Goal: Task Accomplishment & Management: Use online tool/utility

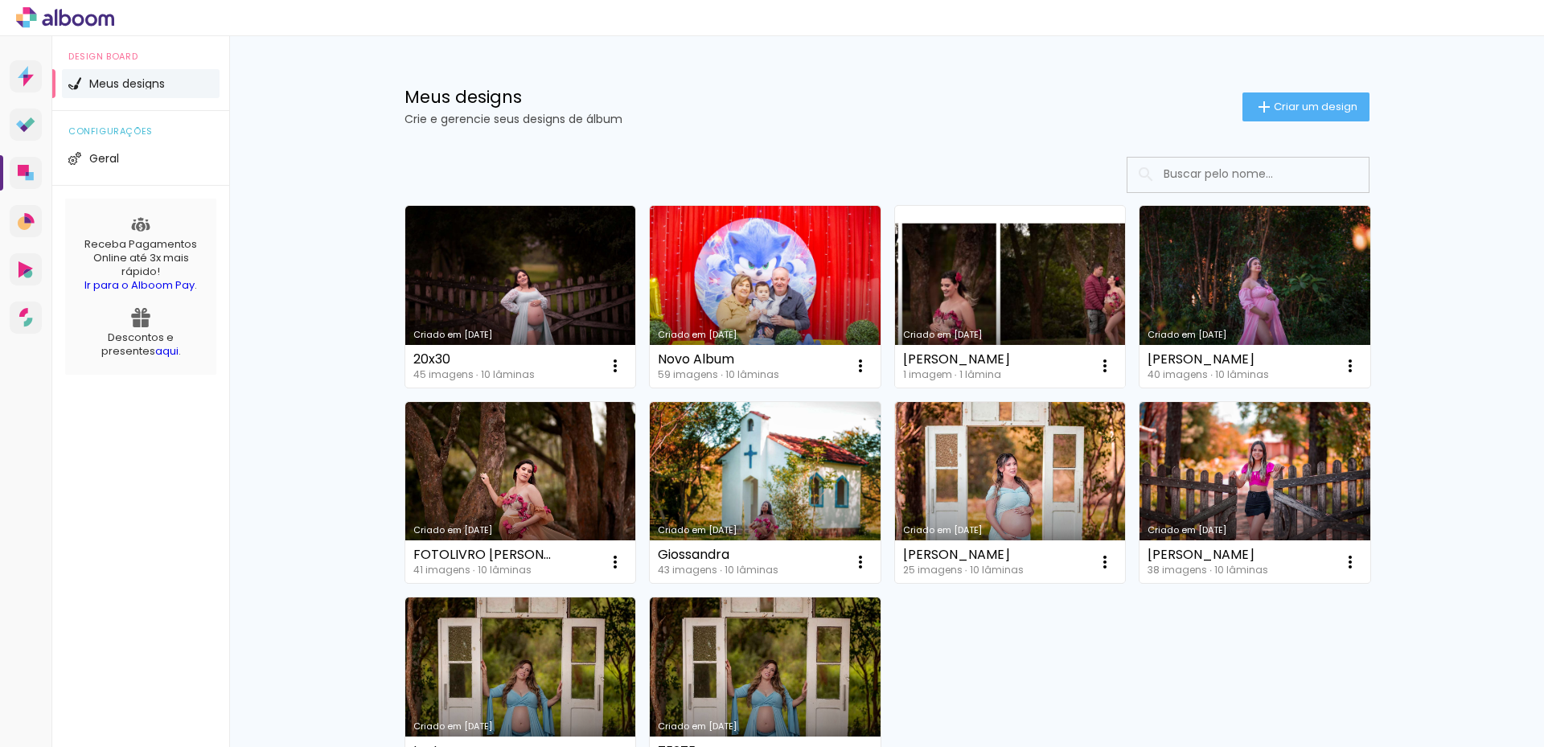
click at [957, 288] on link "Criado em [DATE]" at bounding box center [1010, 297] width 231 height 182
click at [957, 302] on link "Criado em [DATE]" at bounding box center [1010, 297] width 231 height 182
click at [0, 0] on neon-animated-pages "Confirmar Cancelar" at bounding box center [0, 0] width 0 height 0
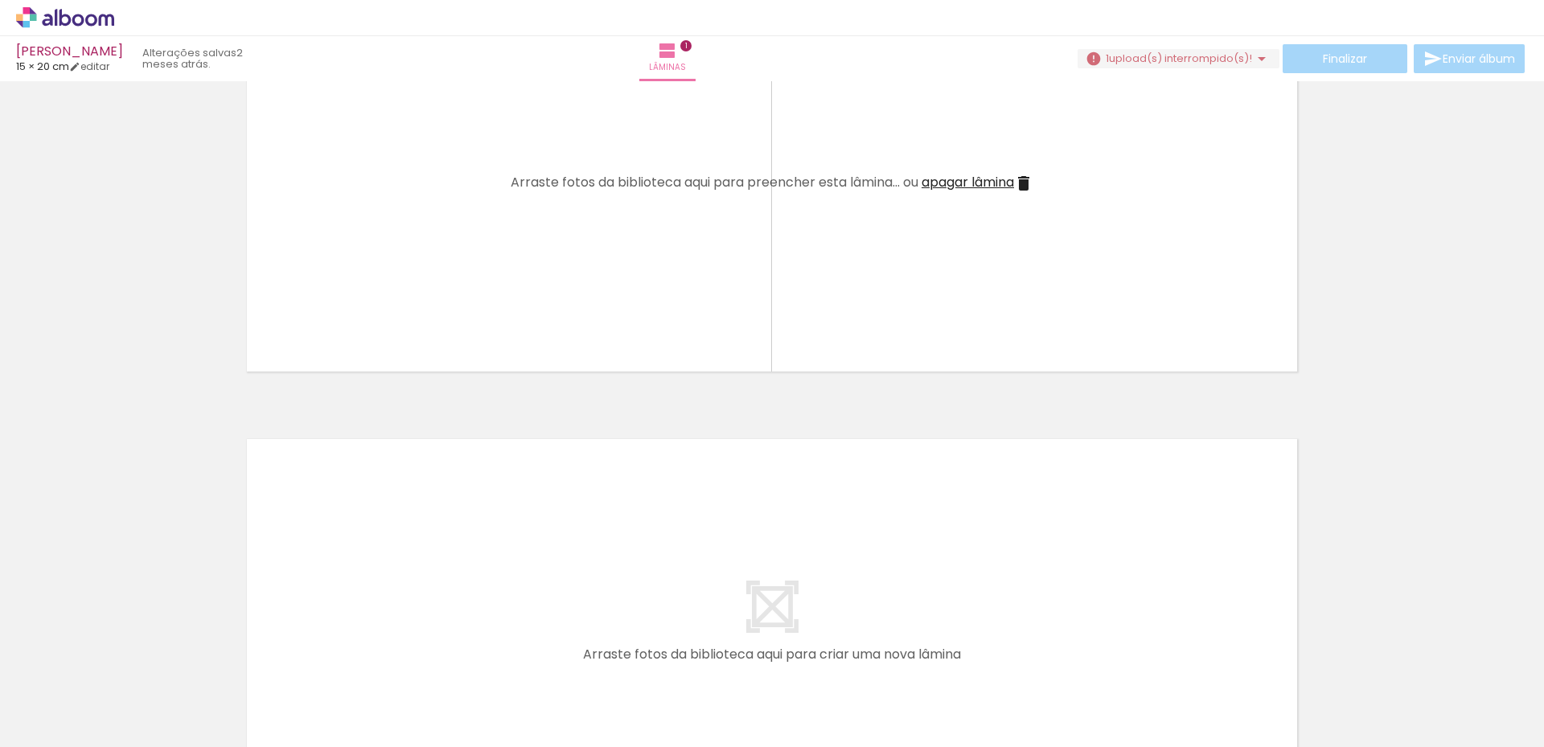
scroll to position [322, 0]
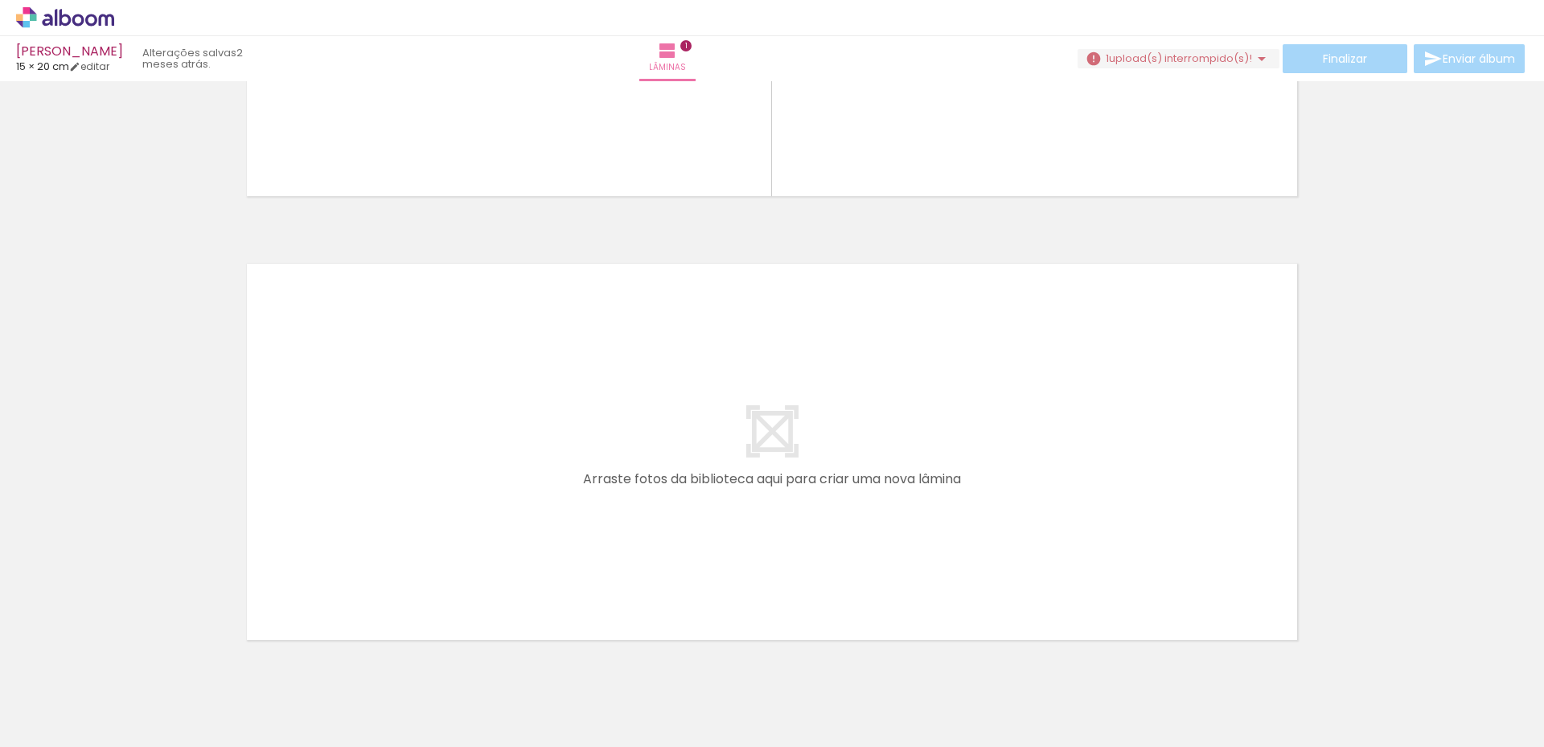
click at [132, 660] on iron-icon at bounding box center [125, 660] width 17 height 17
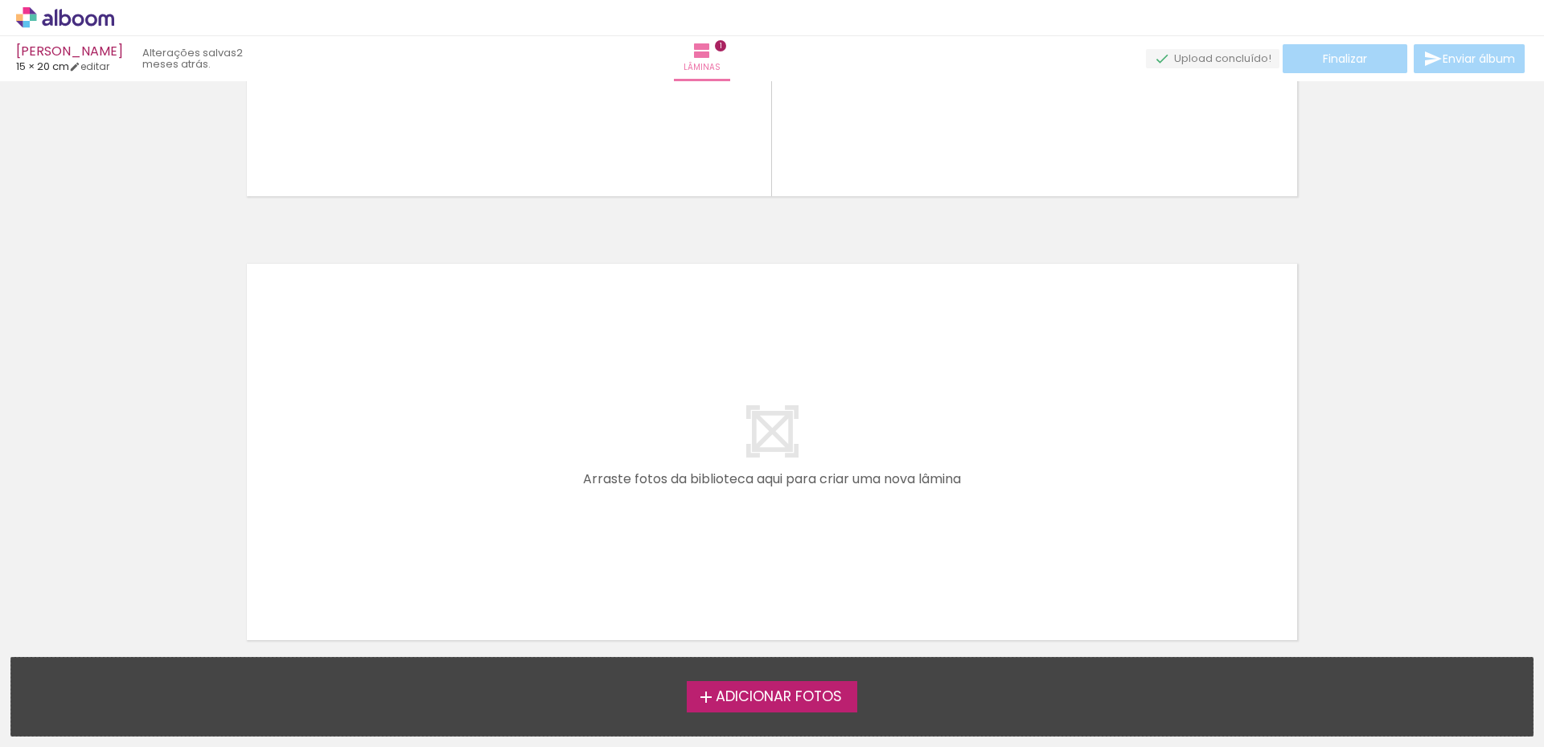
click at [791, 702] on span "Adicionar Fotos" at bounding box center [779, 697] width 126 height 14
click at [0, 0] on input "file" at bounding box center [0, 0] width 0 height 0
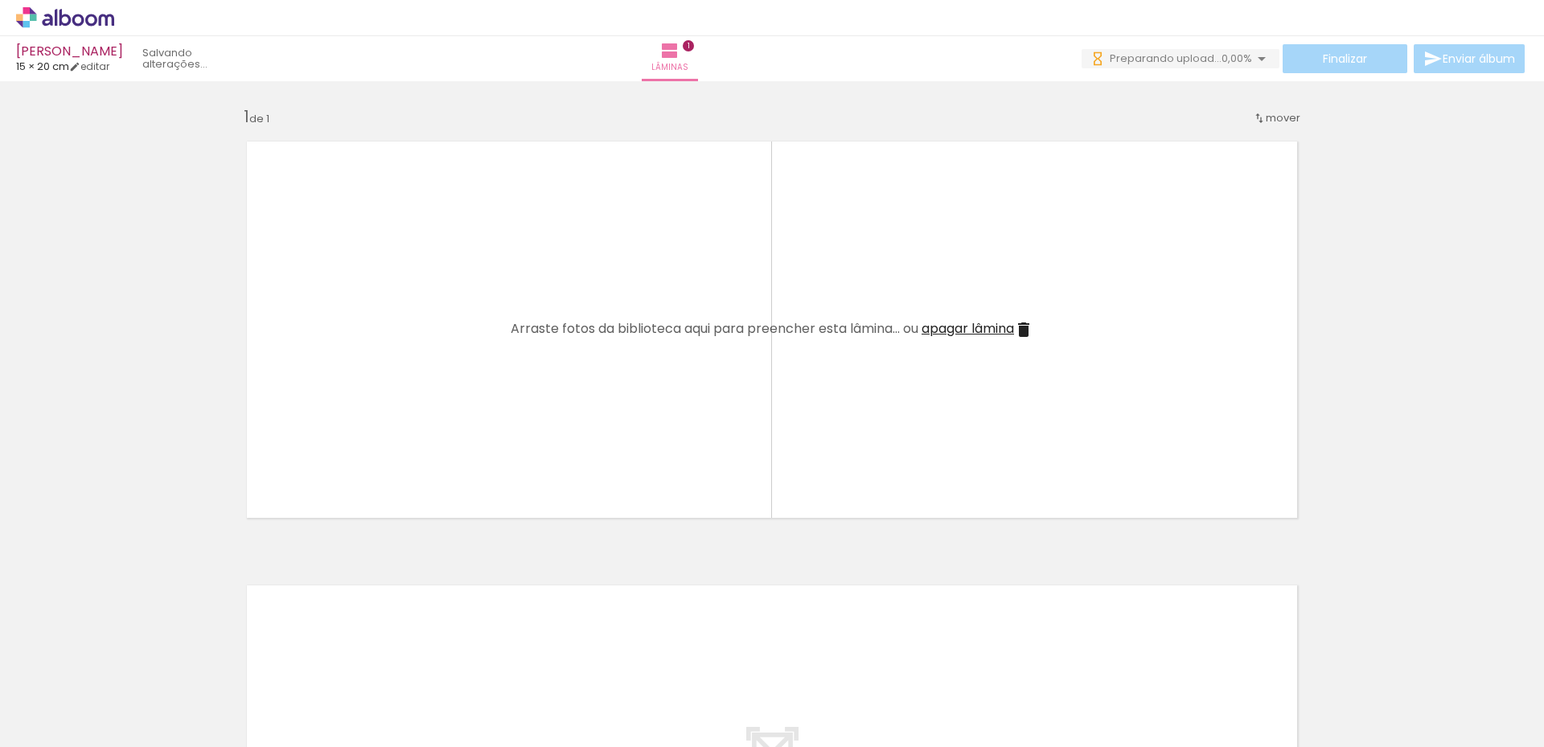
scroll to position [0, 0]
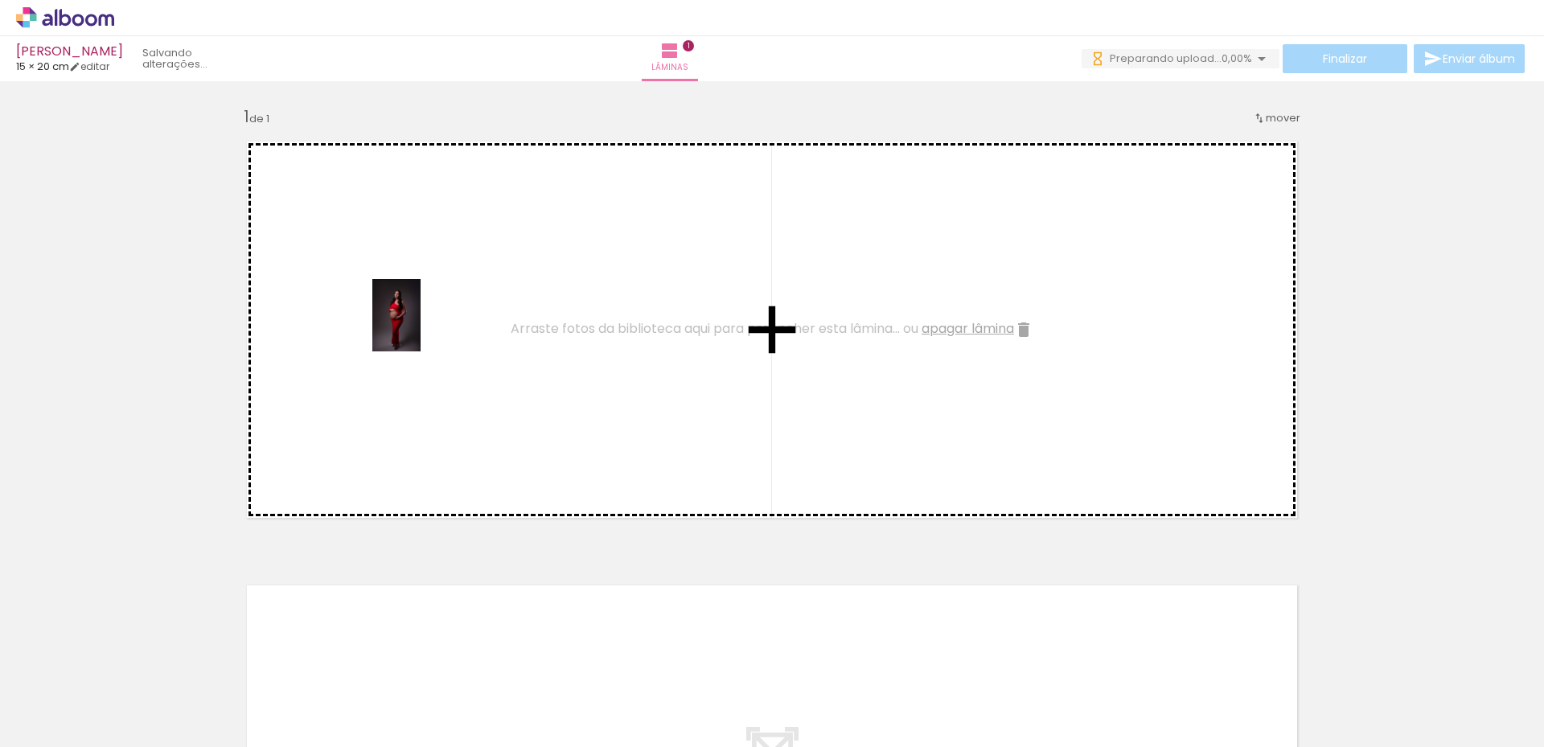
drag, startPoint x: 172, startPoint y: 701, endPoint x: 421, endPoint y: 327, distance: 448.4
click at [421, 327] on quentale-workspace at bounding box center [772, 373] width 1544 height 747
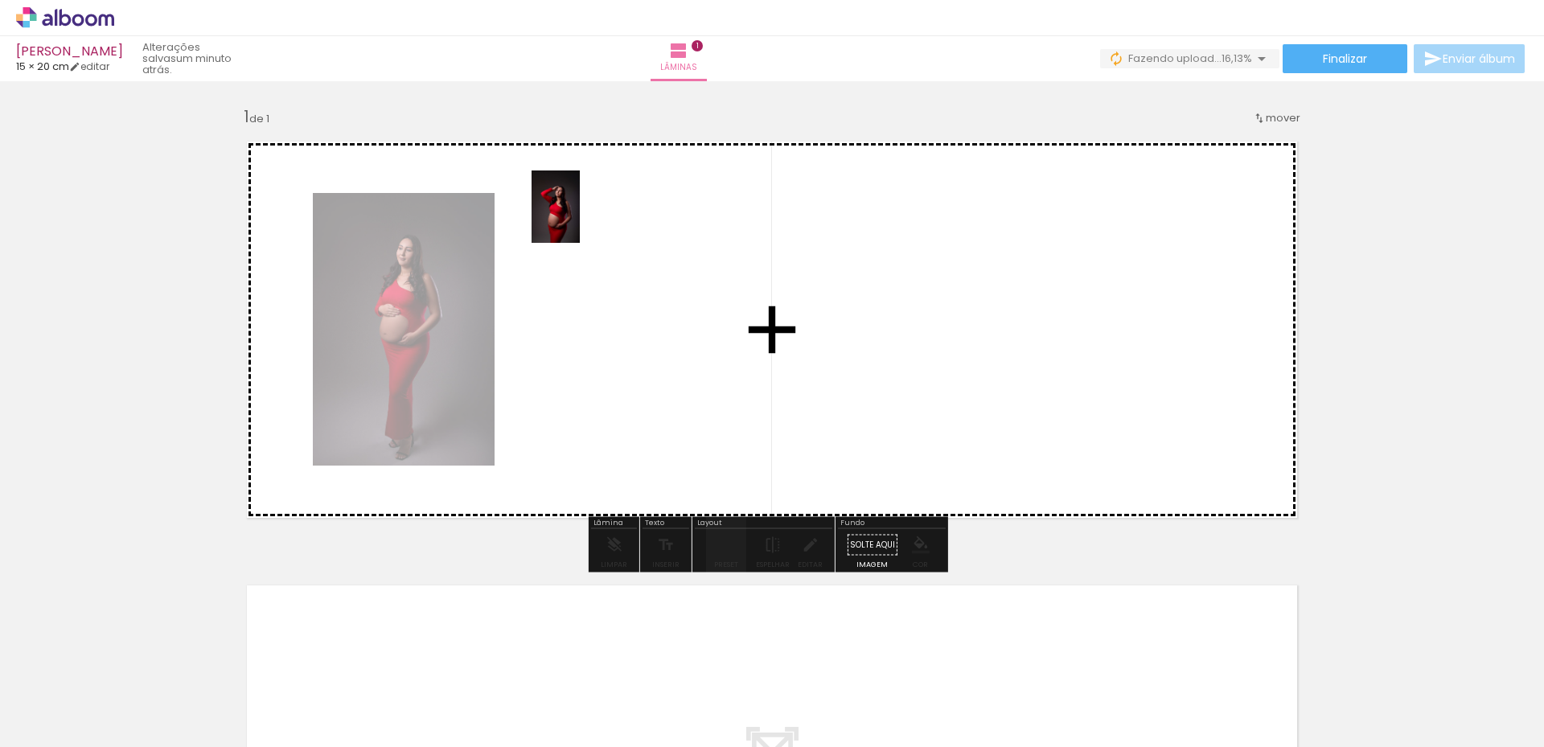
drag, startPoint x: 240, startPoint y: 676, endPoint x: 581, endPoint y: 218, distance: 570.7
click at [581, 218] on quentale-workspace at bounding box center [772, 373] width 1544 height 747
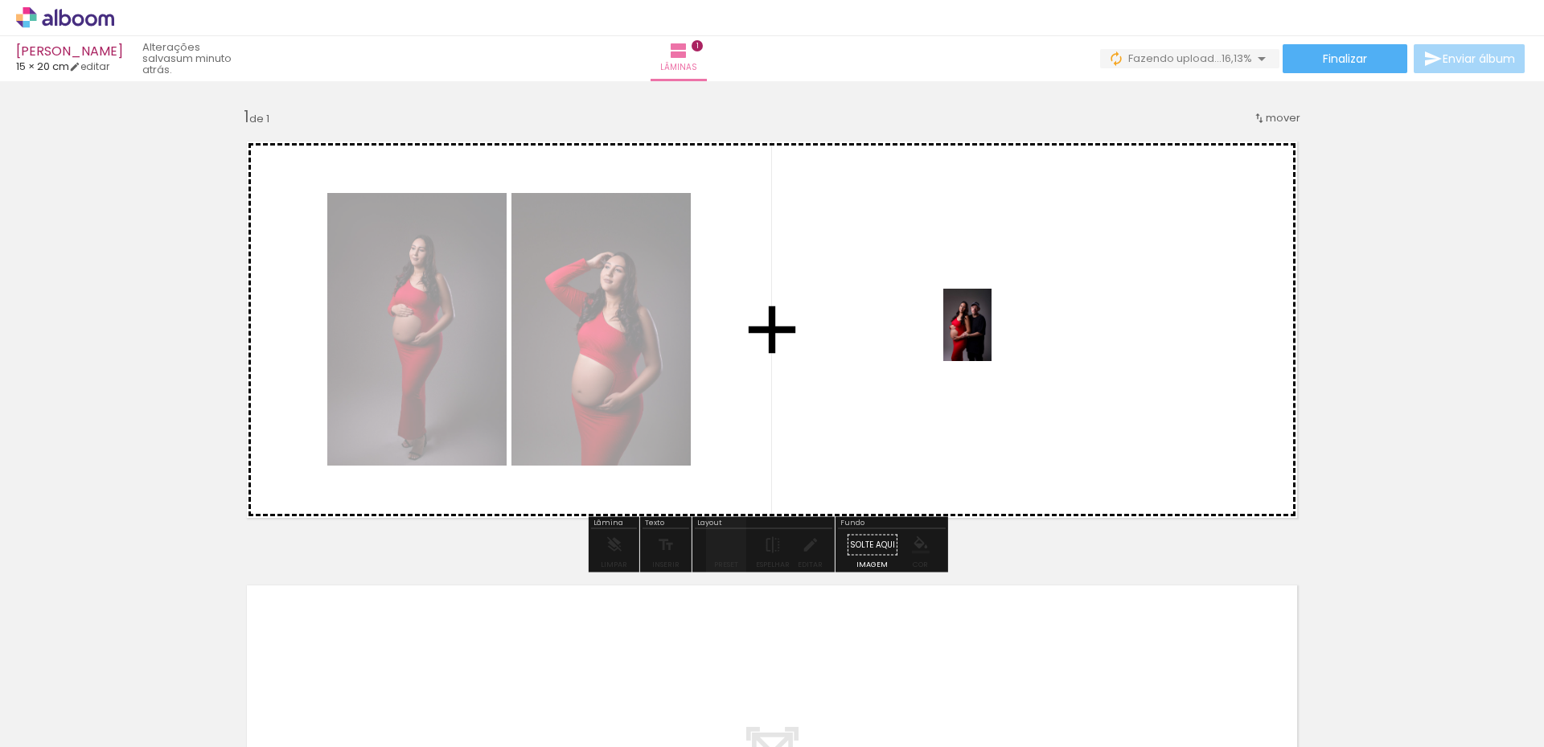
drag, startPoint x: 355, startPoint y: 701, endPoint x: 994, endPoint y: 332, distance: 738.4
click at [994, 332] on quentale-workspace at bounding box center [772, 373] width 1544 height 747
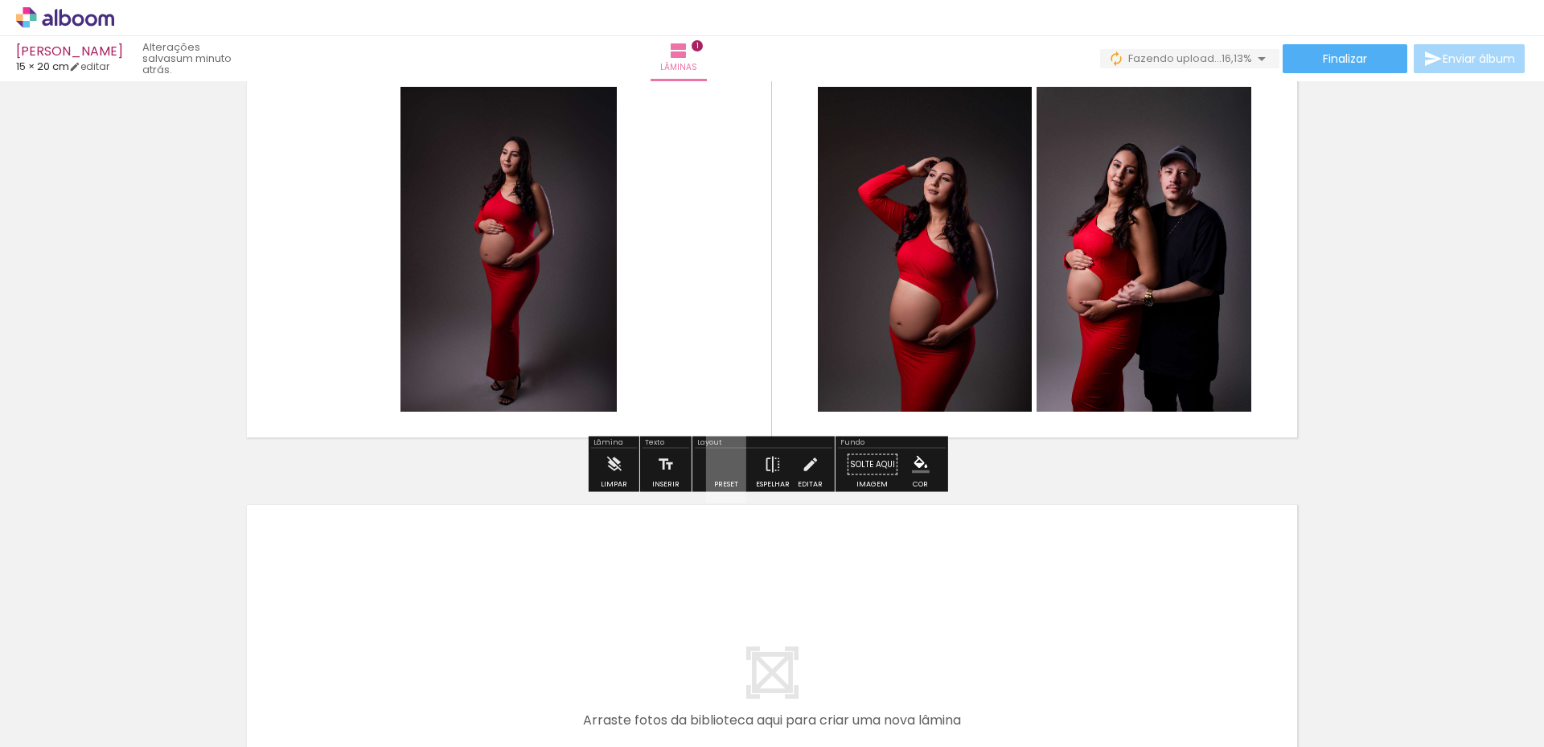
scroll to position [385, 0]
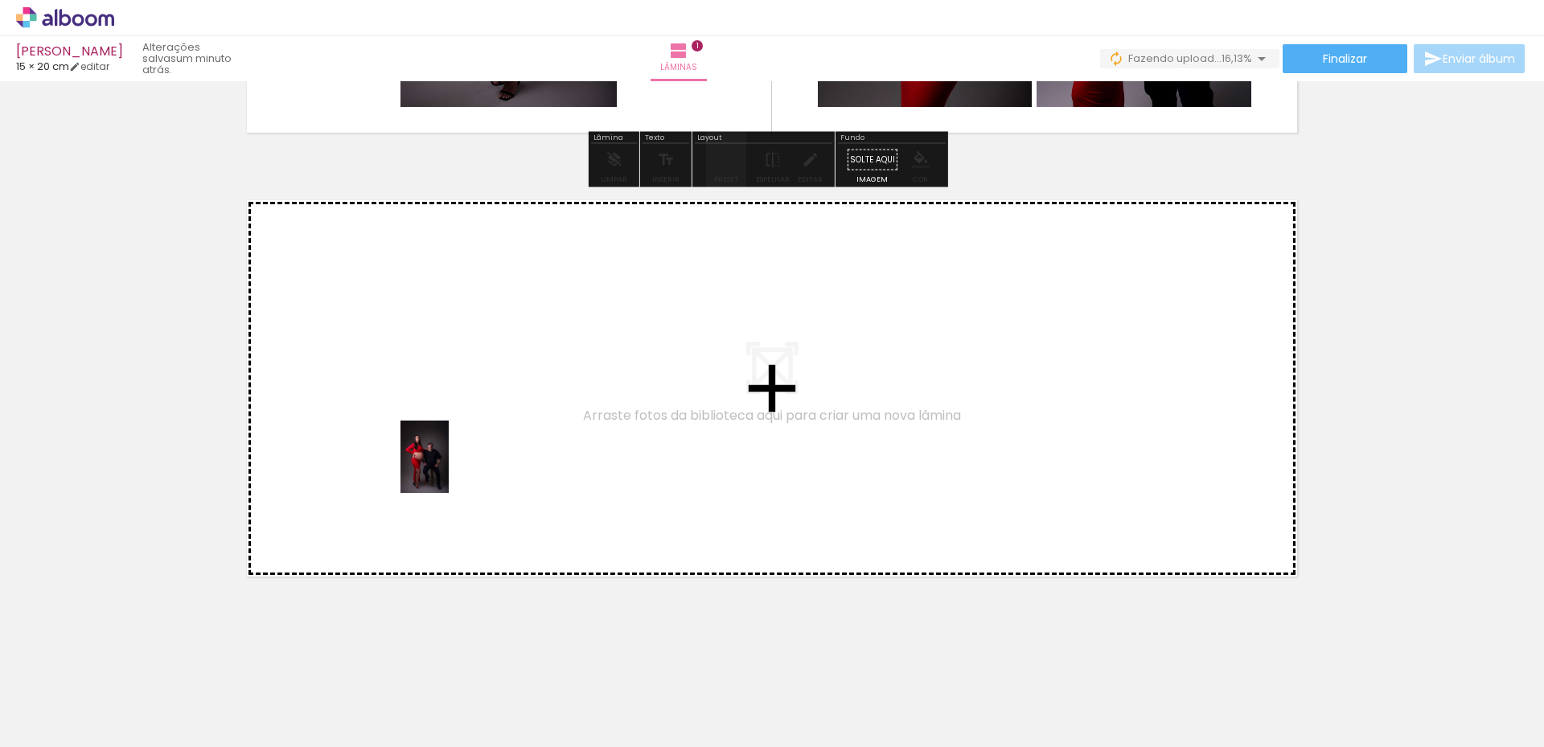
drag, startPoint x: 449, startPoint y: 691, endPoint x: 557, endPoint y: 665, distance: 111.6
click at [448, 470] on quentale-workspace at bounding box center [772, 373] width 1544 height 747
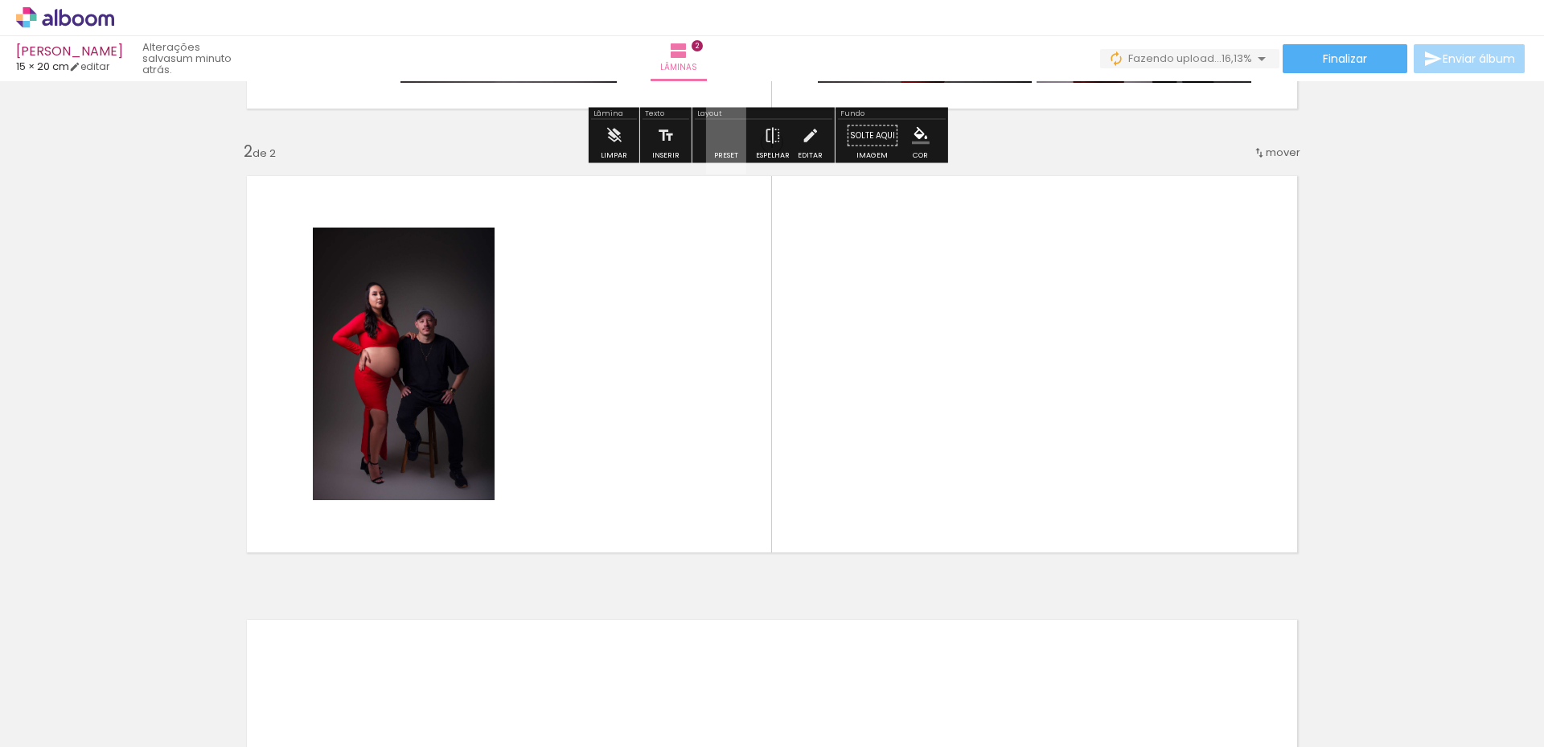
scroll to position [410, 0]
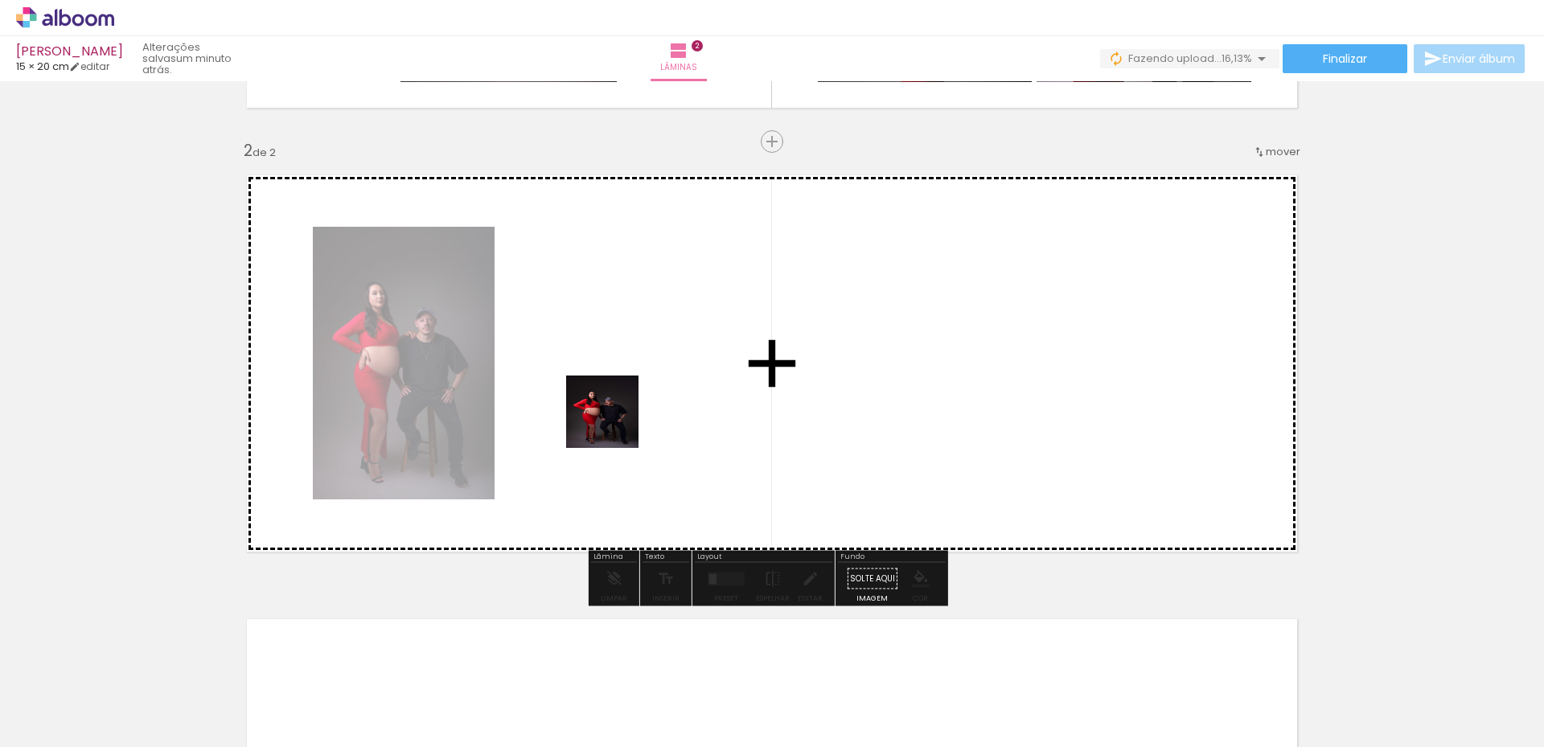
drag, startPoint x: 538, startPoint y: 693, endPoint x: 661, endPoint y: 656, distance: 128.7
click at [616, 411] on quentale-workspace at bounding box center [772, 373] width 1544 height 747
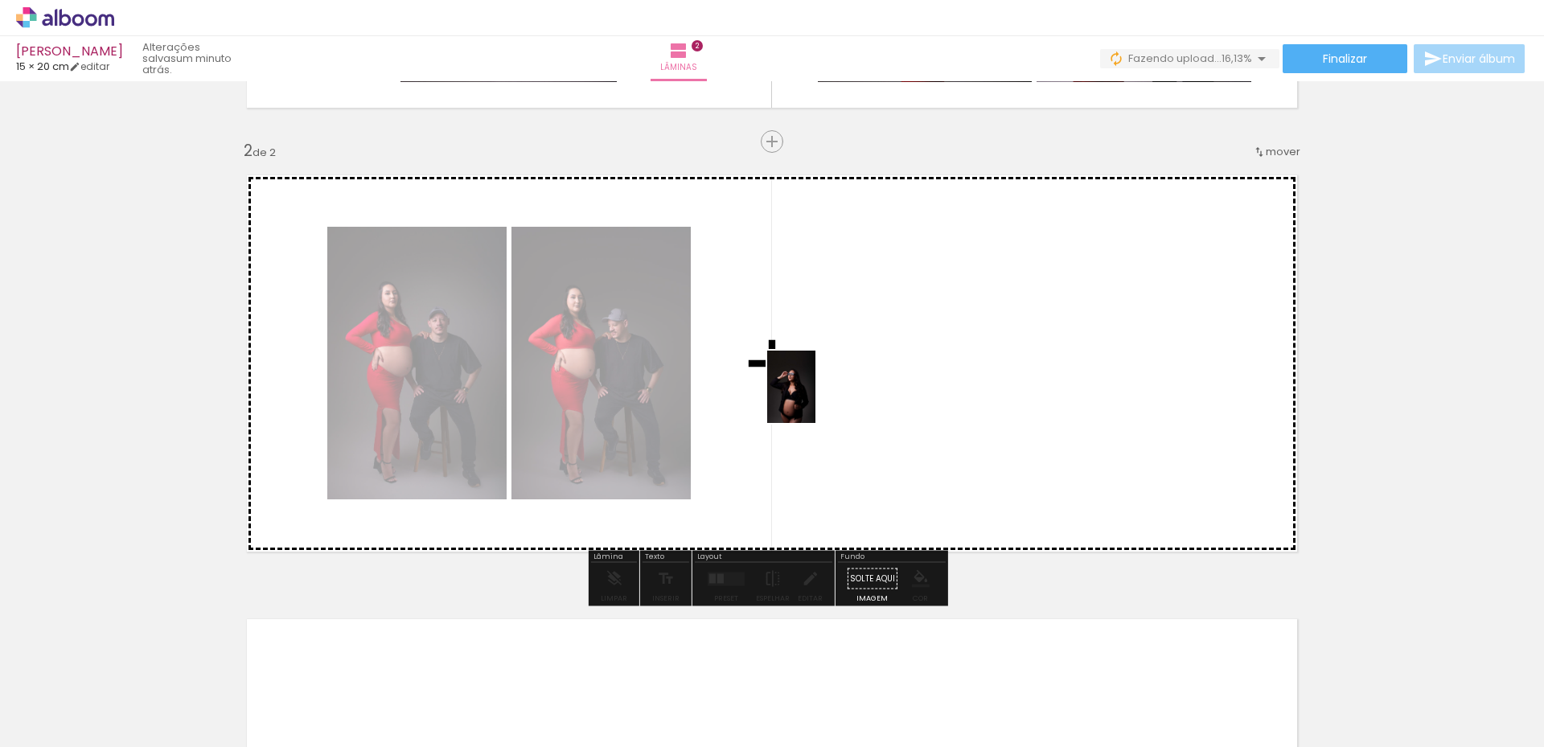
drag, startPoint x: 619, startPoint y: 685, endPoint x: 816, endPoint y: 399, distance: 347.1
click at [816, 399] on quentale-workspace at bounding box center [772, 373] width 1544 height 747
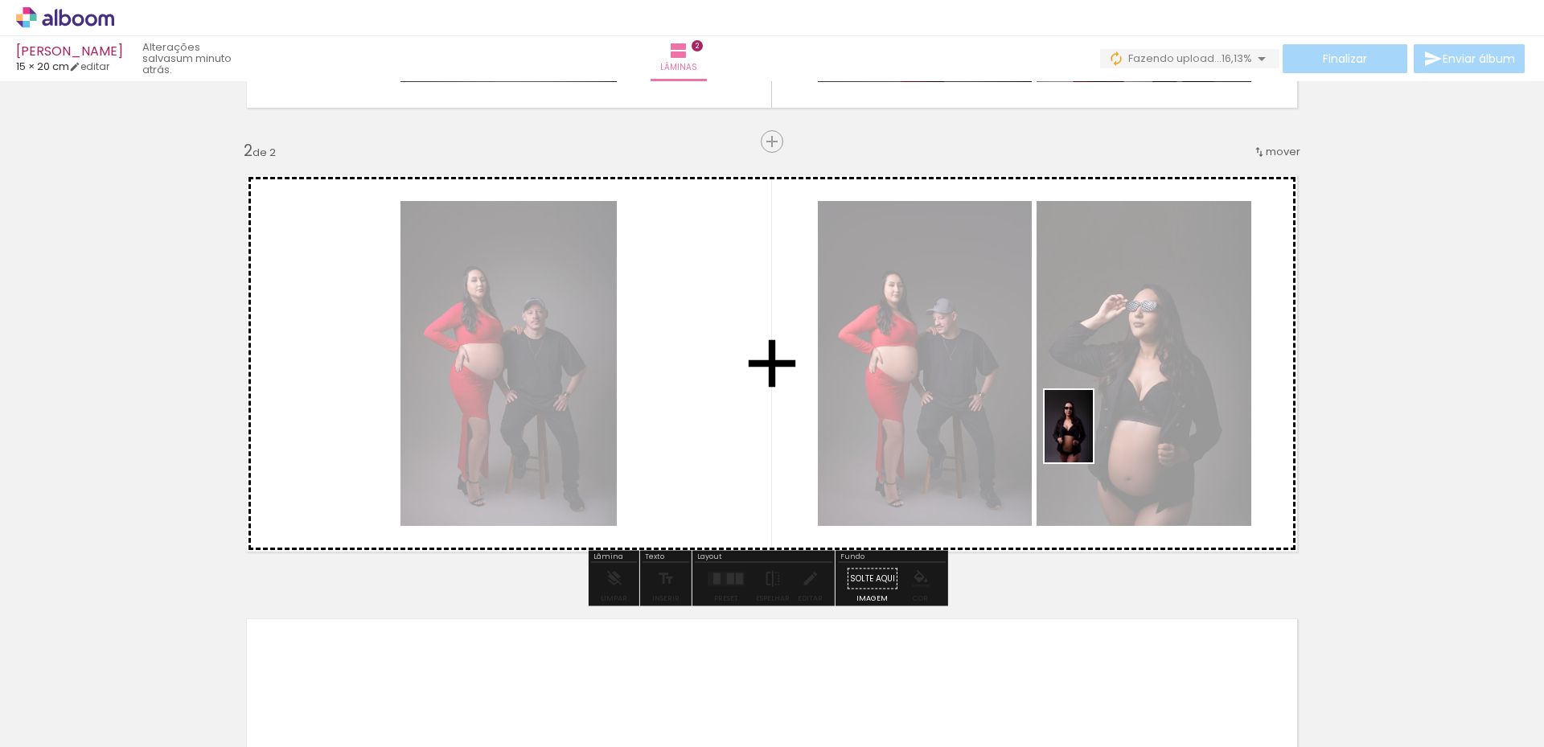
drag, startPoint x: 709, startPoint y: 704, endPoint x: 1094, endPoint y: 438, distance: 468.3
click at [1094, 438] on quentale-workspace at bounding box center [772, 373] width 1544 height 747
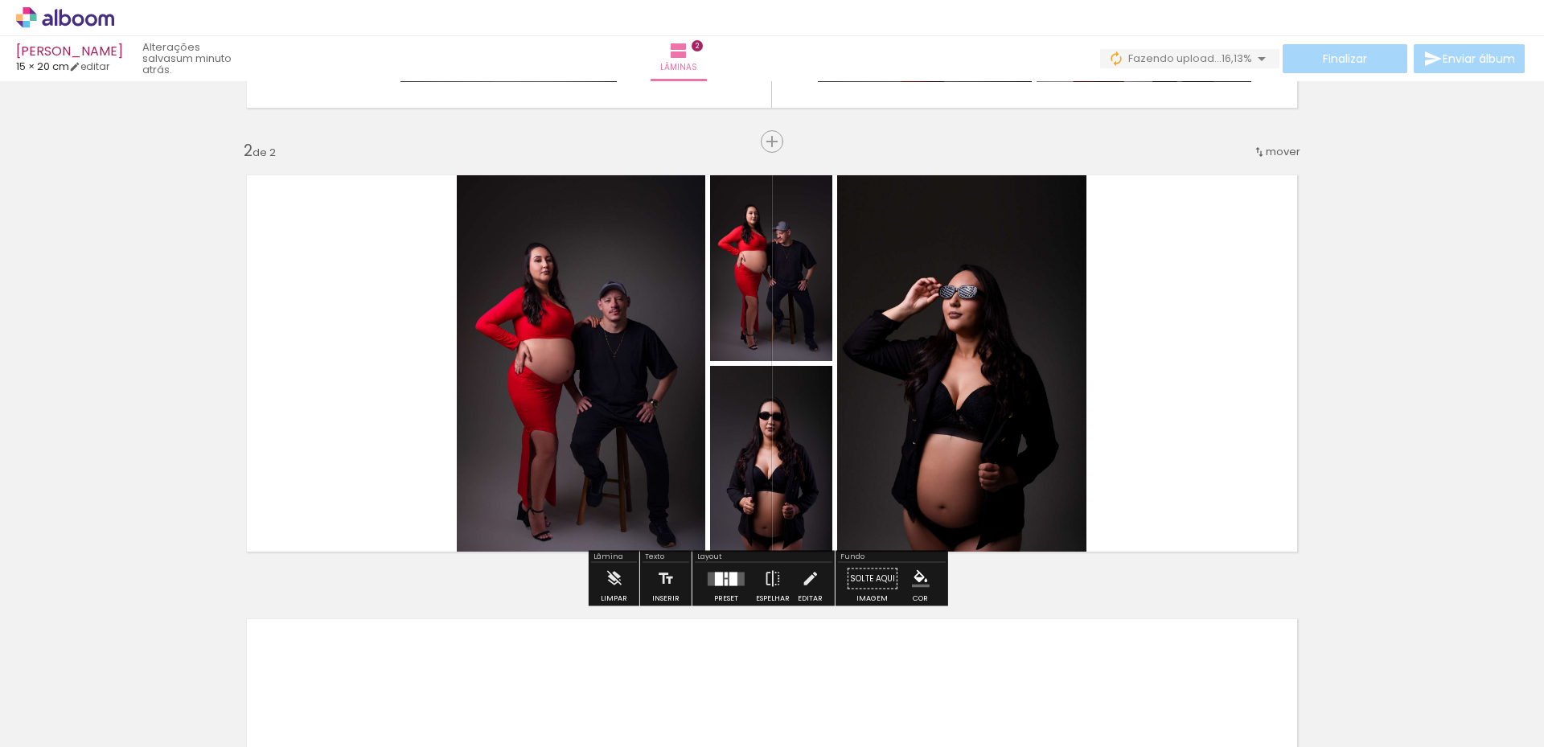
drag, startPoint x: 721, startPoint y: 582, endPoint x: 1082, endPoint y: 458, distance: 381.0
click at [725, 582] on div at bounding box center [726, 582] width 3 height 6
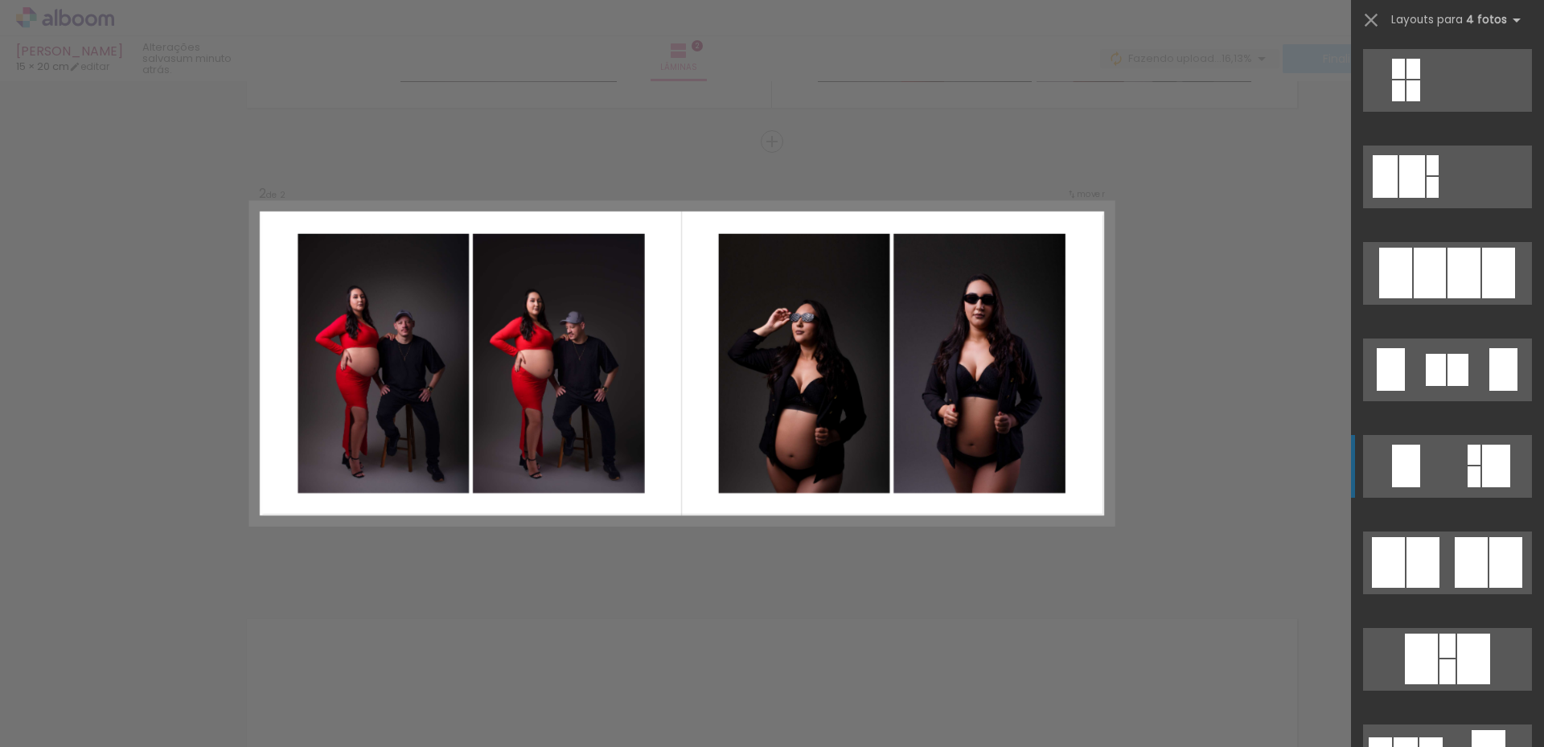
scroll to position [804, 0]
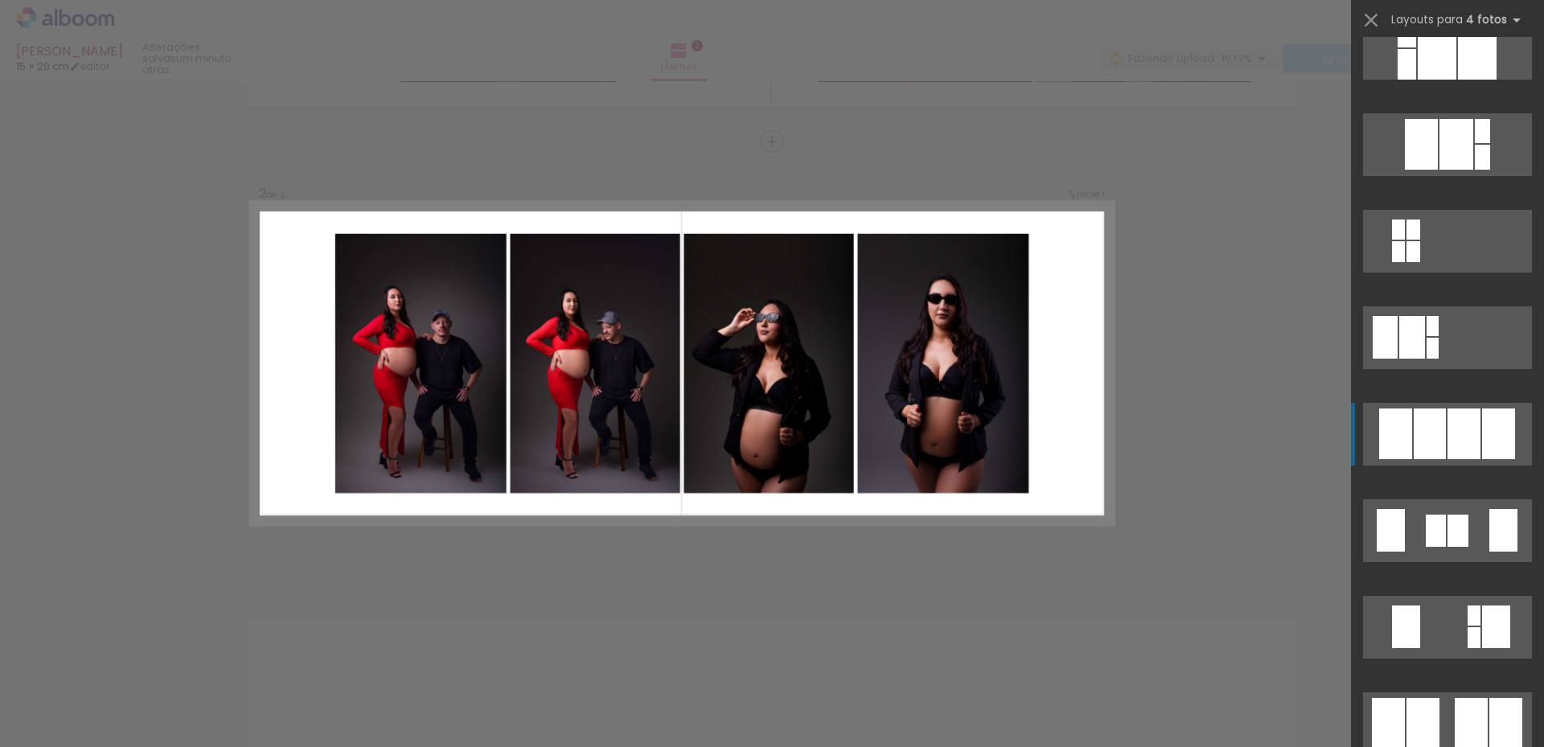
click at [1482, 452] on div at bounding box center [1498, 434] width 33 height 51
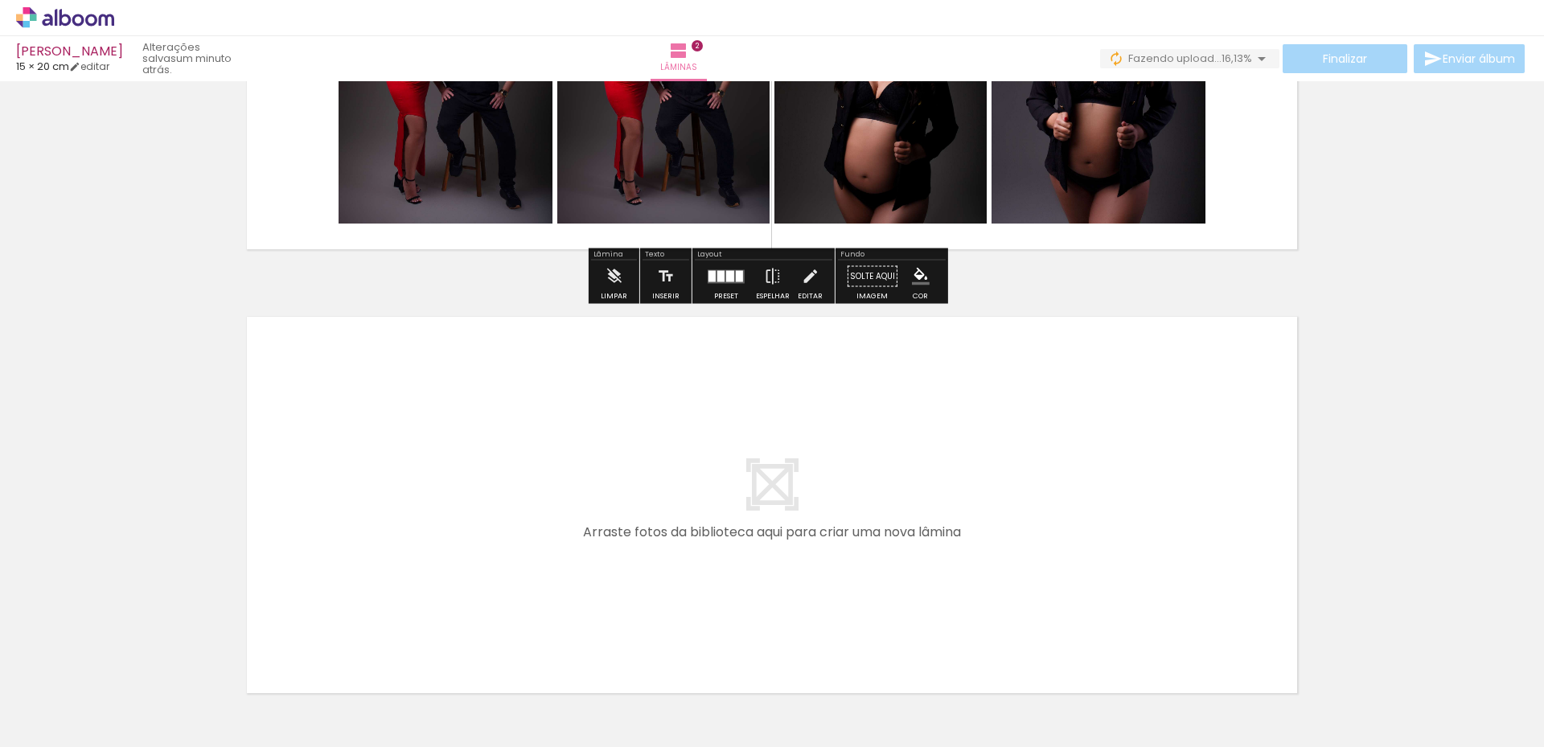
scroll to position [812, 0]
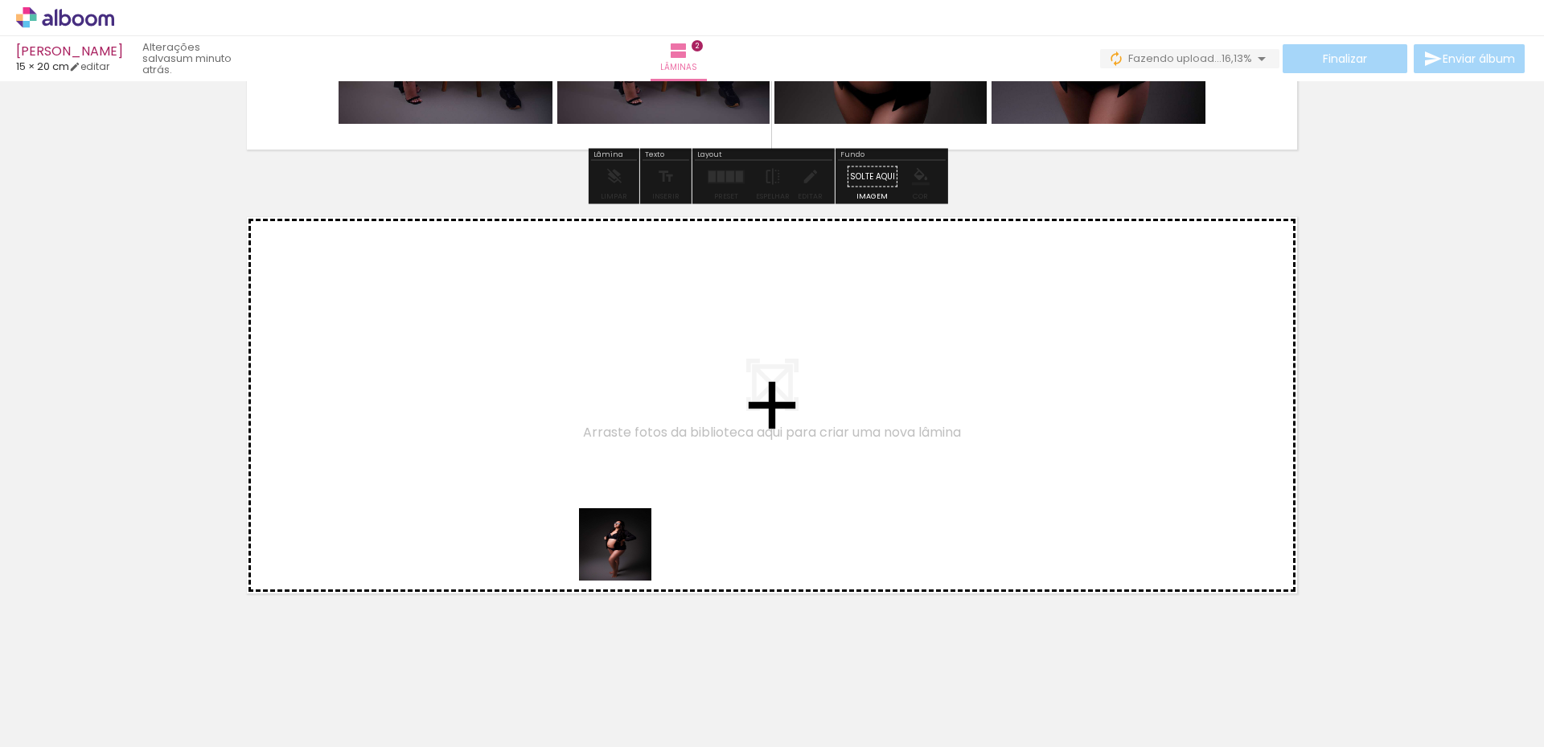
drag, startPoint x: 795, startPoint y: 705, endPoint x: 848, endPoint y: 727, distance: 56.9
click at [565, 528] on quentale-workspace at bounding box center [772, 373] width 1544 height 747
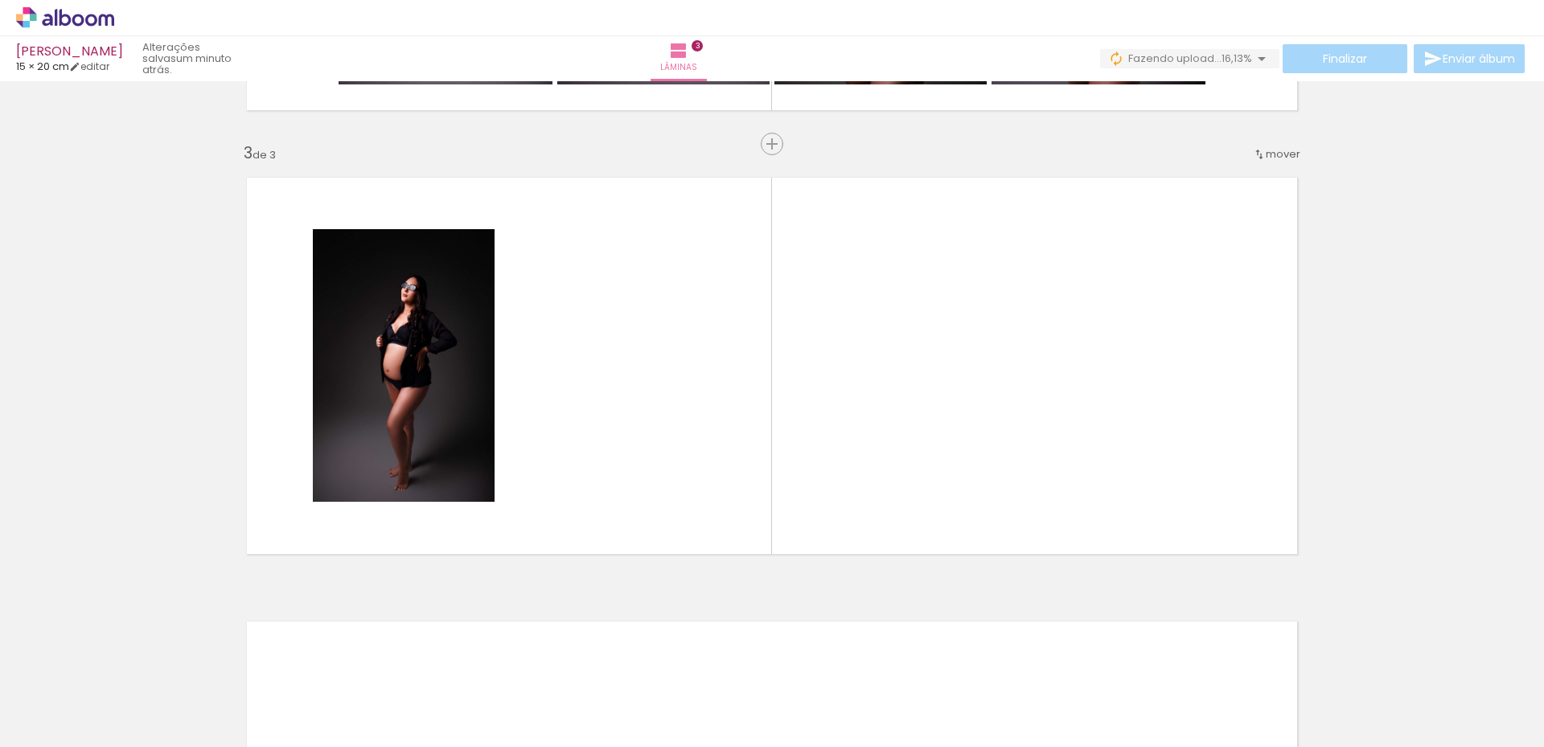
scroll to position [854, 0]
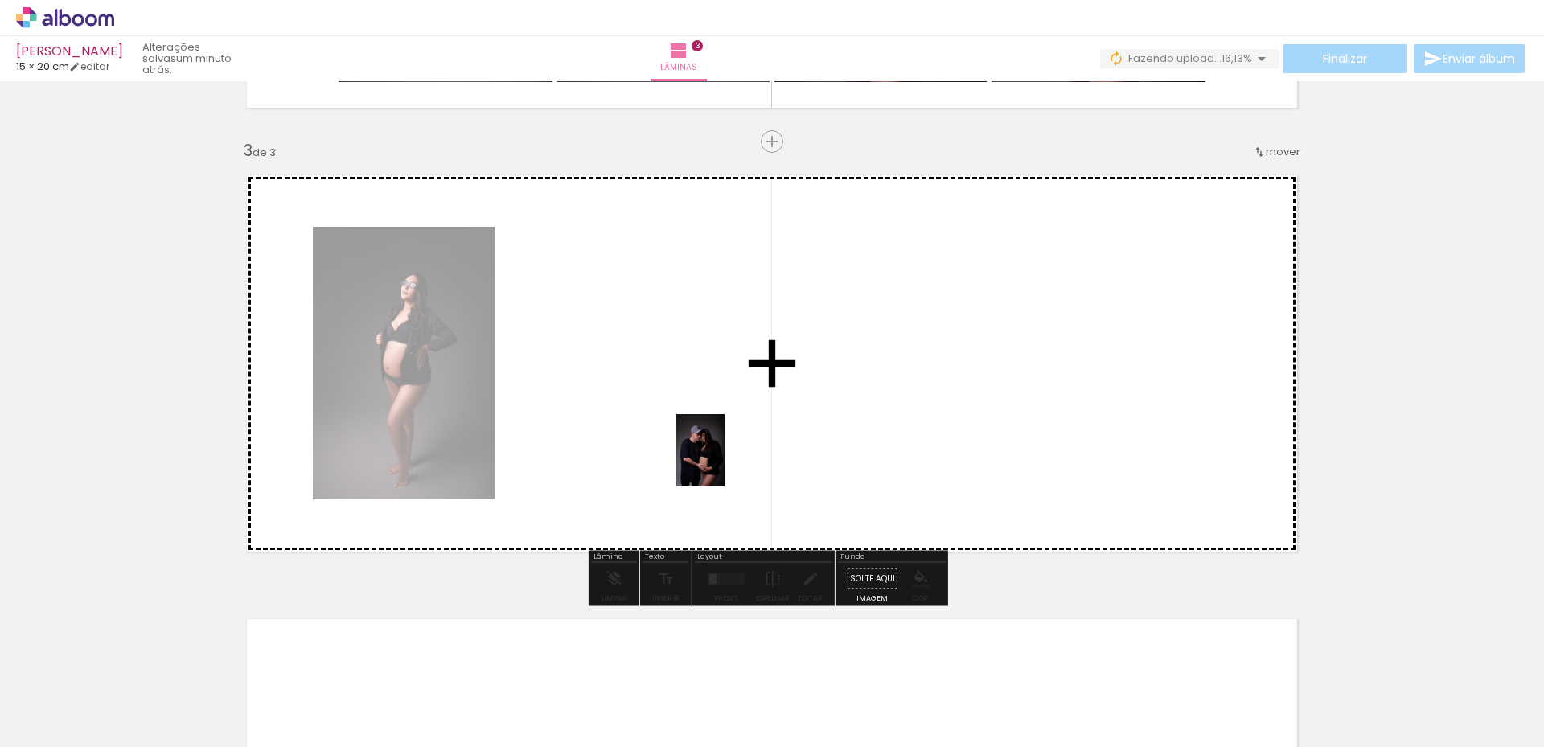
drag, startPoint x: 874, startPoint y: 705, endPoint x: 721, endPoint y: 460, distance: 288.3
click at [721, 460] on quentale-workspace at bounding box center [772, 373] width 1544 height 747
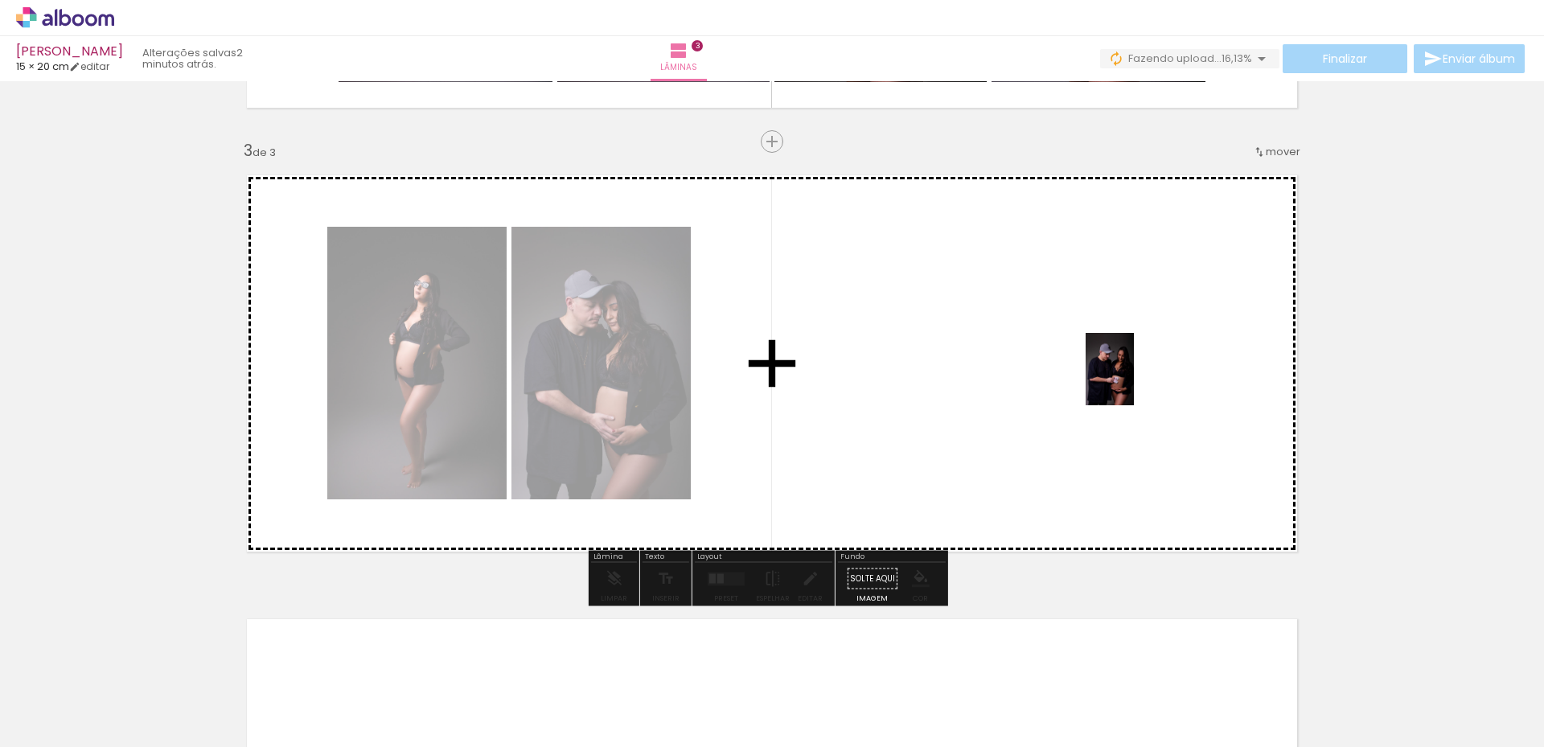
drag, startPoint x: 981, startPoint y: 693, endPoint x: 1134, endPoint y: 381, distance: 347.5
click at [1134, 381] on quentale-workspace at bounding box center [772, 373] width 1544 height 747
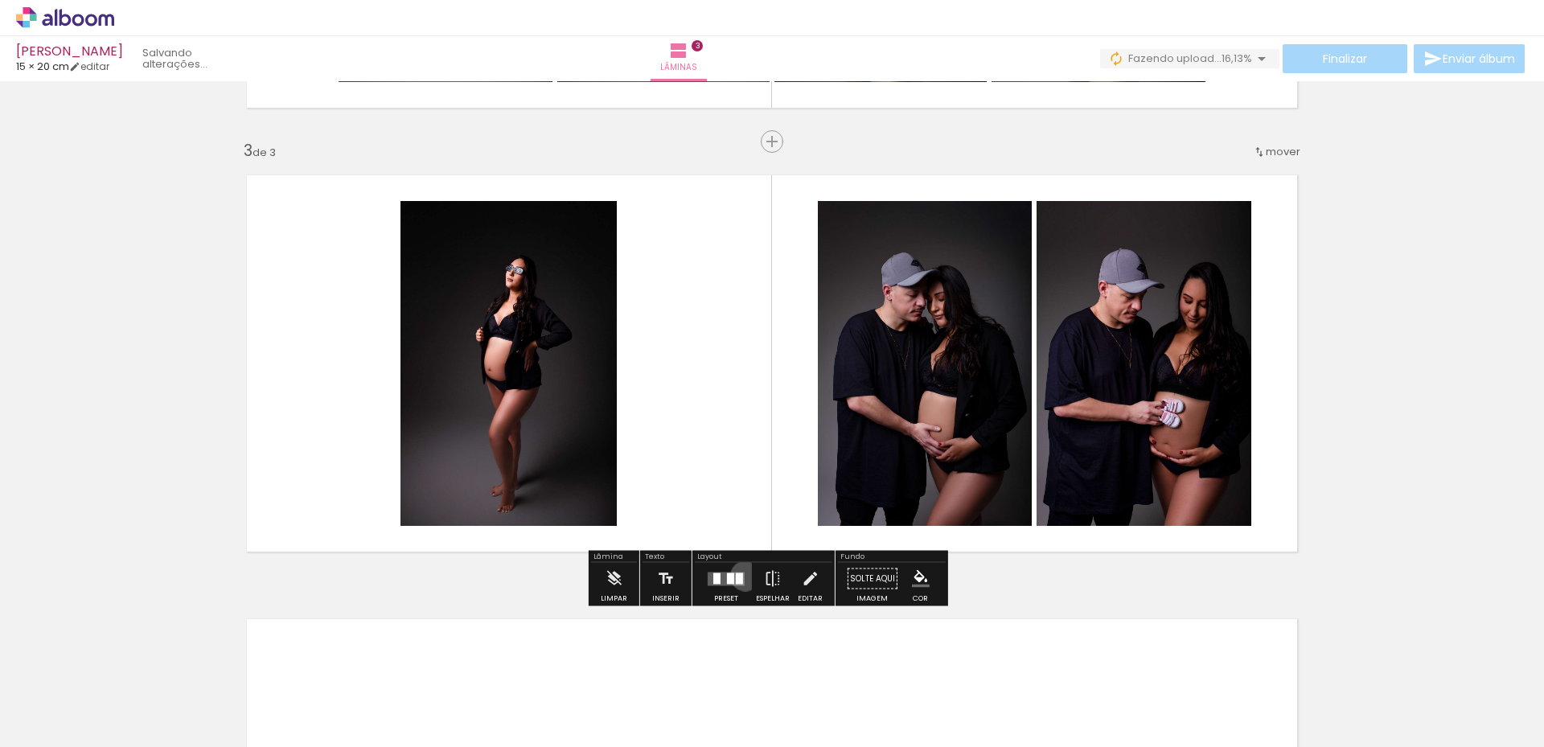
click at [740, 577] on div at bounding box center [726, 579] width 43 height 32
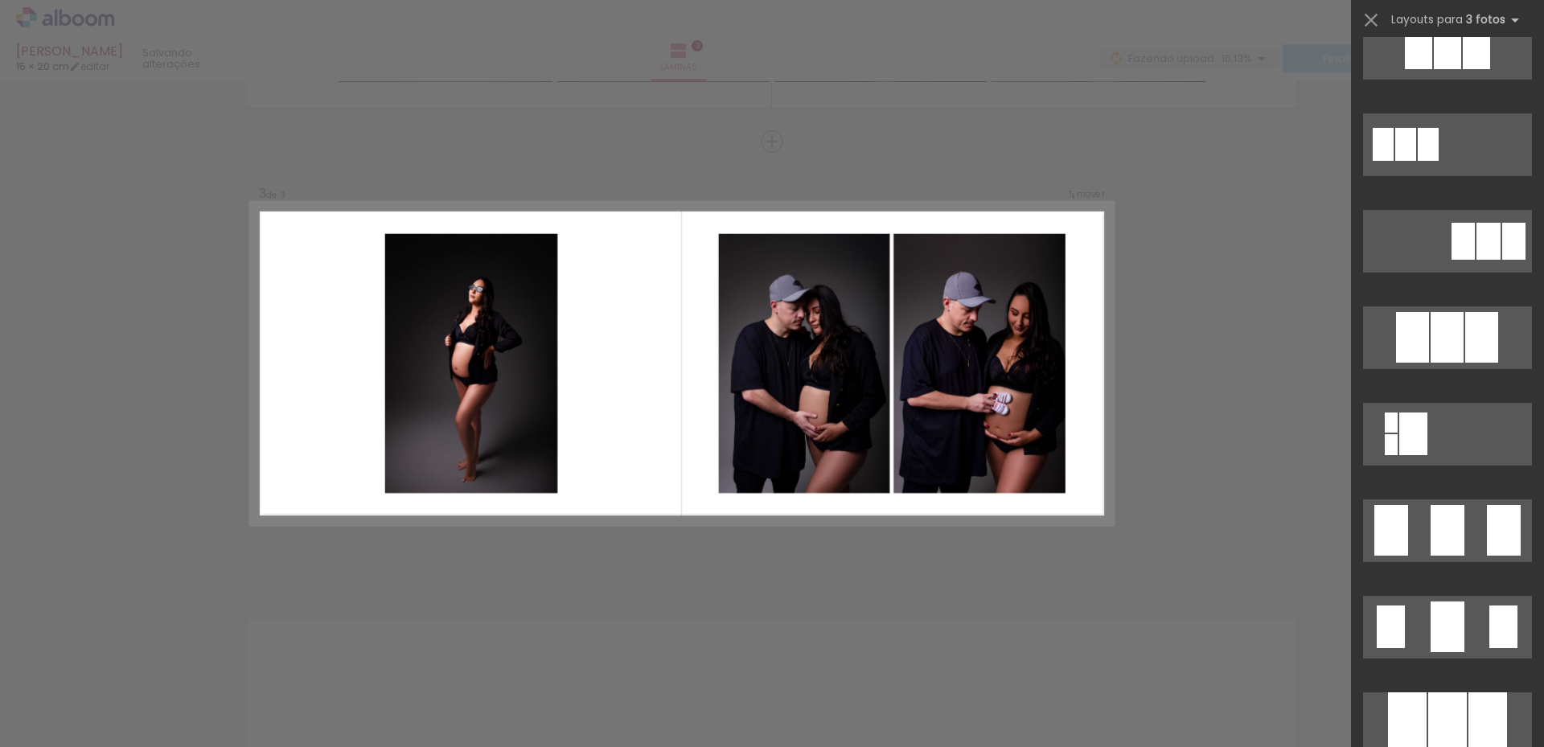
scroll to position [0, 0]
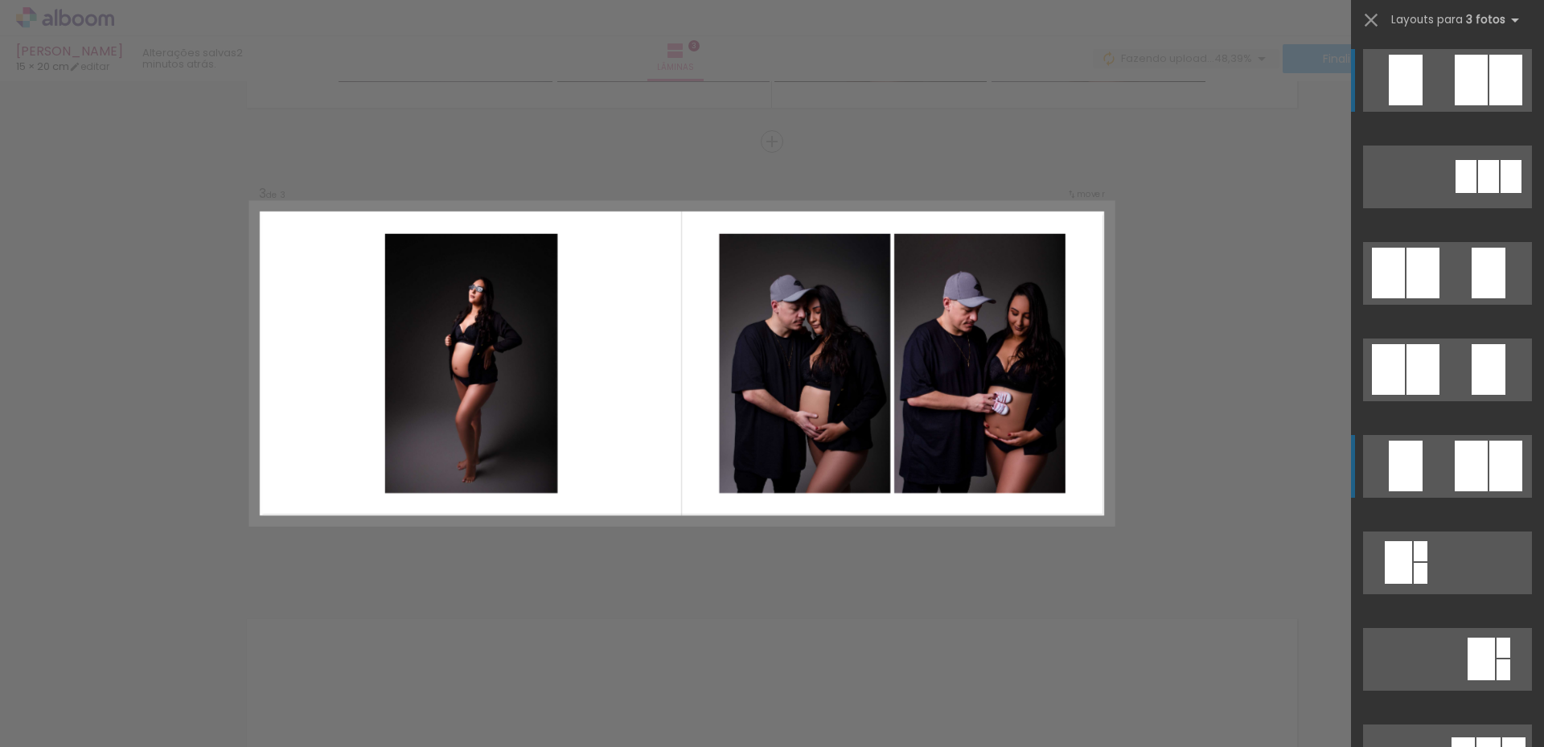
click at [1490, 479] on div at bounding box center [1506, 466] width 33 height 51
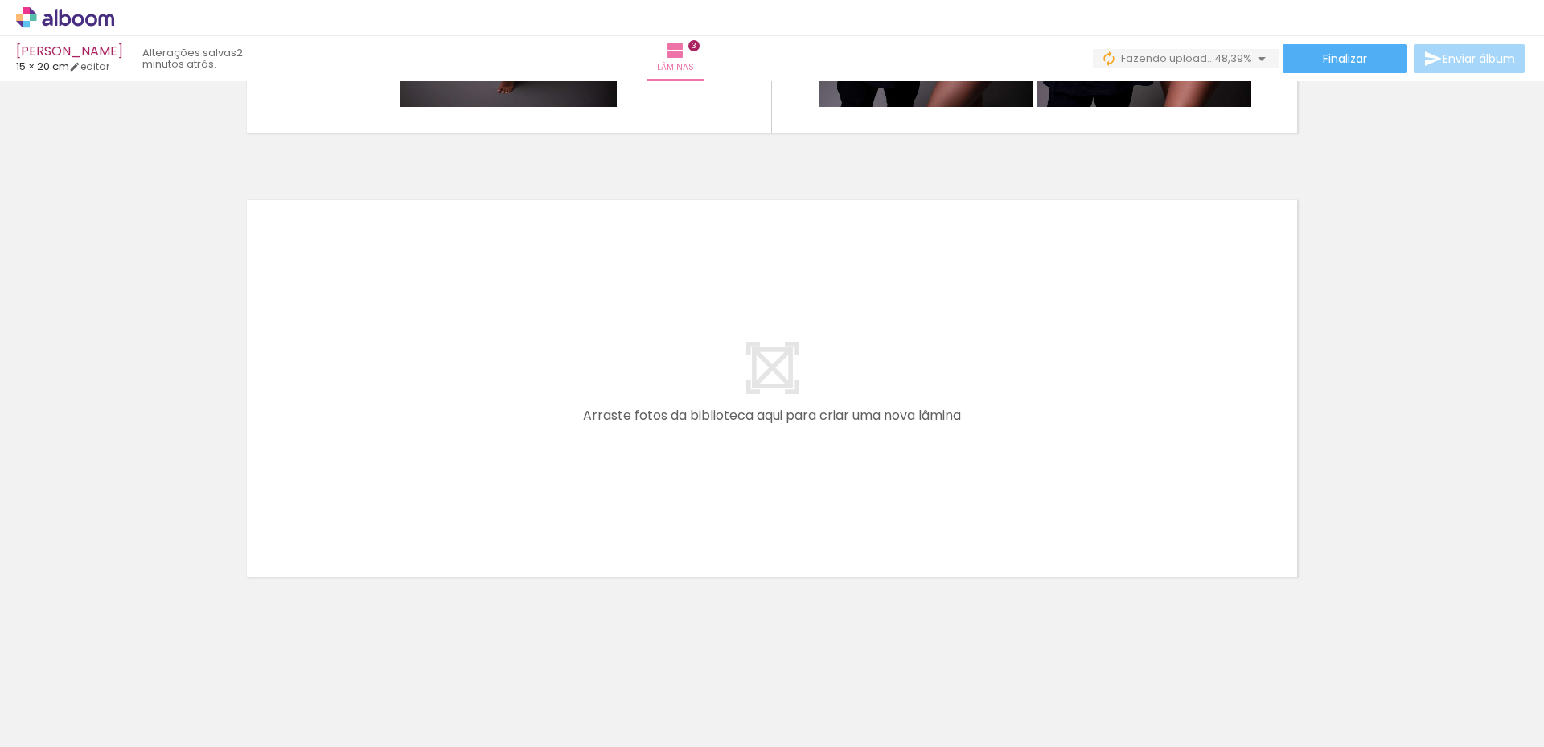
scroll to position [0, 675]
drag, startPoint x: 394, startPoint y: 692, endPoint x: 454, endPoint y: 630, distance: 85.9
click at [383, 455] on quentale-workspace at bounding box center [772, 373] width 1544 height 747
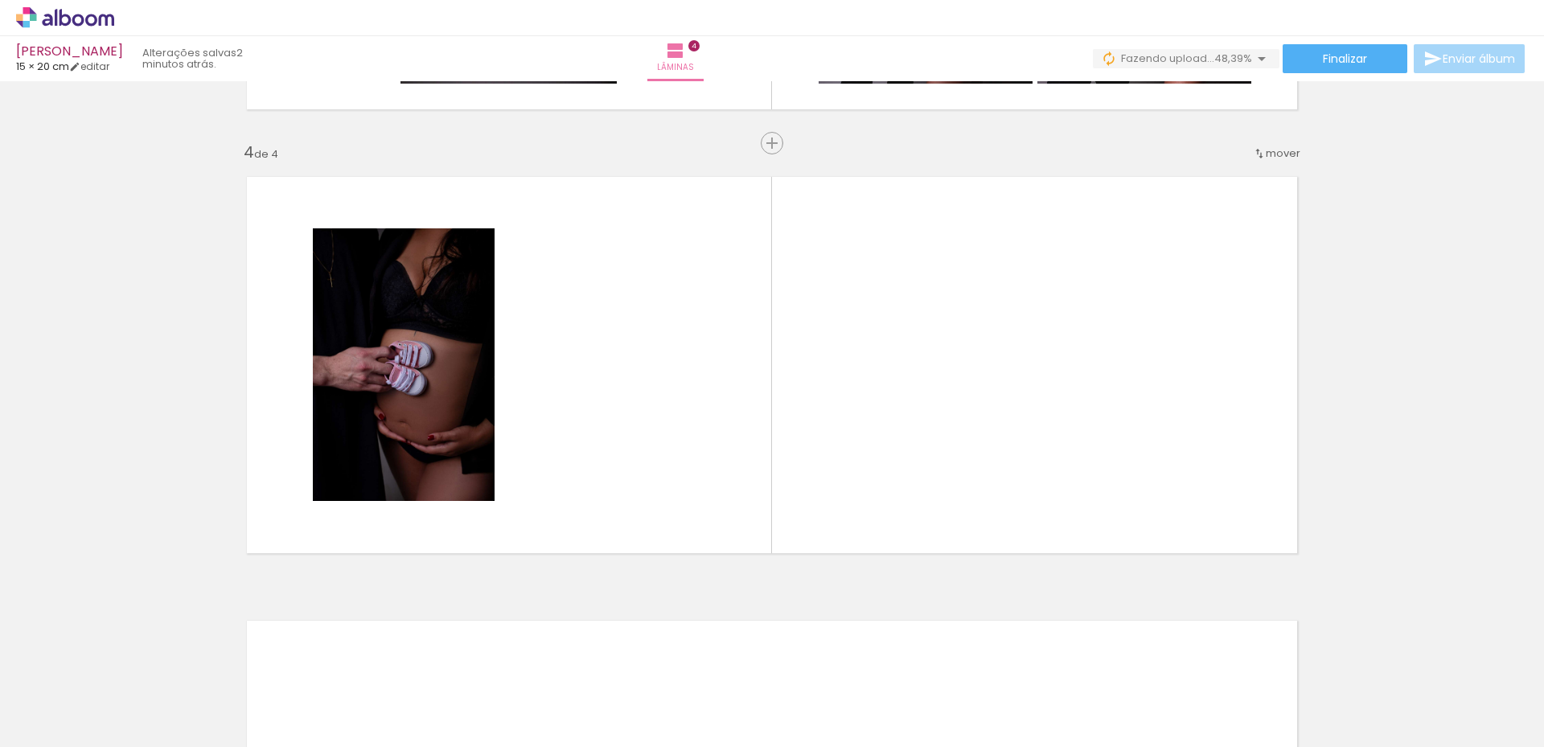
scroll to position [1298, 0]
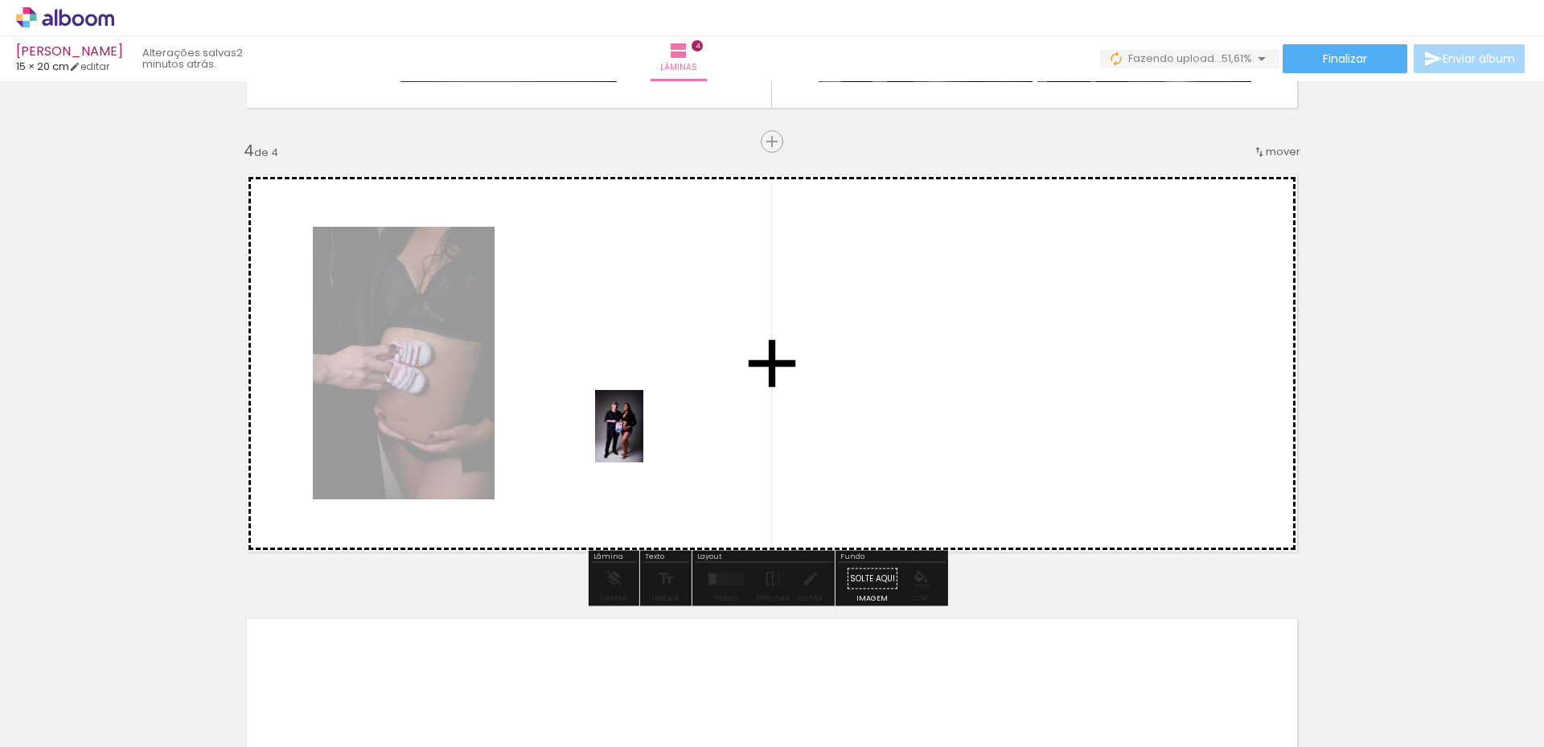
drag, startPoint x: 494, startPoint y: 701, endPoint x: 642, endPoint y: 438, distance: 301.8
click at [642, 438] on quentale-workspace at bounding box center [772, 373] width 1544 height 747
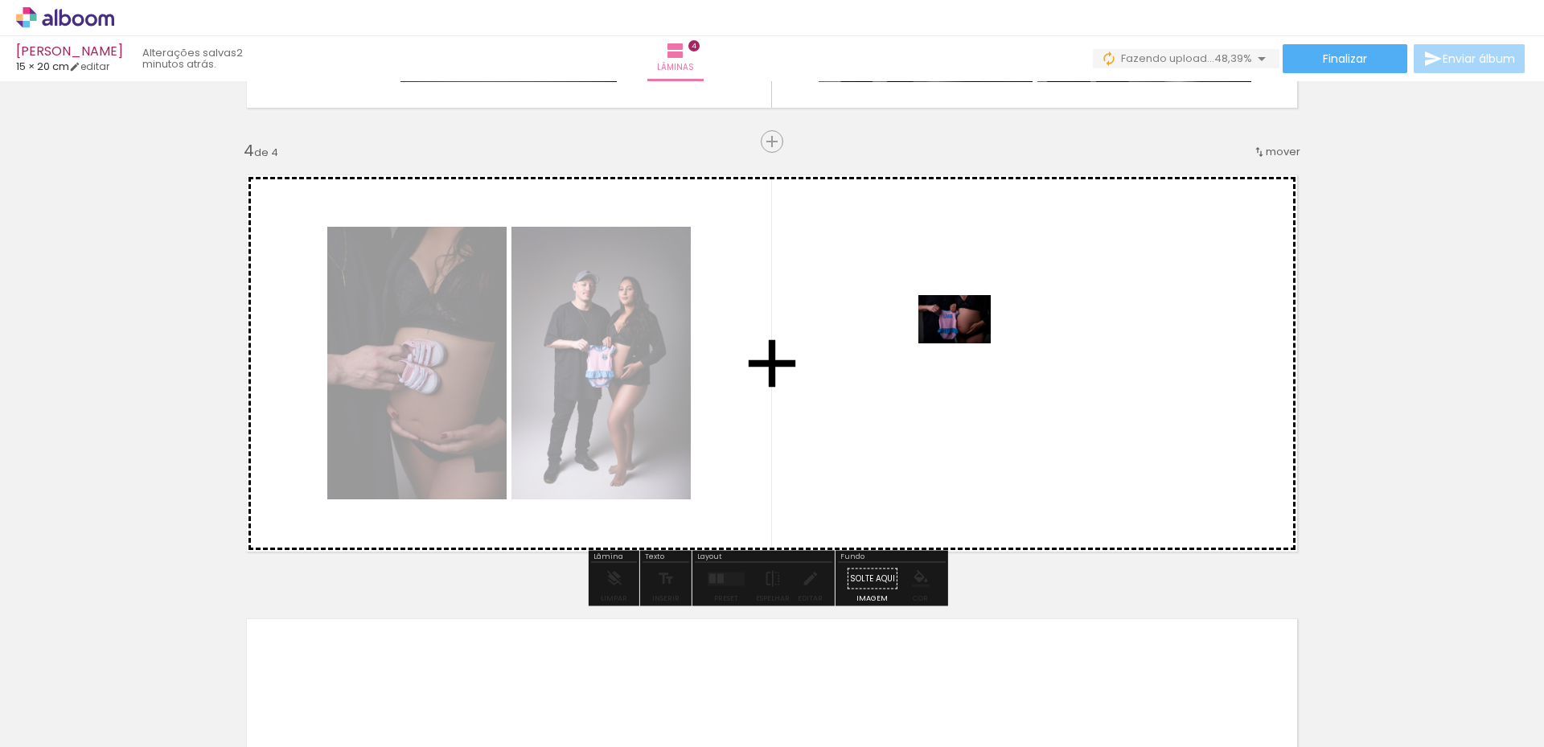
drag, startPoint x: 935, startPoint y: 375, endPoint x: 967, endPoint y: 343, distance: 44.9
click at [967, 343] on quentale-workspace at bounding box center [772, 373] width 1544 height 747
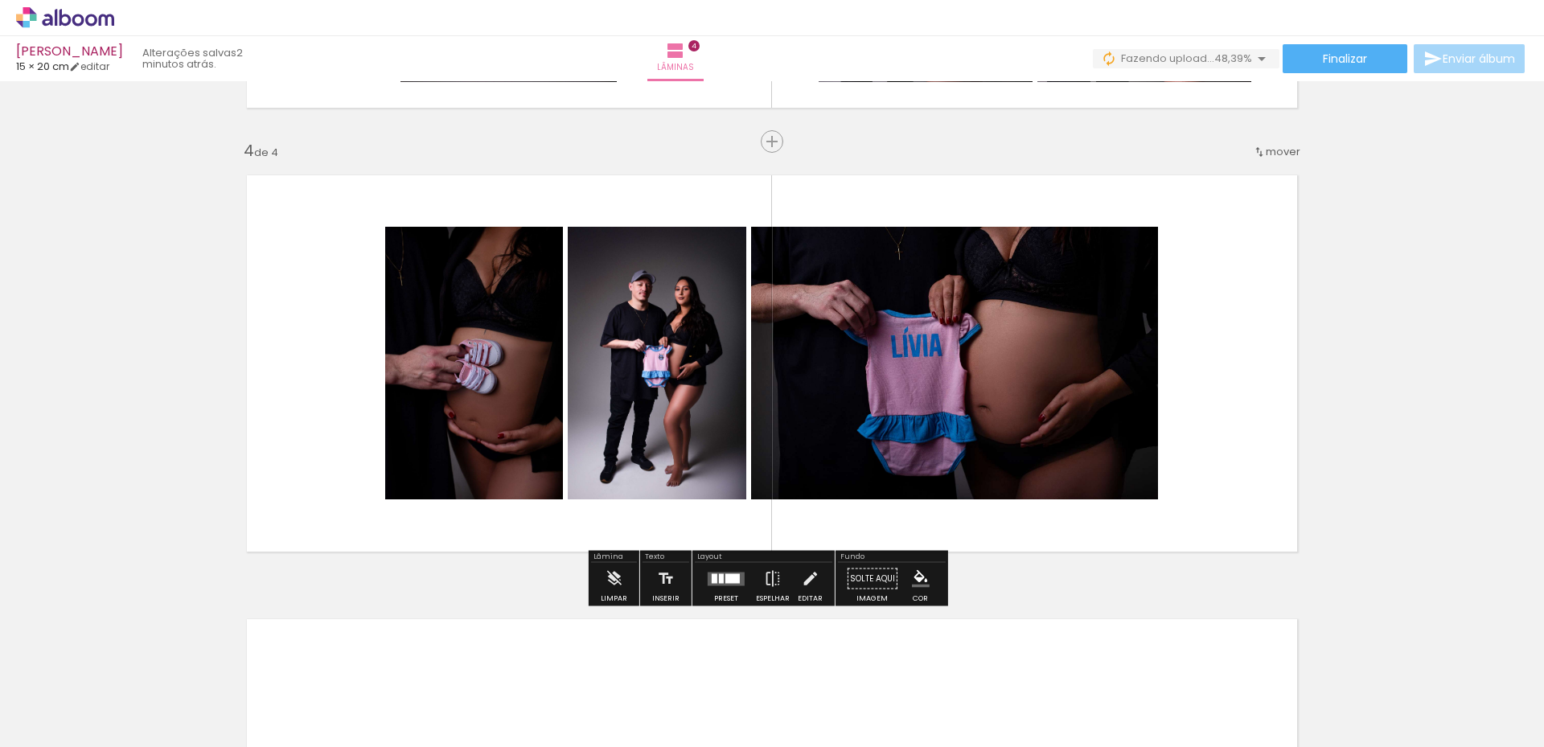
click at [730, 584] on quentale-layouter at bounding box center [726, 579] width 37 height 14
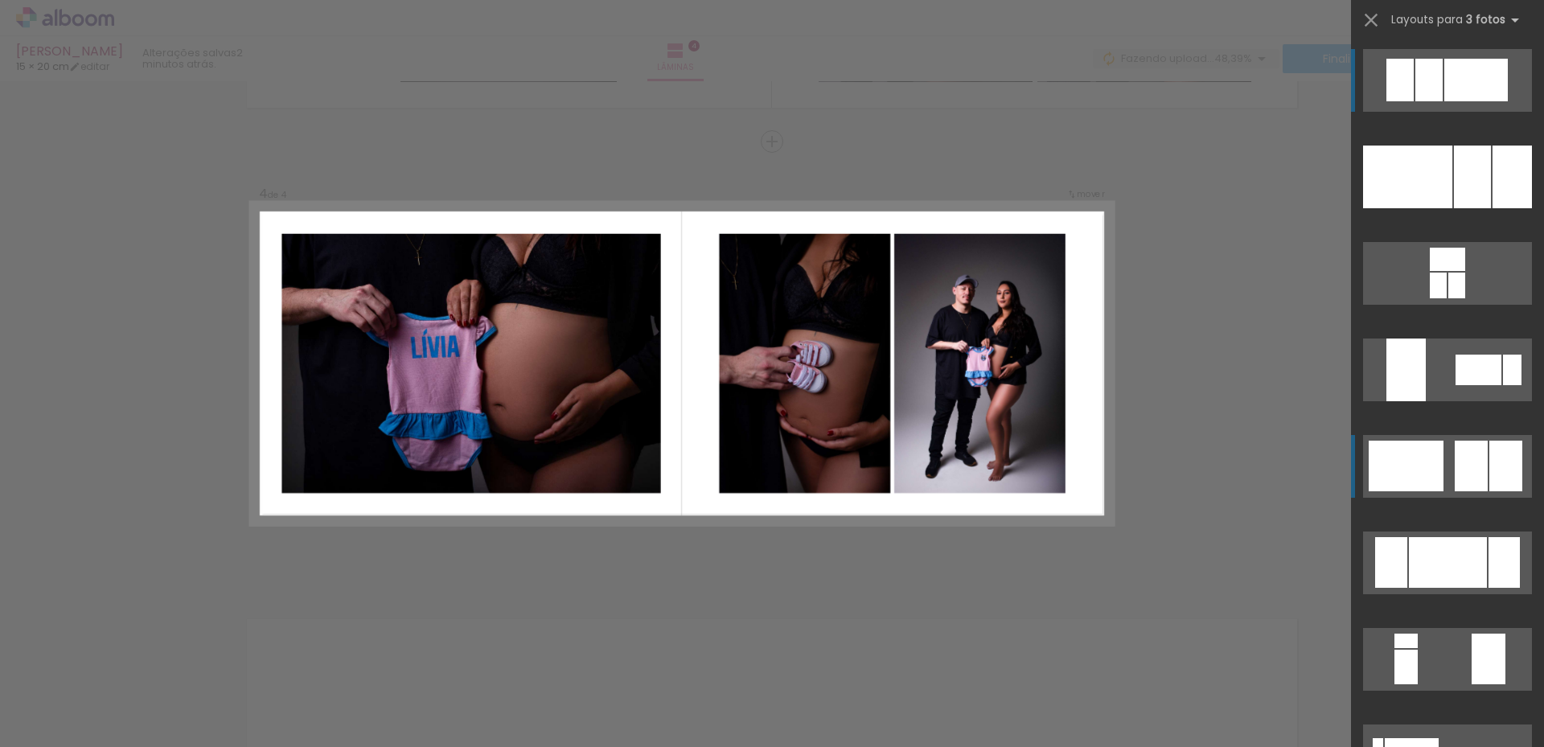
click at [1465, 469] on div at bounding box center [1471, 466] width 33 height 51
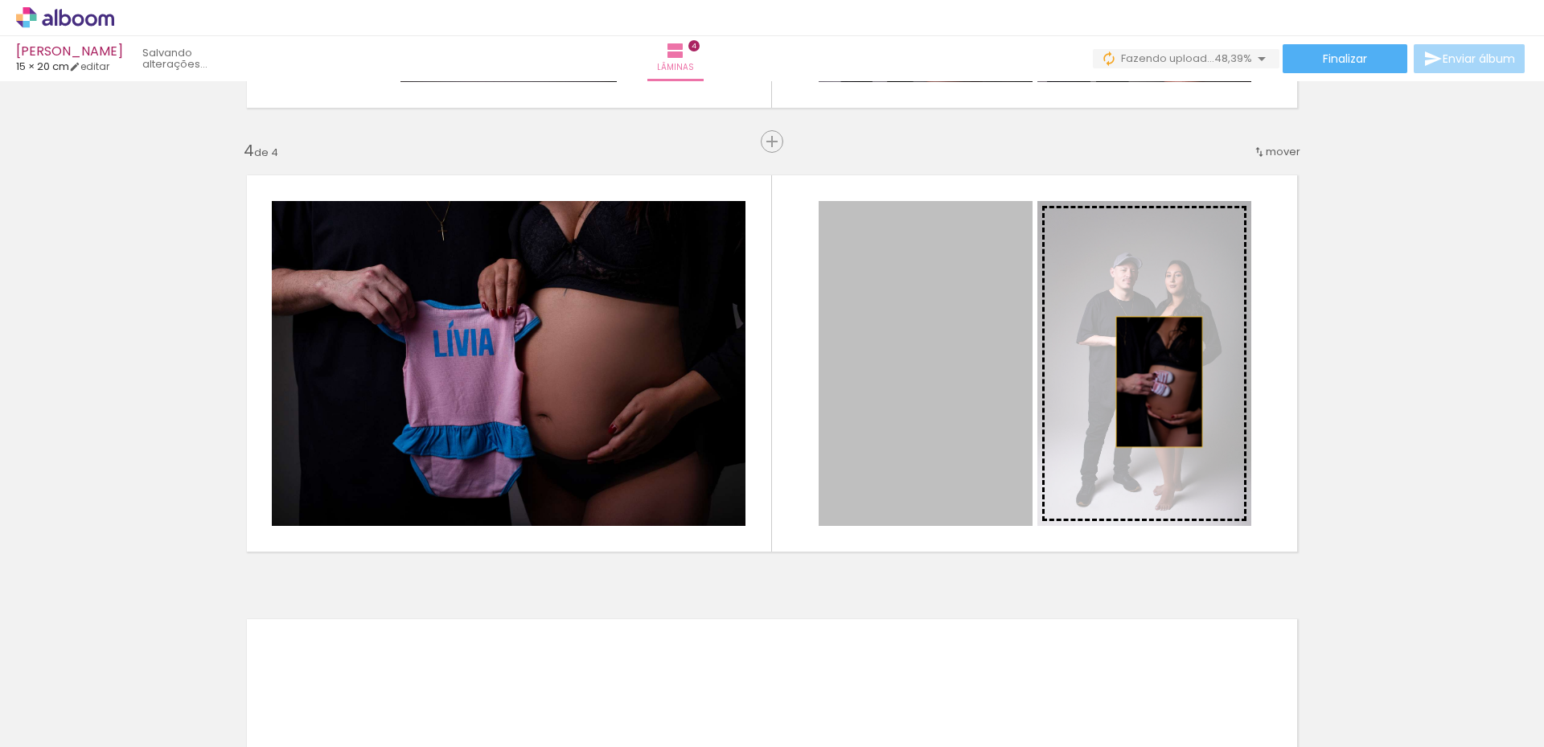
drag, startPoint x: 906, startPoint y: 388, endPoint x: 1153, endPoint y: 382, distance: 247.8
click at [0, 0] on slot at bounding box center [0, 0] width 0 height 0
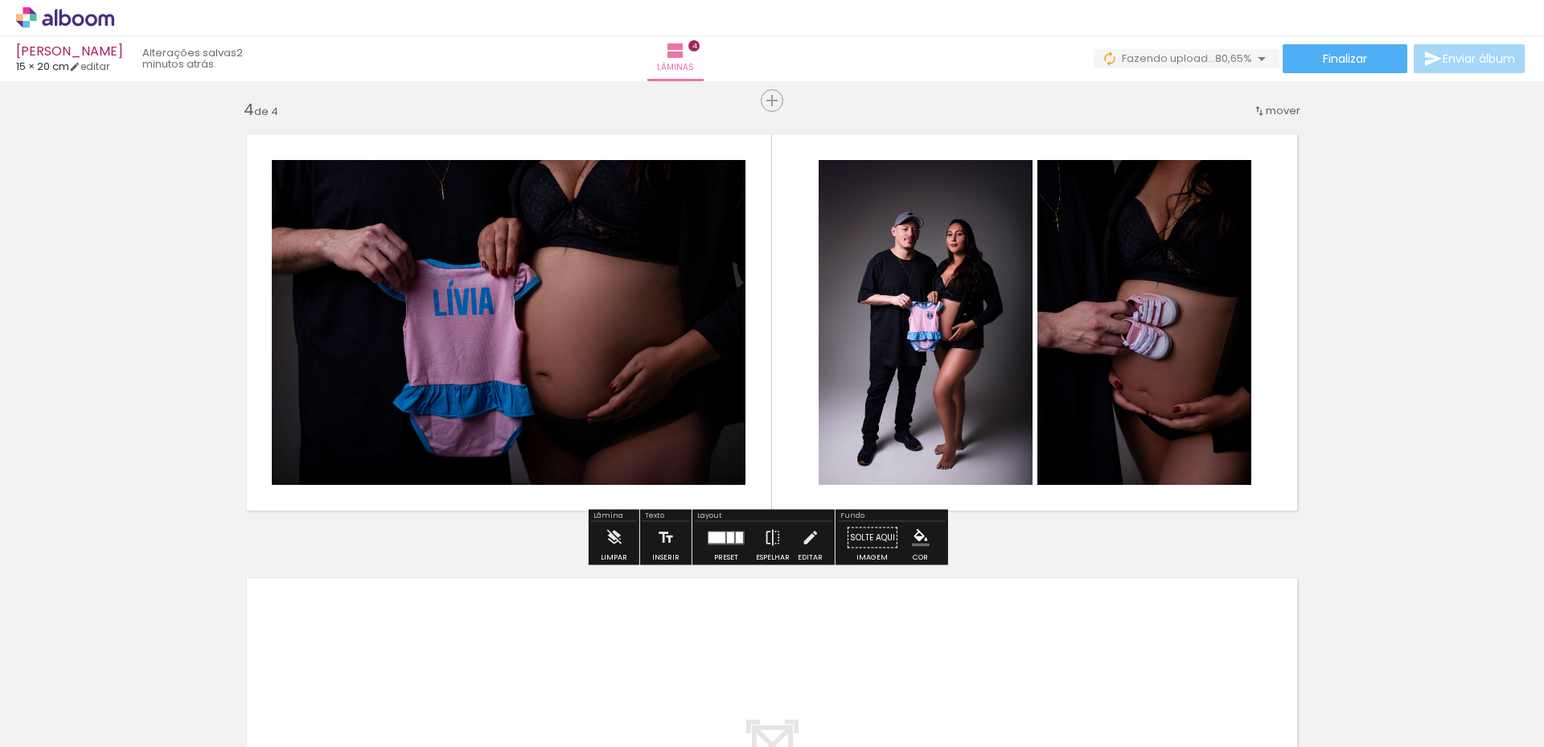
scroll to position [1379, 0]
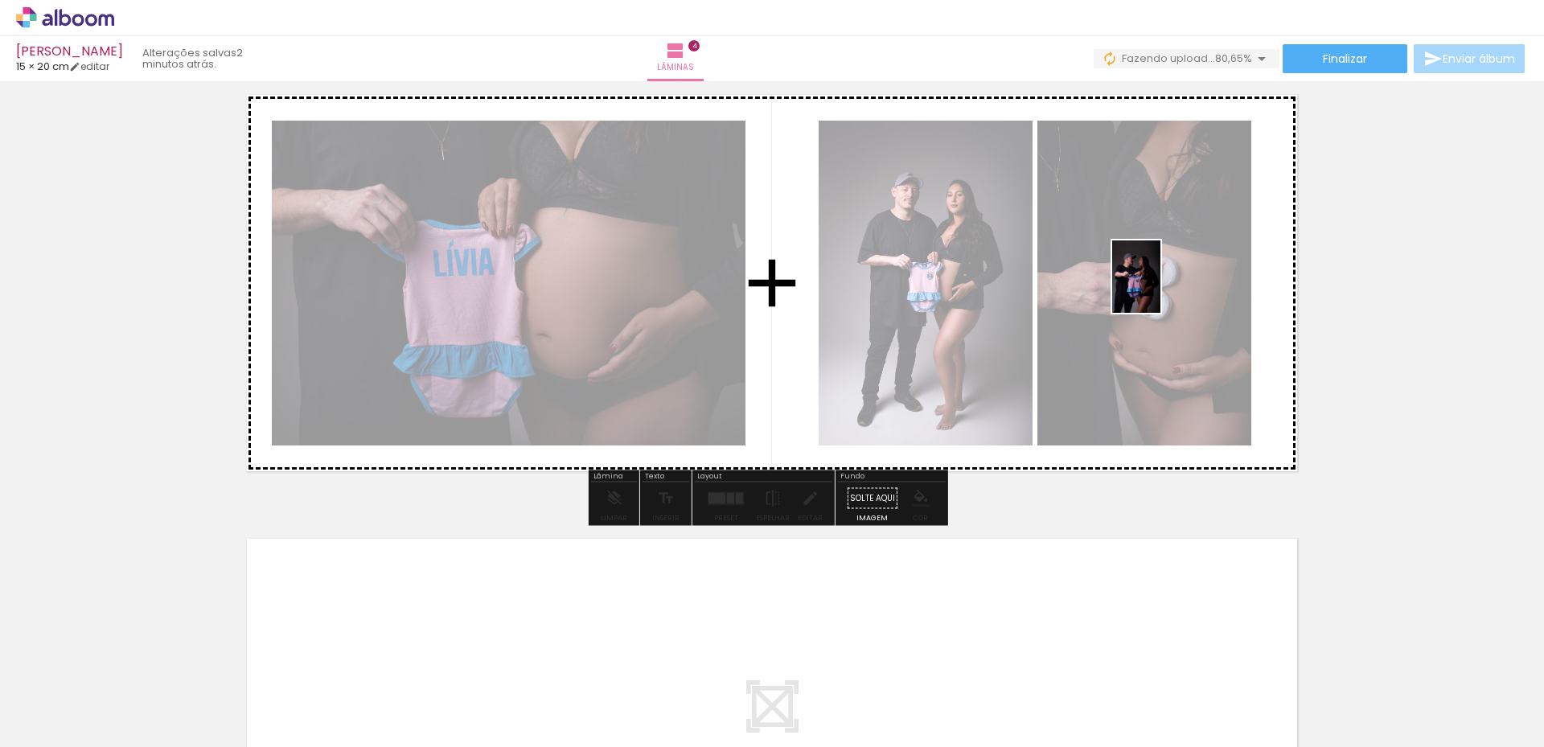
drag, startPoint x: 571, startPoint y: 697, endPoint x: 1161, endPoint y: 289, distance: 717.3
click at [1161, 289] on quentale-workspace at bounding box center [772, 373] width 1544 height 747
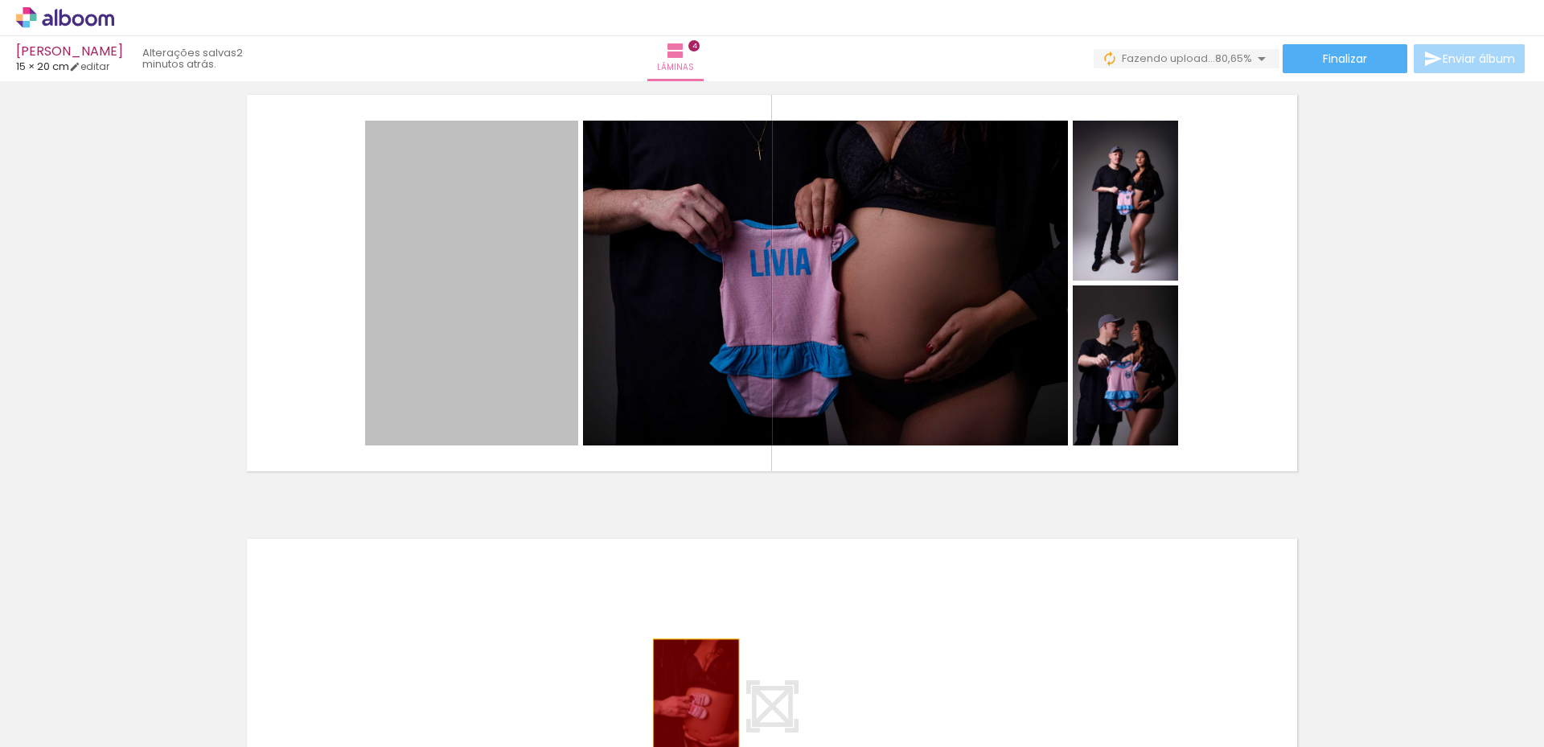
drag, startPoint x: 489, startPoint y: 286, endPoint x: 690, endPoint y: 704, distance: 464.1
click at [690, 704] on quentale-workspace at bounding box center [772, 373] width 1544 height 747
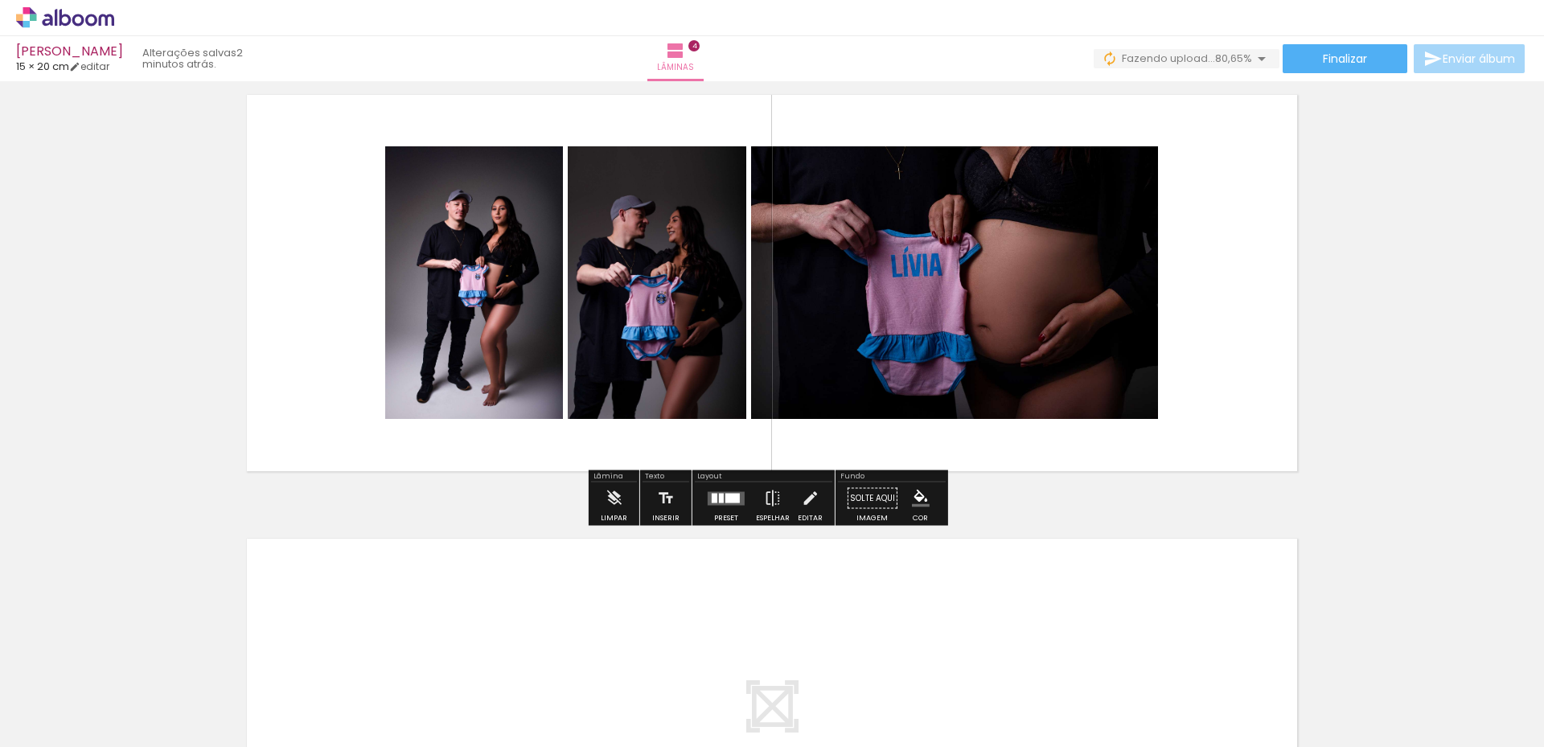
click at [719, 497] on div at bounding box center [721, 498] width 5 height 10
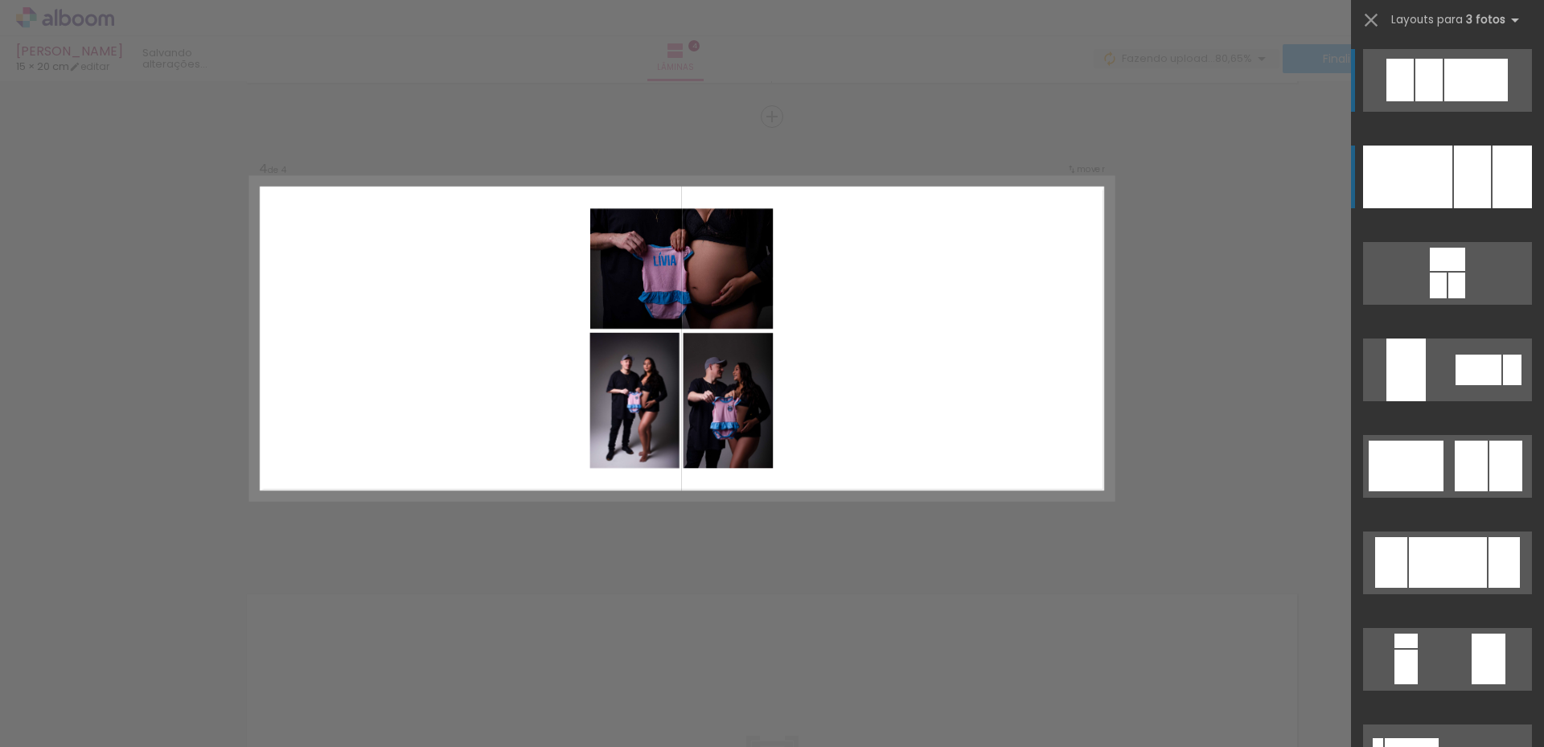
scroll to position [1298, 0]
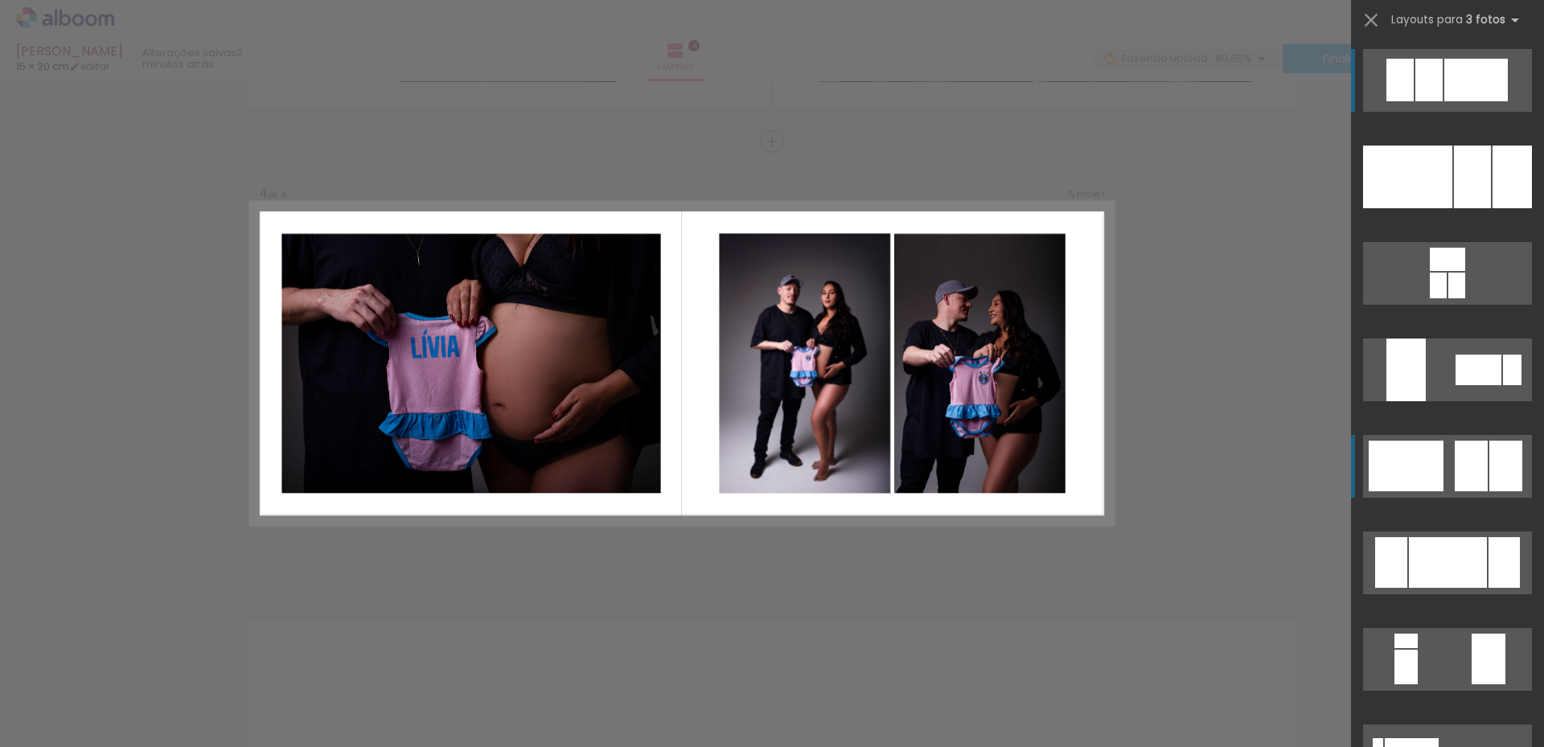
click at [1490, 461] on div at bounding box center [1506, 466] width 33 height 51
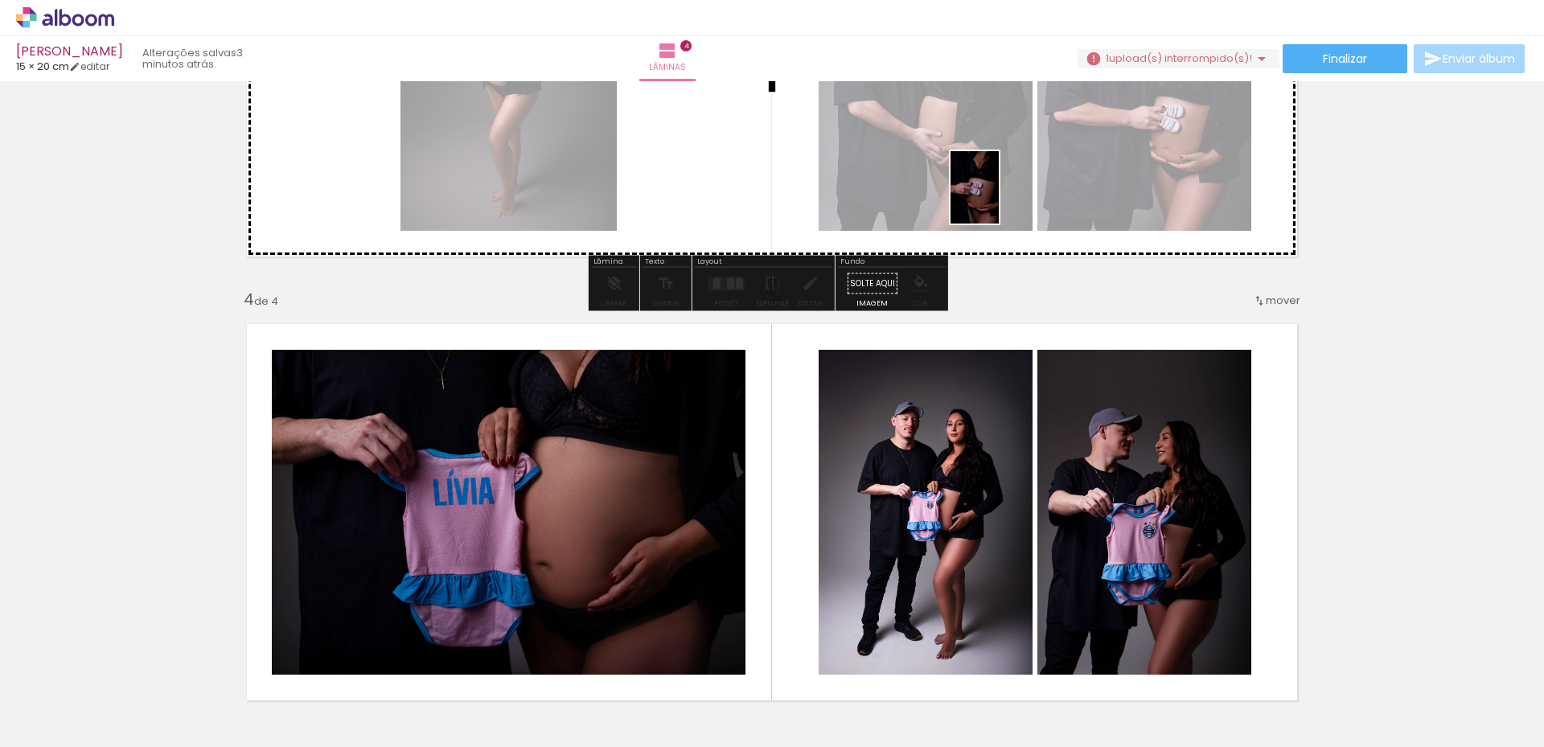
scroll to position [1057, 0]
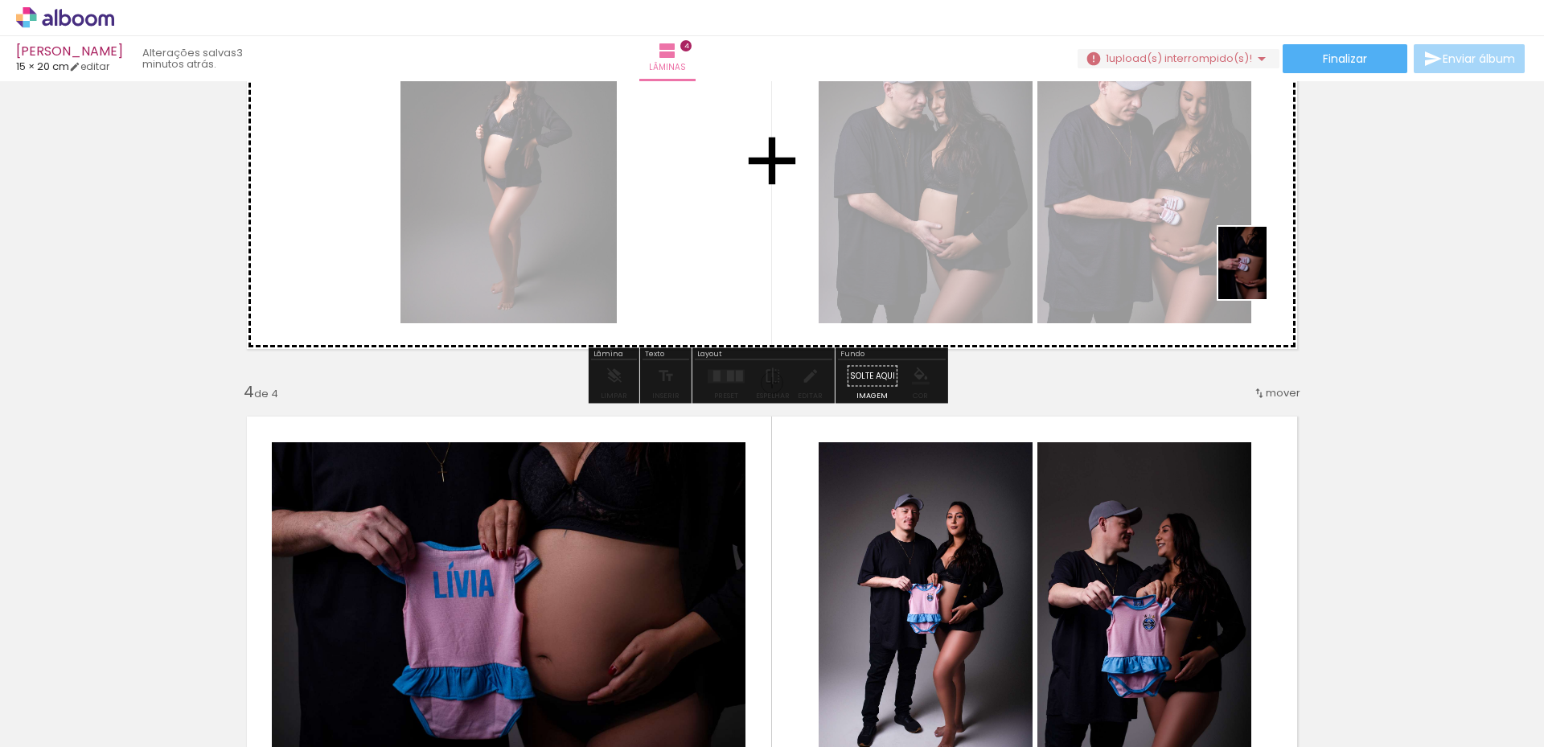
drag, startPoint x: 394, startPoint y: 693, endPoint x: 1267, endPoint y: 263, distance: 973.0
click at [1267, 263] on quentale-workspace at bounding box center [772, 373] width 1544 height 747
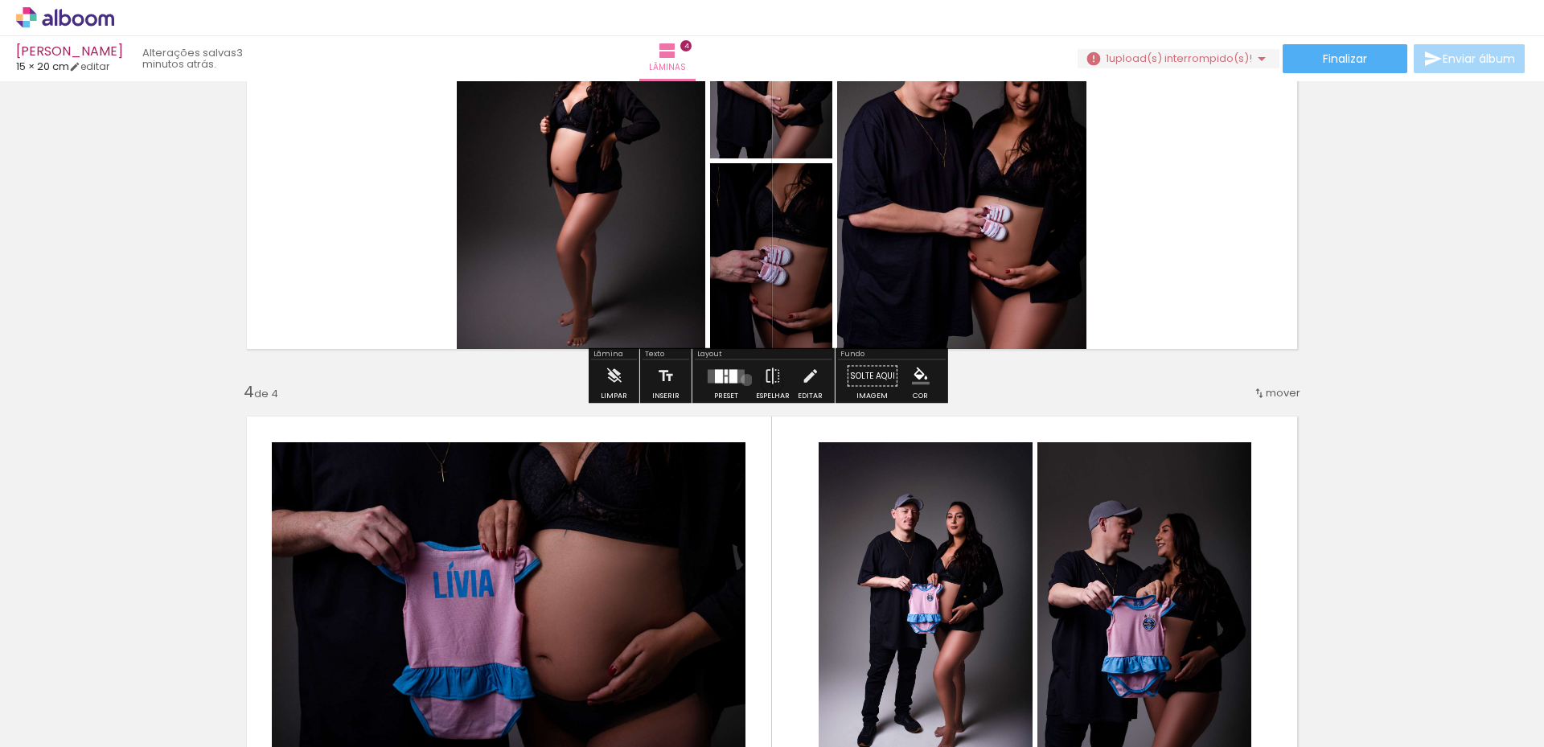
click at [743, 380] on div at bounding box center [726, 376] width 43 height 32
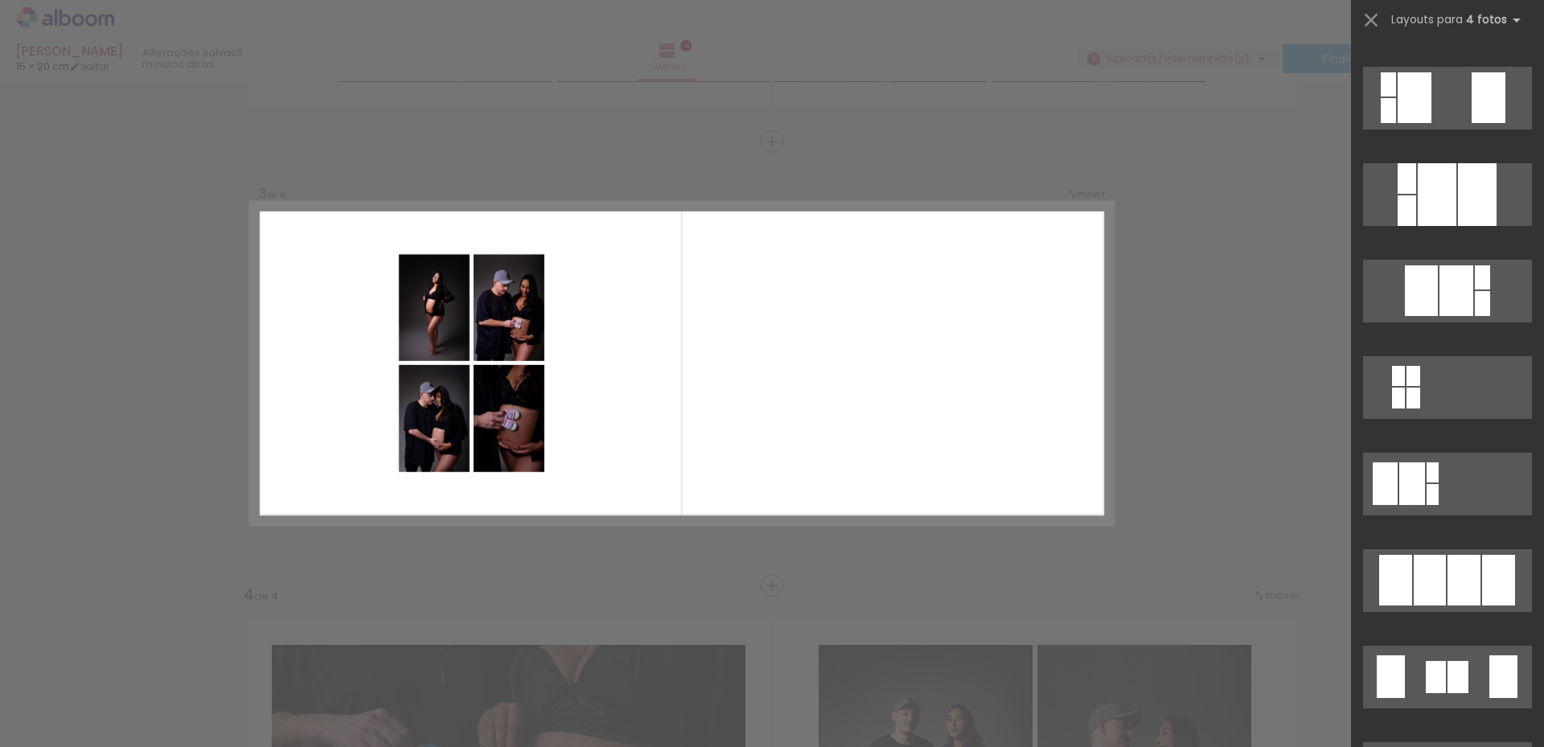
scroll to position [804, 0]
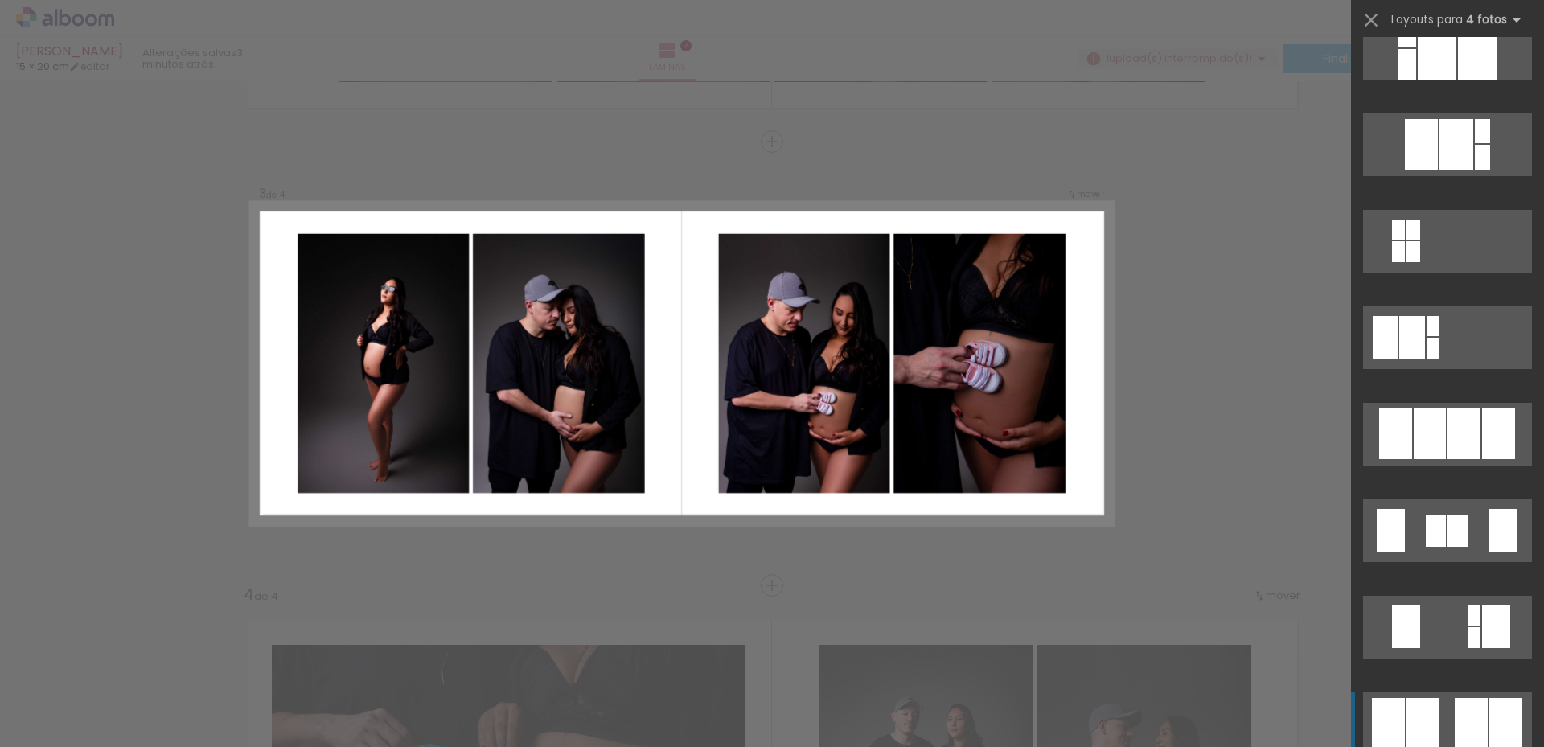
click at [1478, 709] on div at bounding box center [1471, 723] width 33 height 51
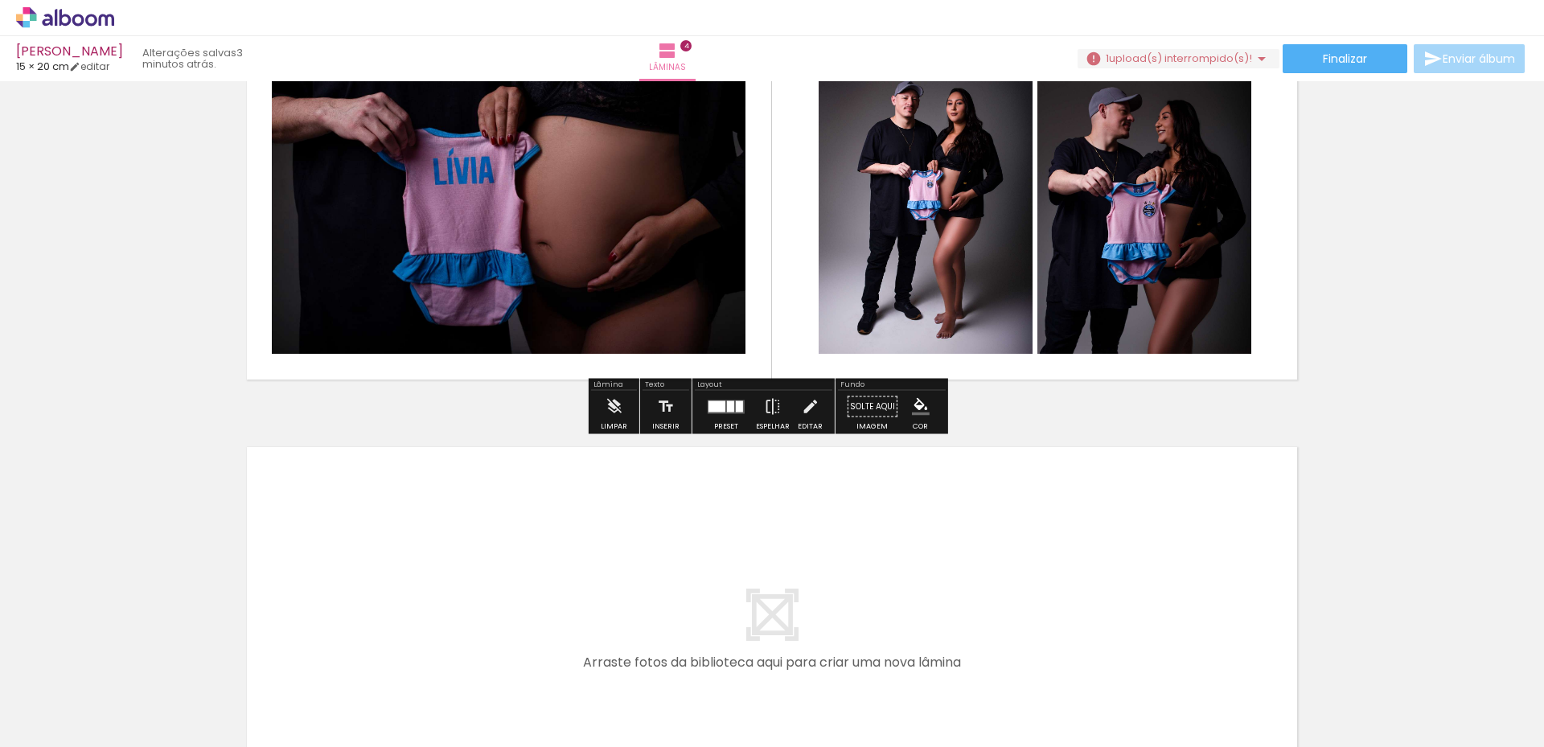
scroll to position [1476, 0]
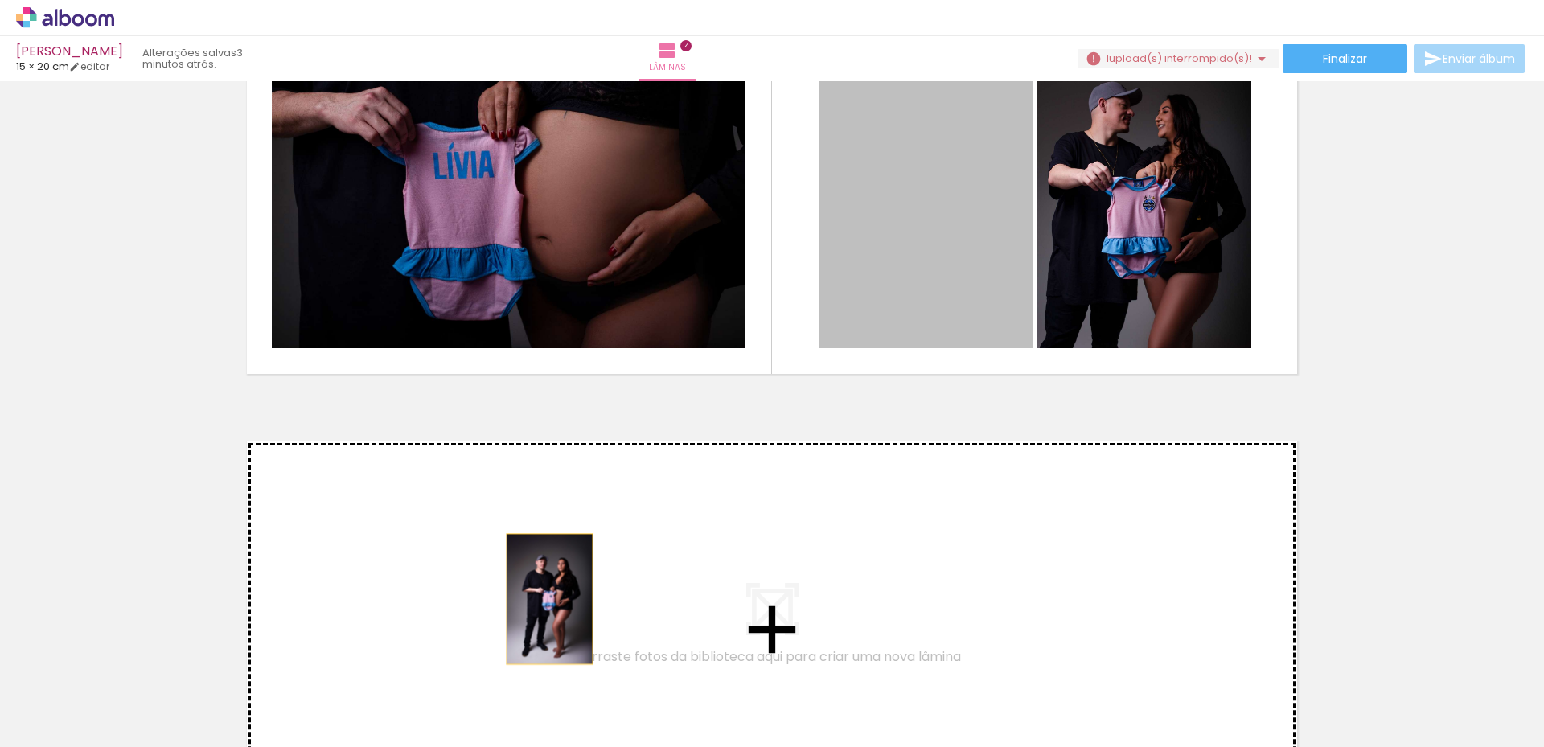
drag, startPoint x: 894, startPoint y: 220, endPoint x: 1078, endPoint y: 372, distance: 238.8
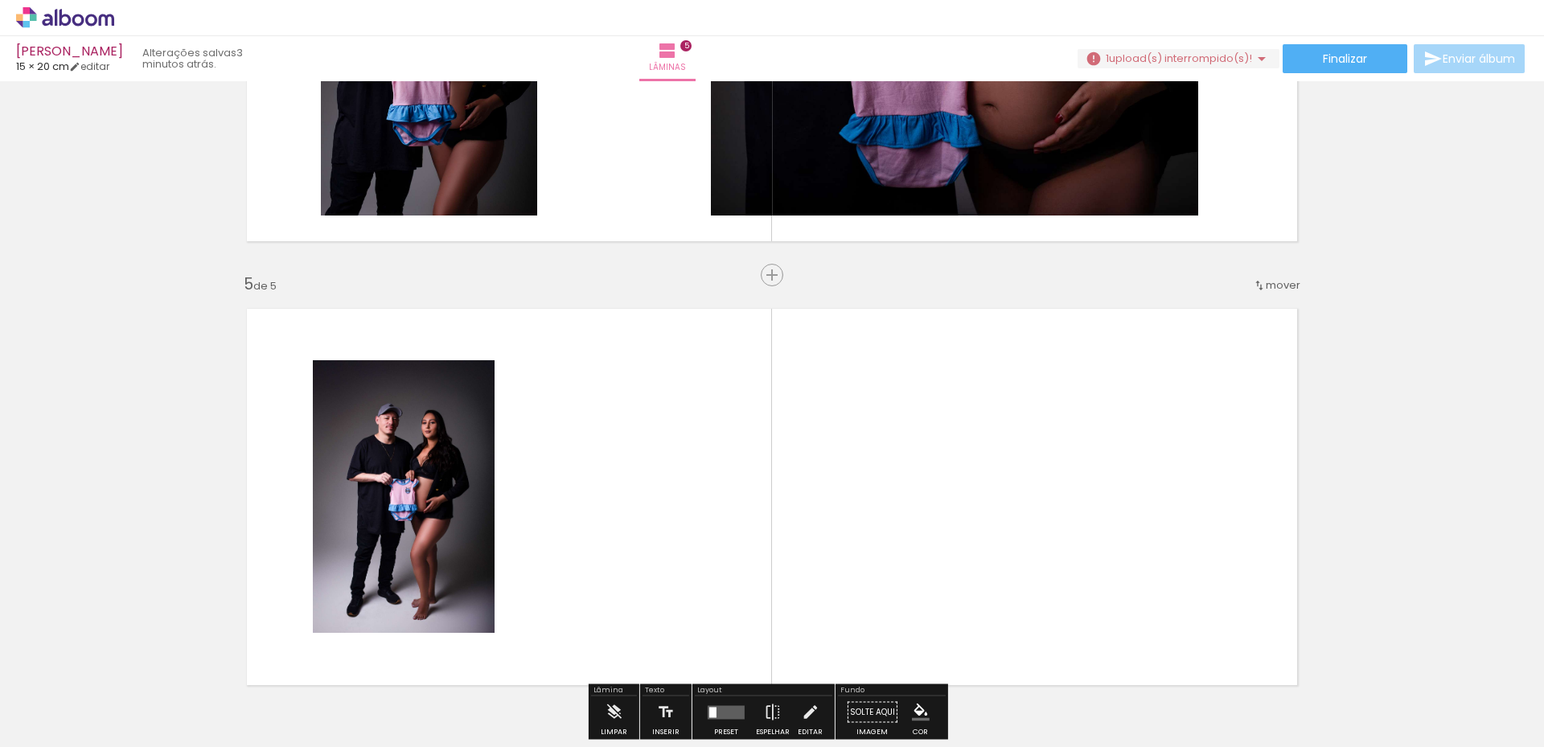
scroll to position [1420, 0]
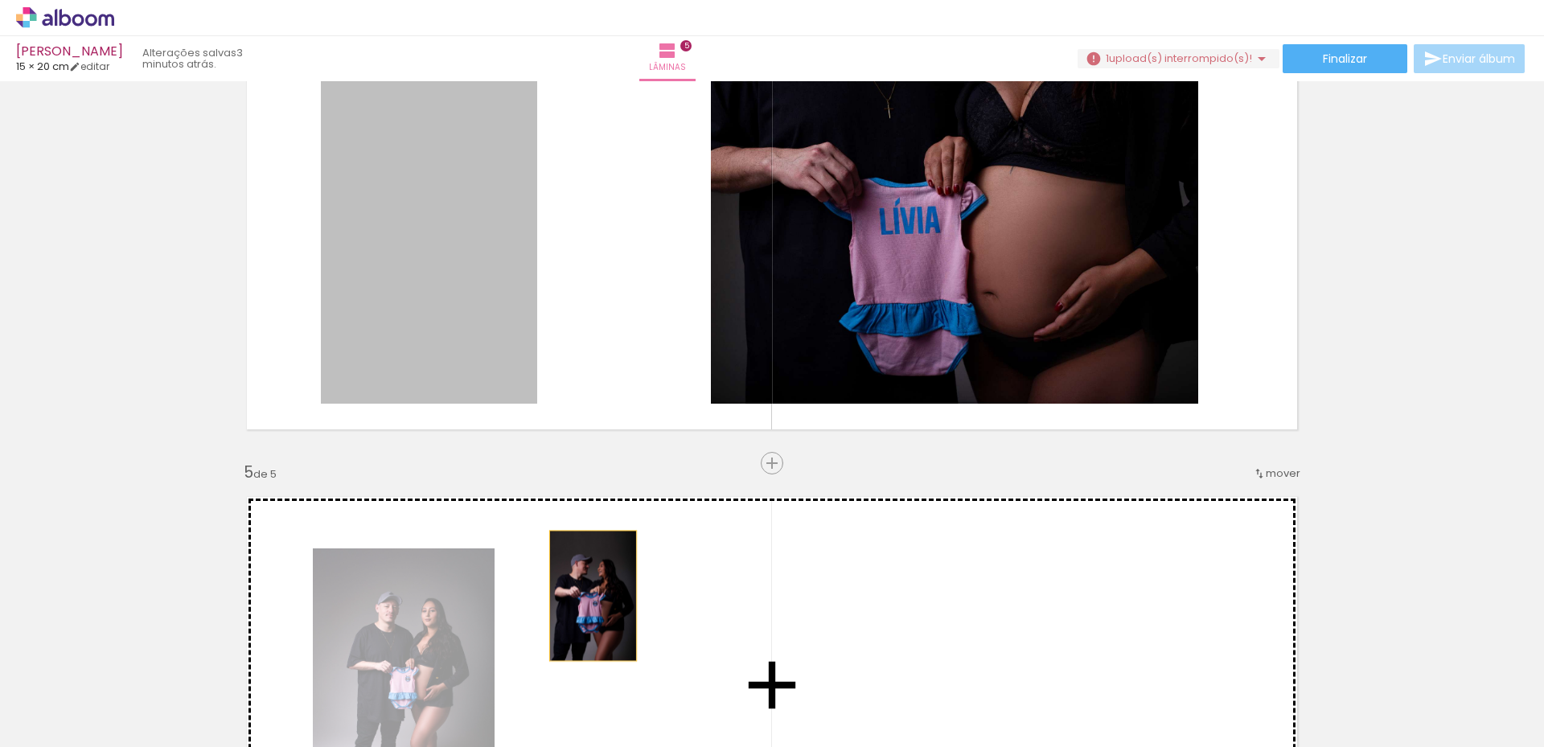
drag, startPoint x: 479, startPoint y: 306, endPoint x: 593, endPoint y: 595, distance: 310.5
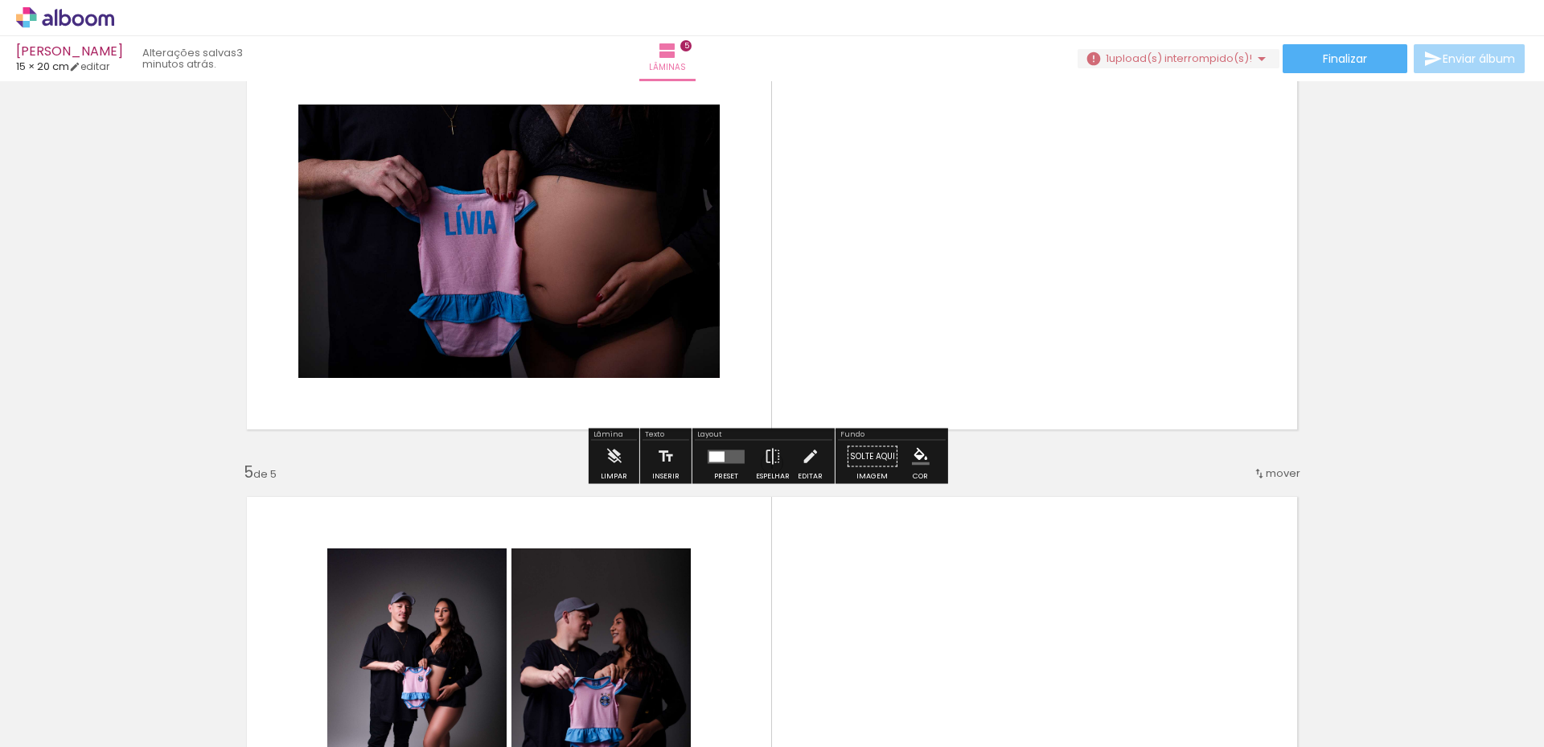
click at [714, 451] on div at bounding box center [716, 456] width 15 height 10
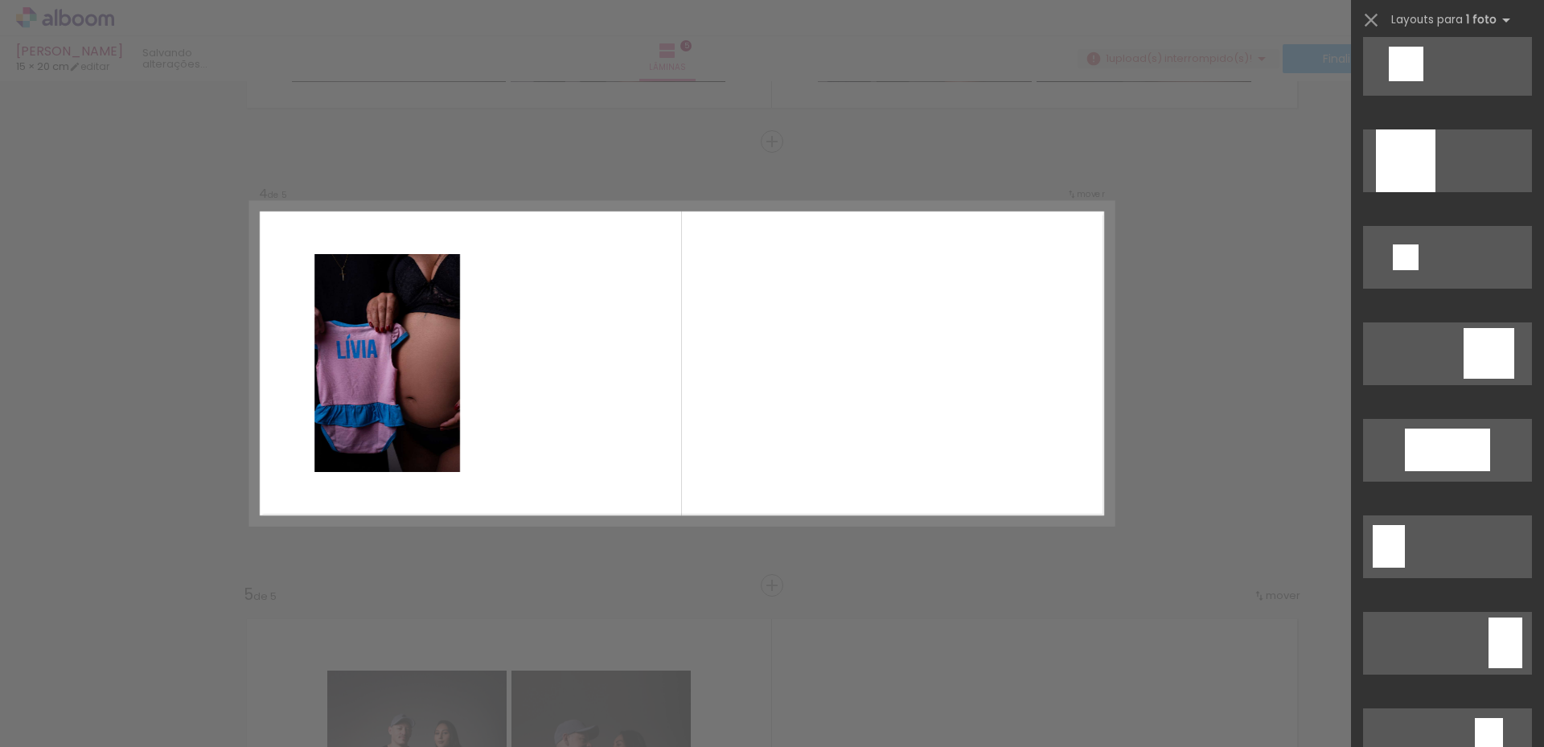
scroll to position [2172, 0]
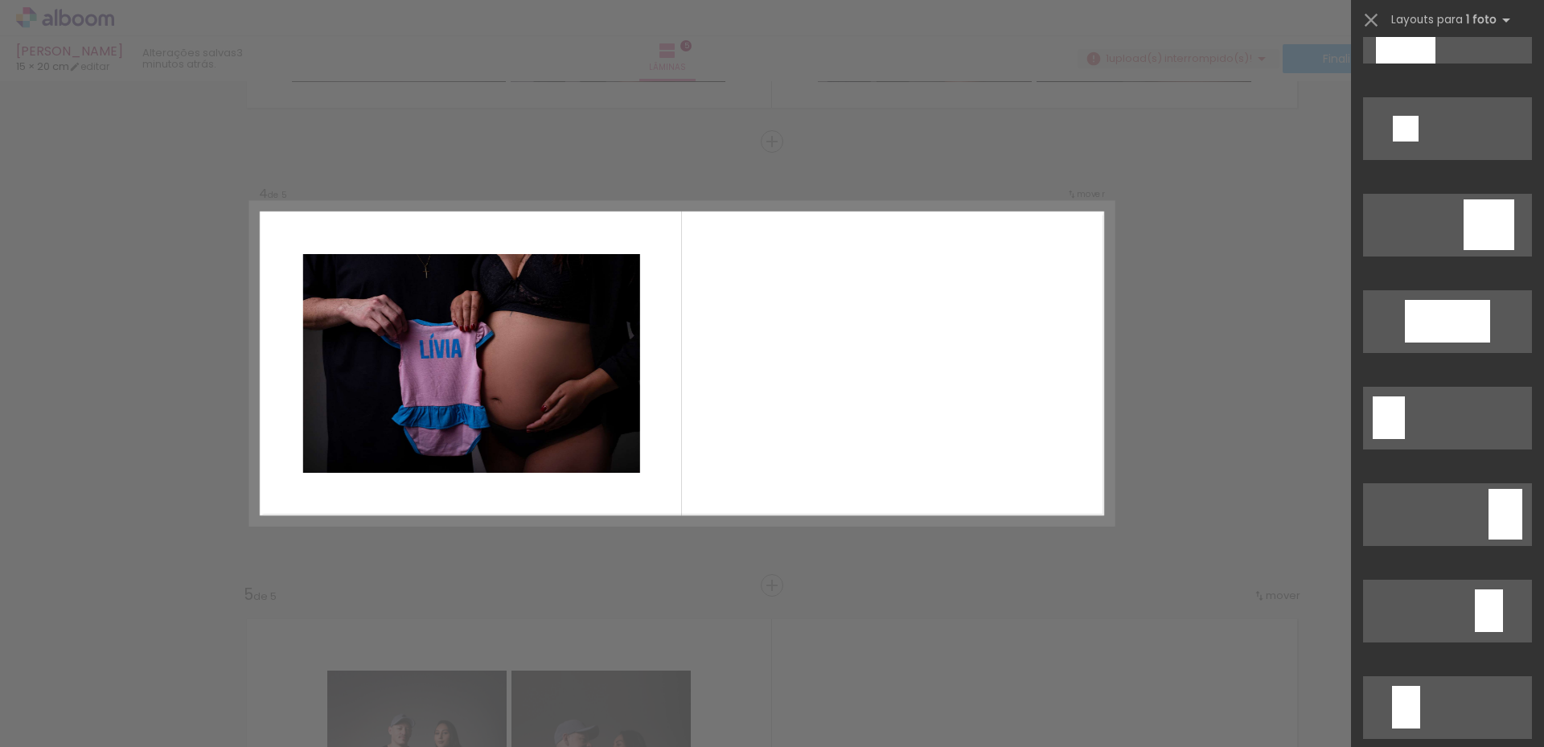
click at [1109, 365] on div "Confirmar Cancelar" at bounding box center [772, 134] width 1544 height 2702
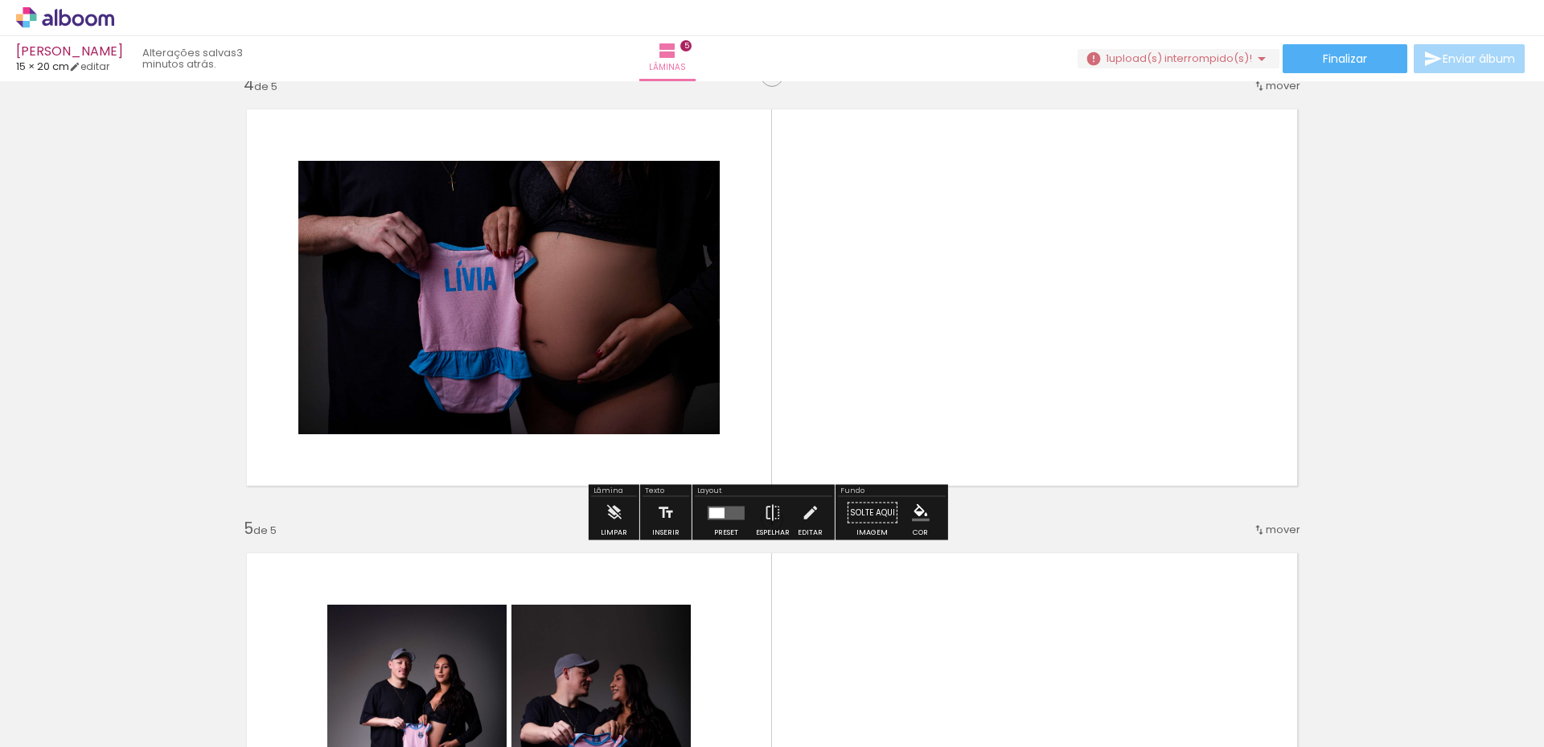
scroll to position [1379, 0]
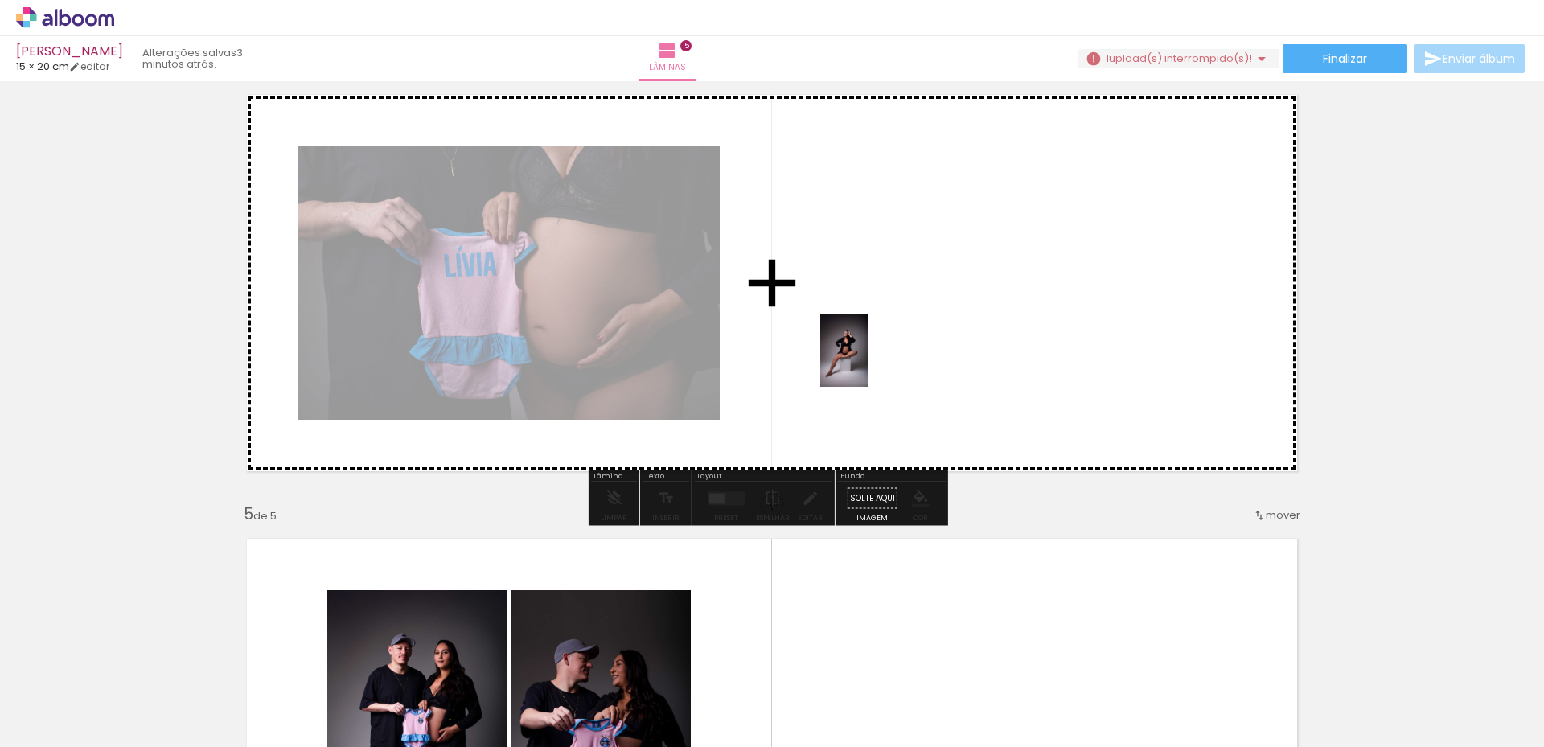
drag, startPoint x: 756, startPoint y: 705, endPoint x: 869, endPoint y: 363, distance: 359.9
click at [869, 363] on quentale-workspace at bounding box center [772, 373] width 1544 height 747
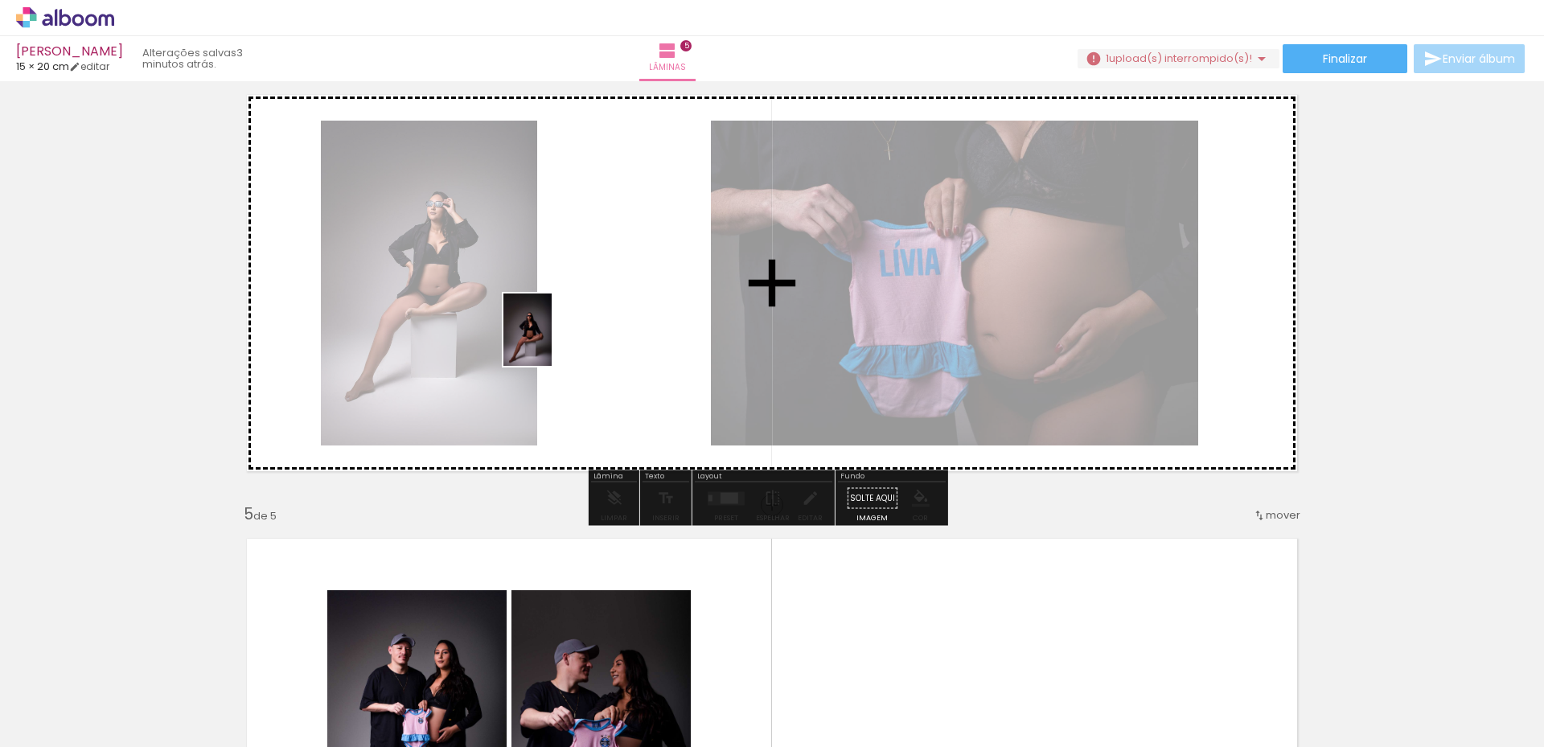
drag, startPoint x: 841, startPoint y: 697, endPoint x: 804, endPoint y: 115, distance: 582.6
click at [552, 340] on quentale-workspace at bounding box center [772, 373] width 1544 height 747
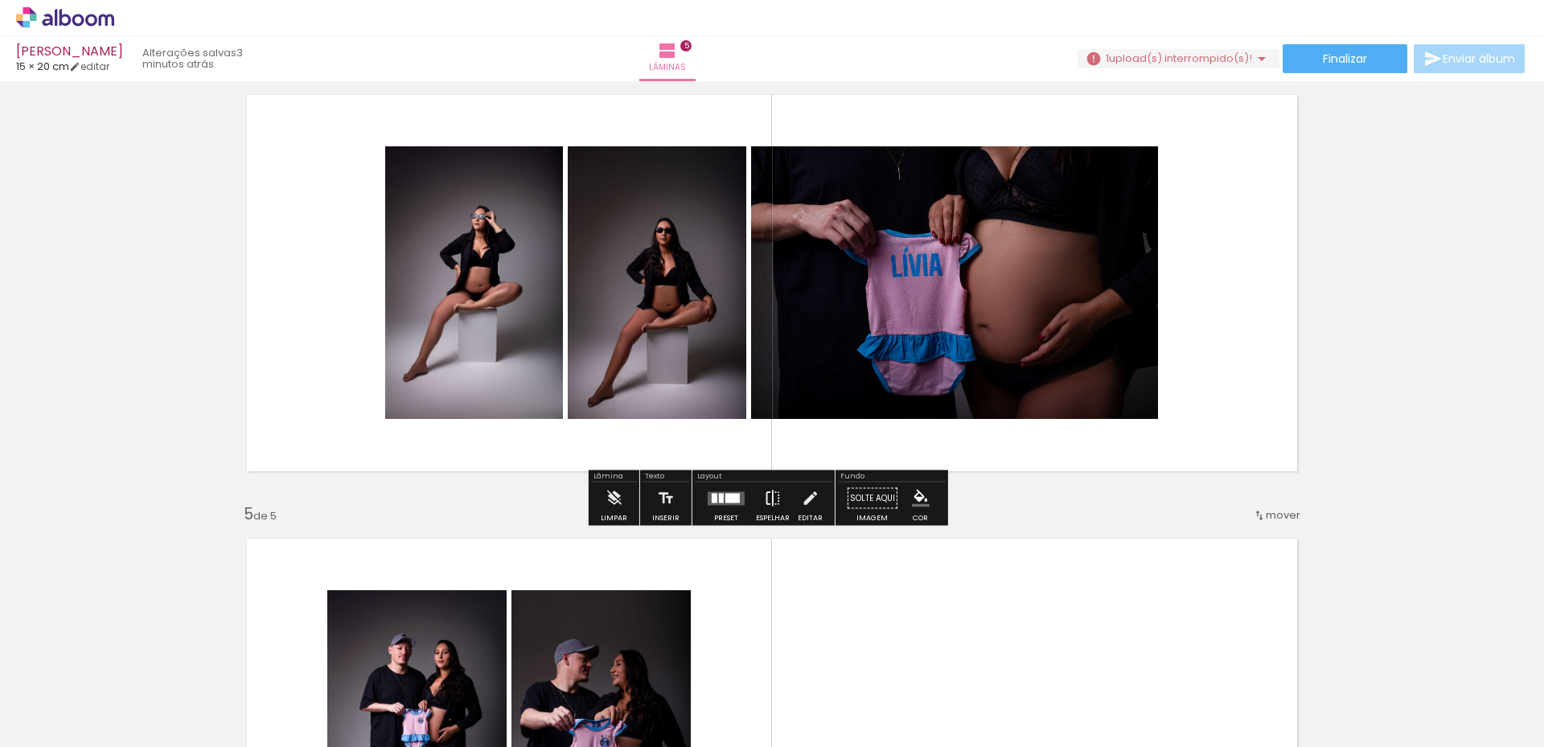
click at [768, 490] on iron-icon at bounding box center [773, 499] width 18 height 32
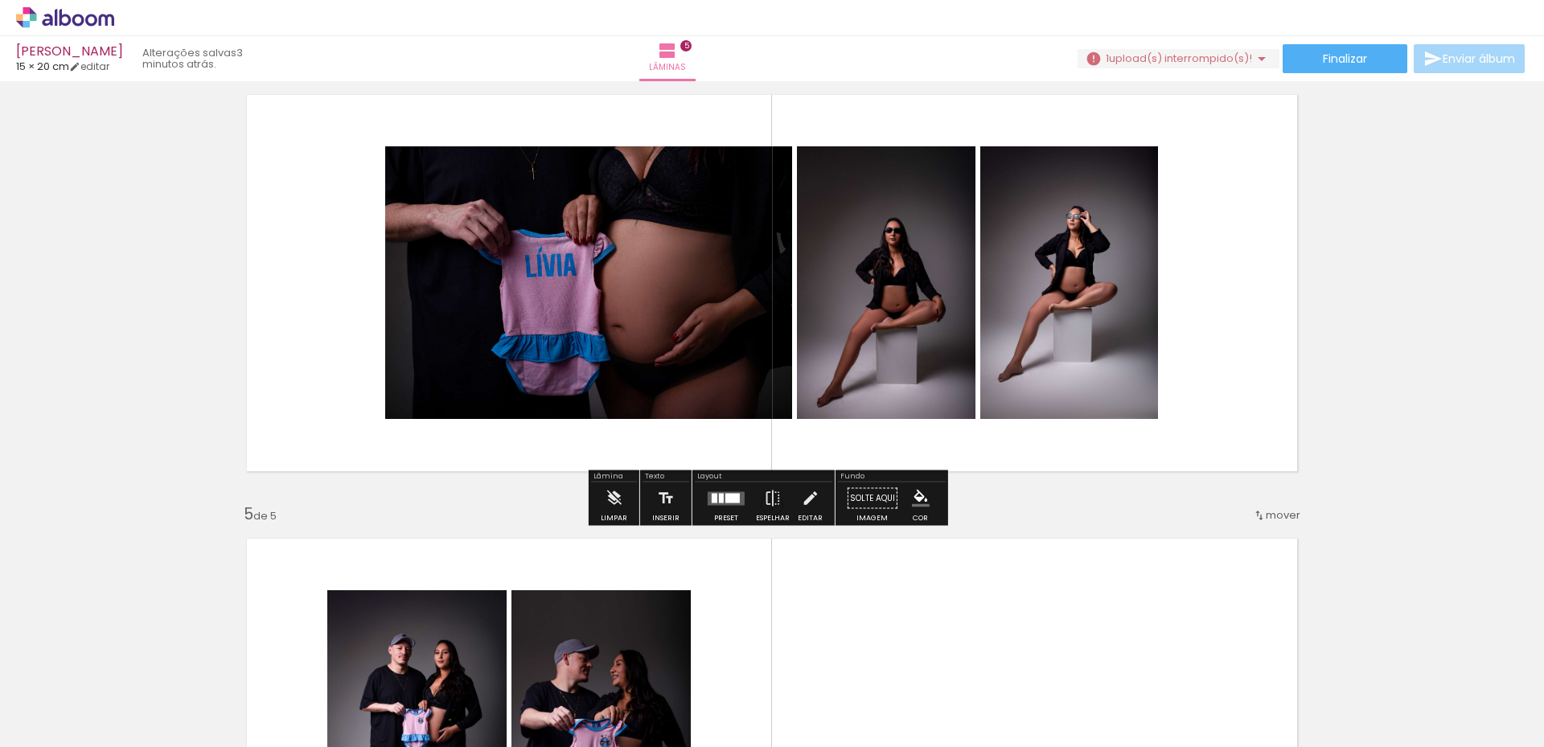
drag, startPoint x: 708, startPoint y: 488, endPoint x: 714, endPoint y: 494, distance: 8.5
click at [709, 489] on div at bounding box center [726, 499] width 43 height 32
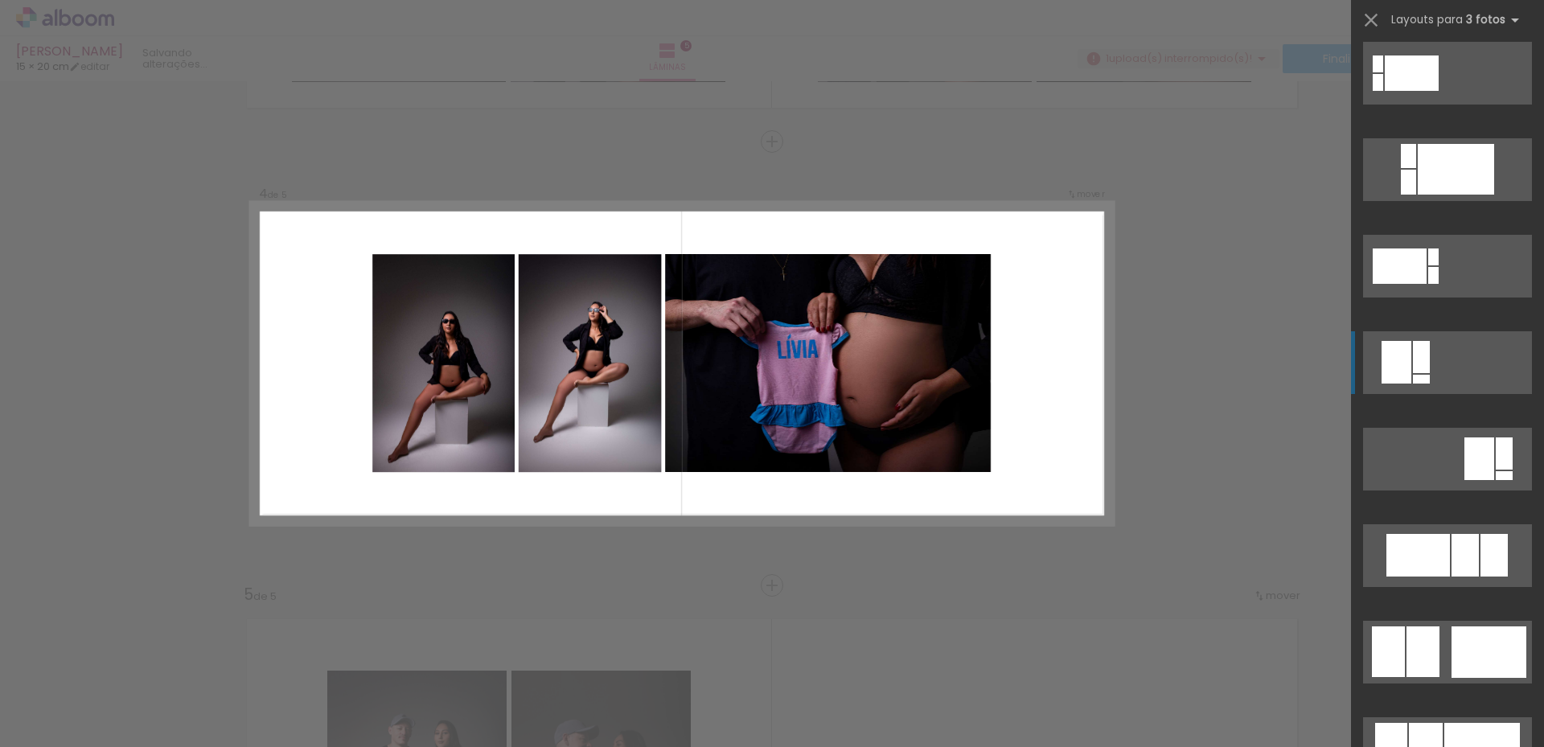
scroll to position [804, 0]
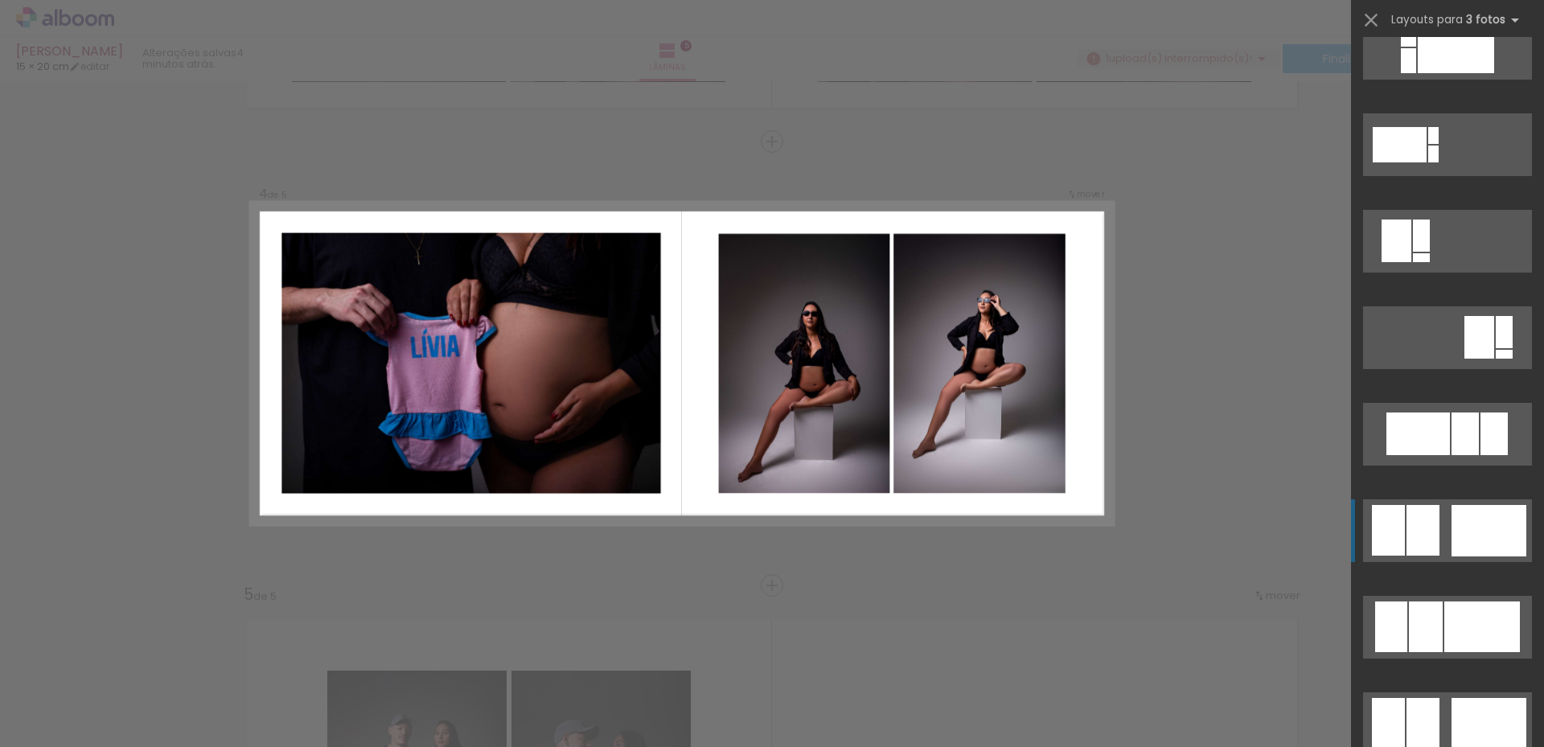
click at [1460, 535] on div at bounding box center [1489, 530] width 75 height 51
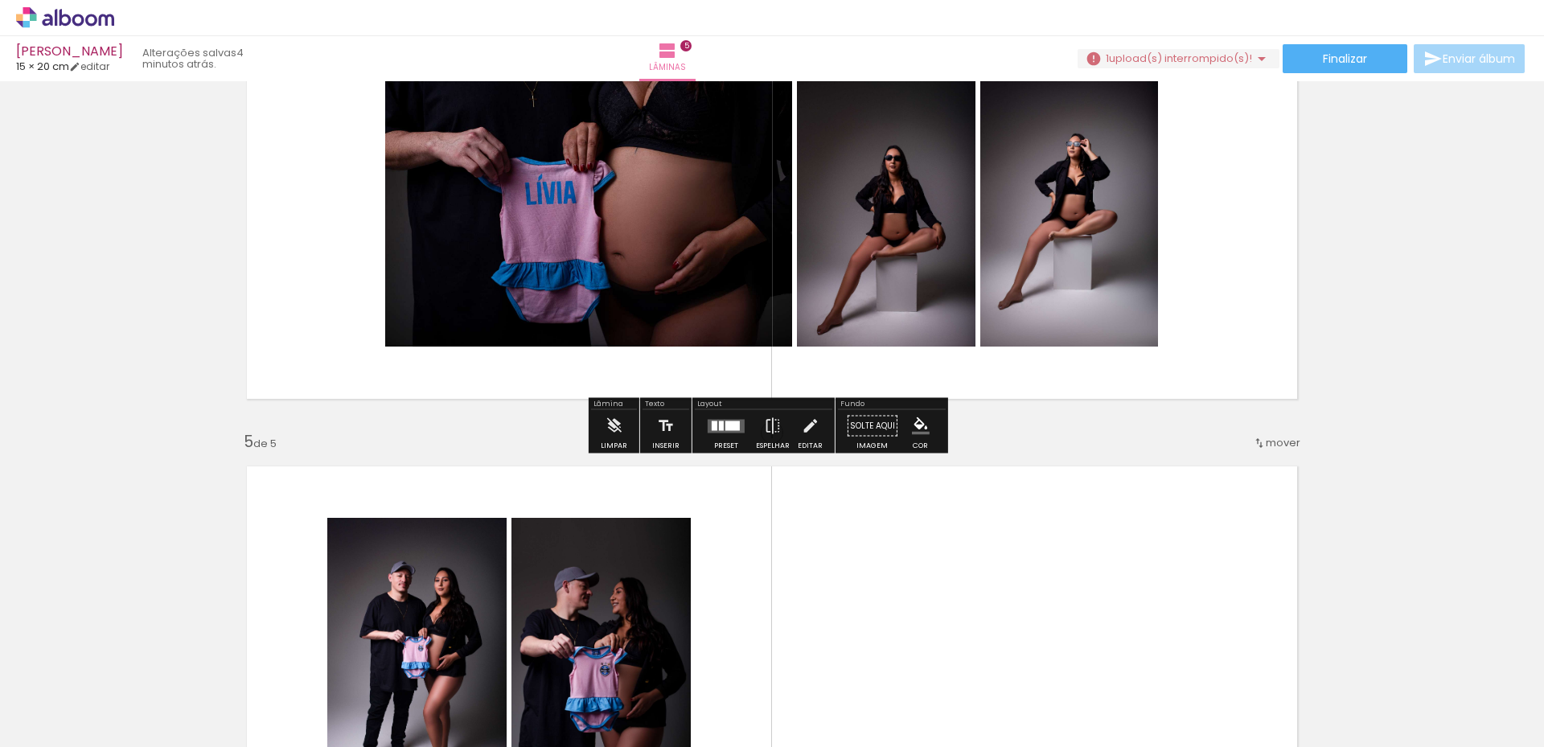
scroll to position [1459, 0]
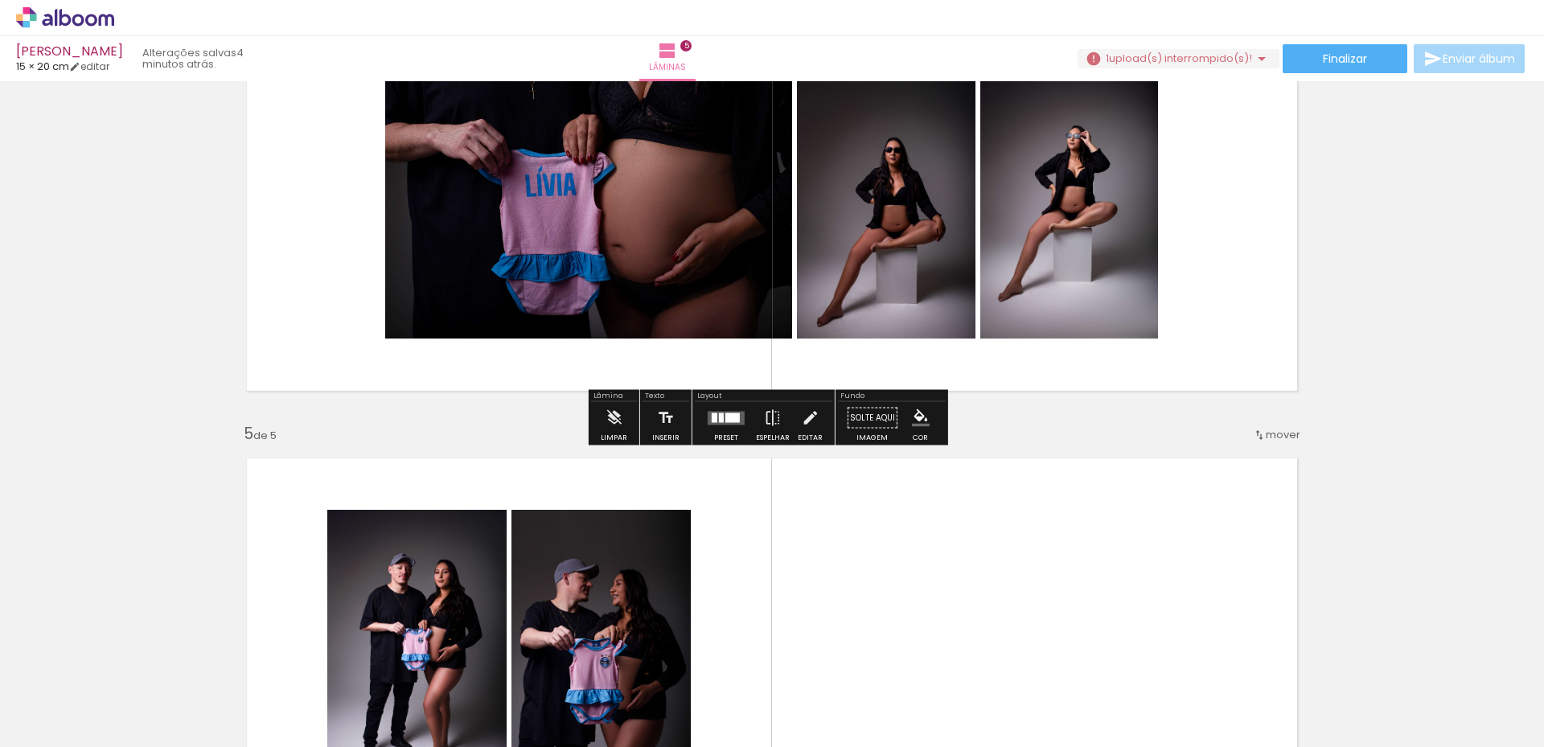
click at [705, 412] on div at bounding box center [726, 418] width 43 height 32
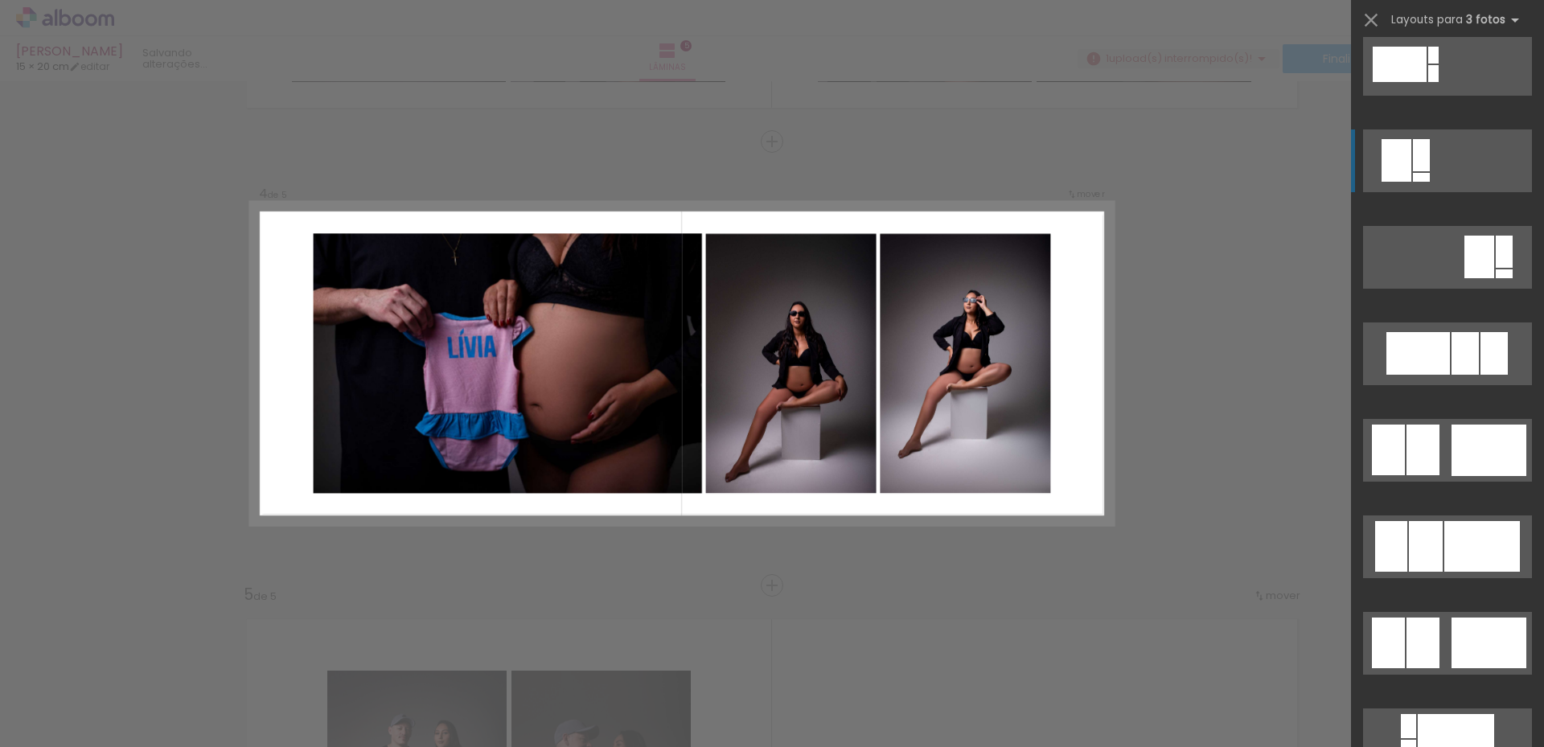
scroll to position [1046, 0]
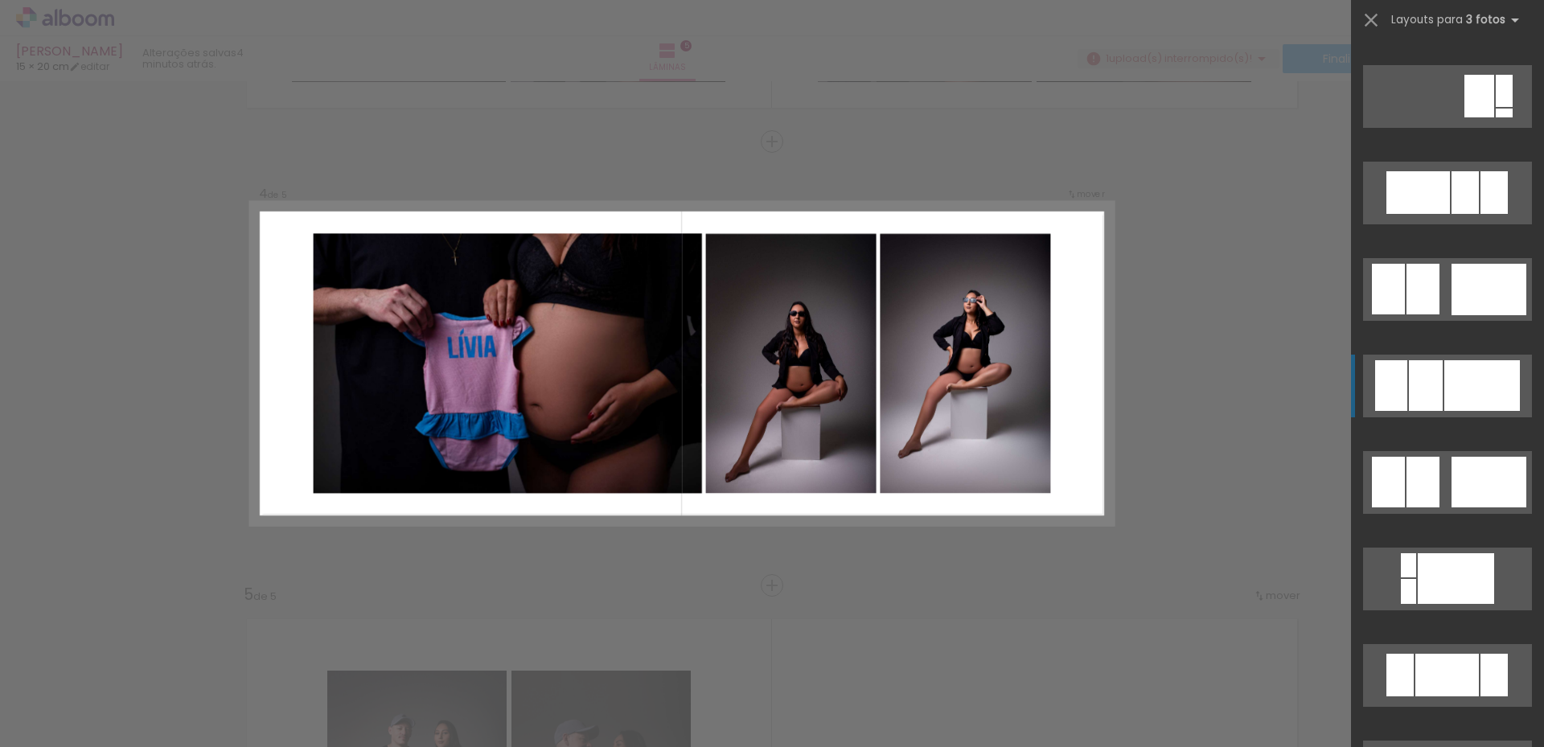
click at [1466, 387] on div at bounding box center [1483, 385] width 76 height 51
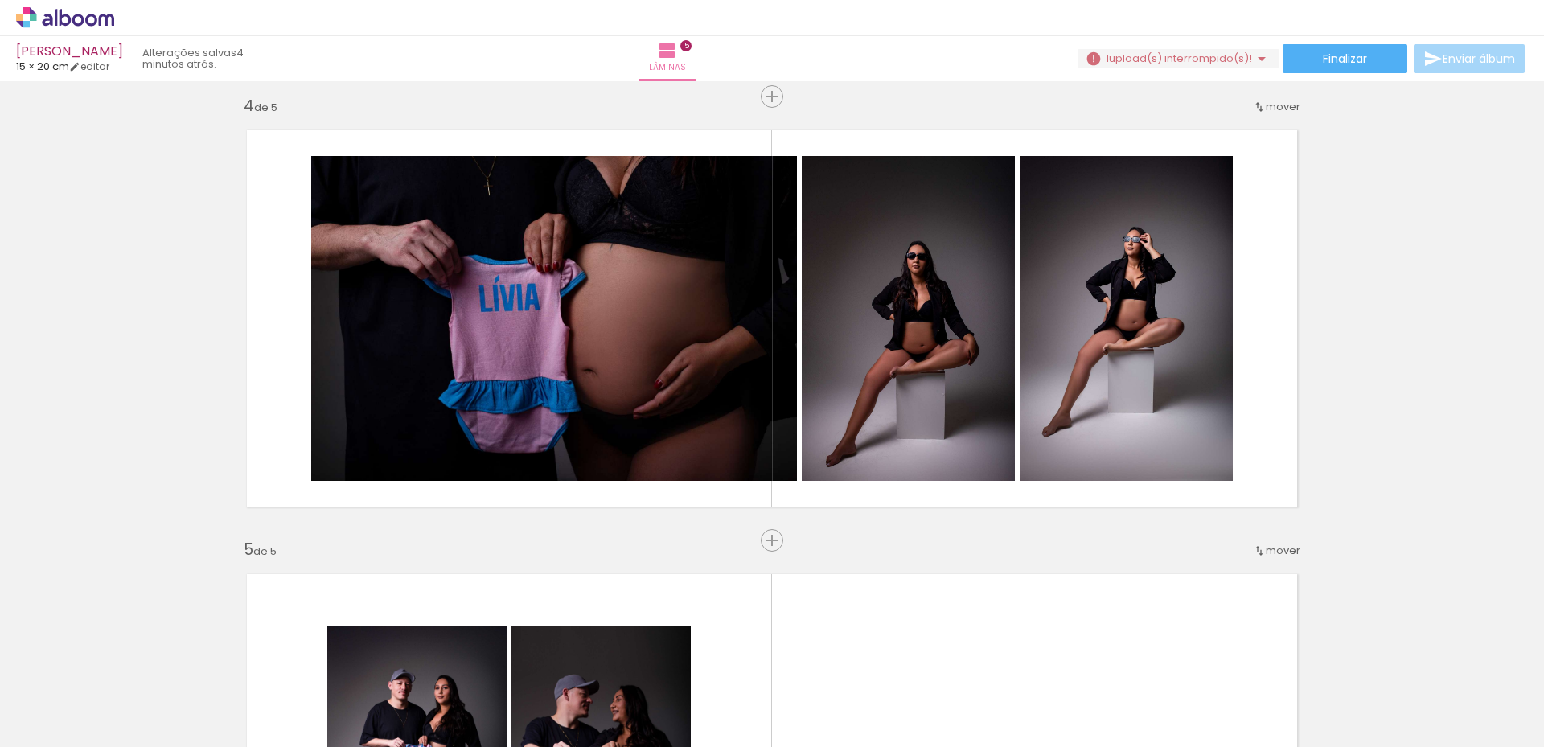
scroll to position [1539, 0]
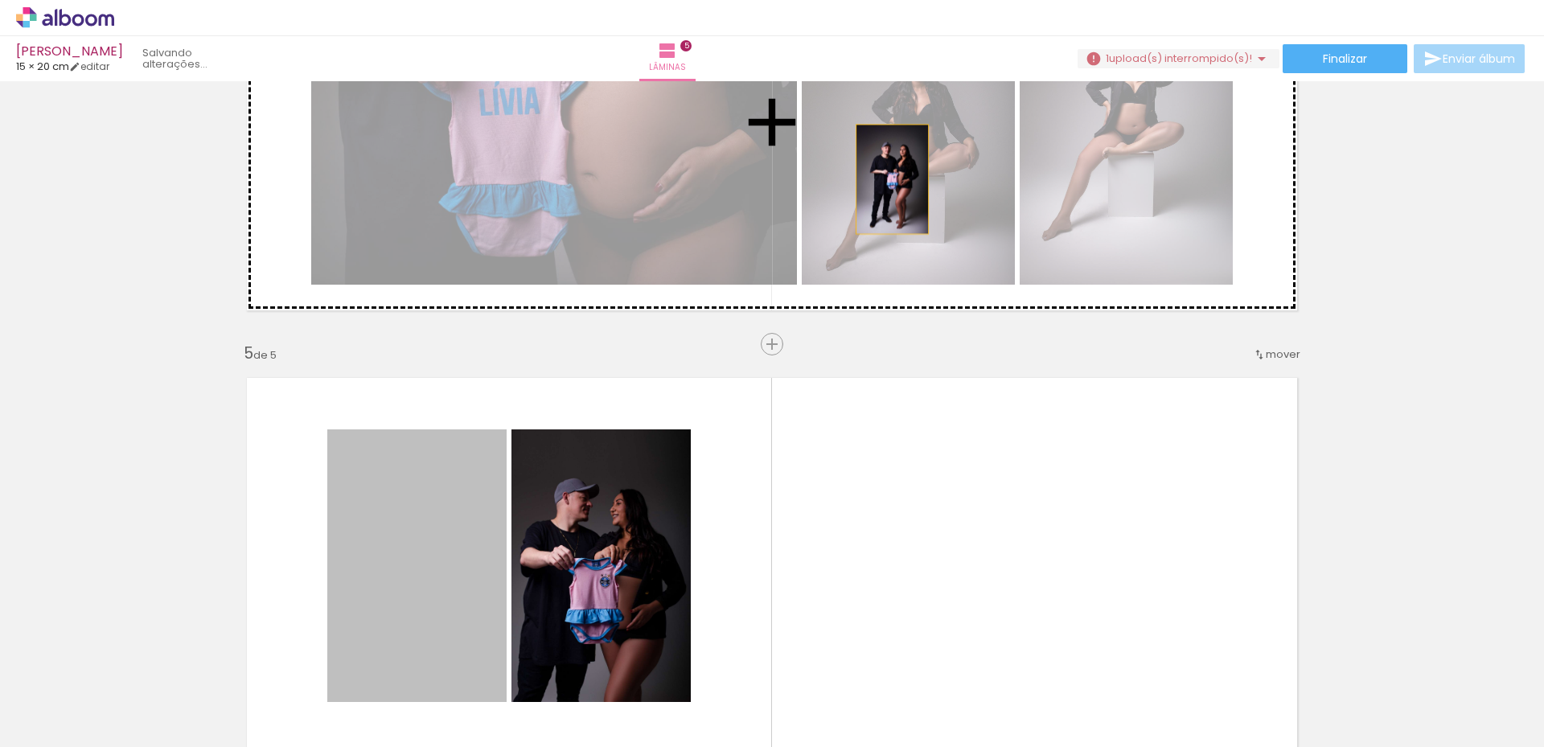
drag, startPoint x: 731, startPoint y: 349, endPoint x: 886, endPoint y: 179, distance: 230.0
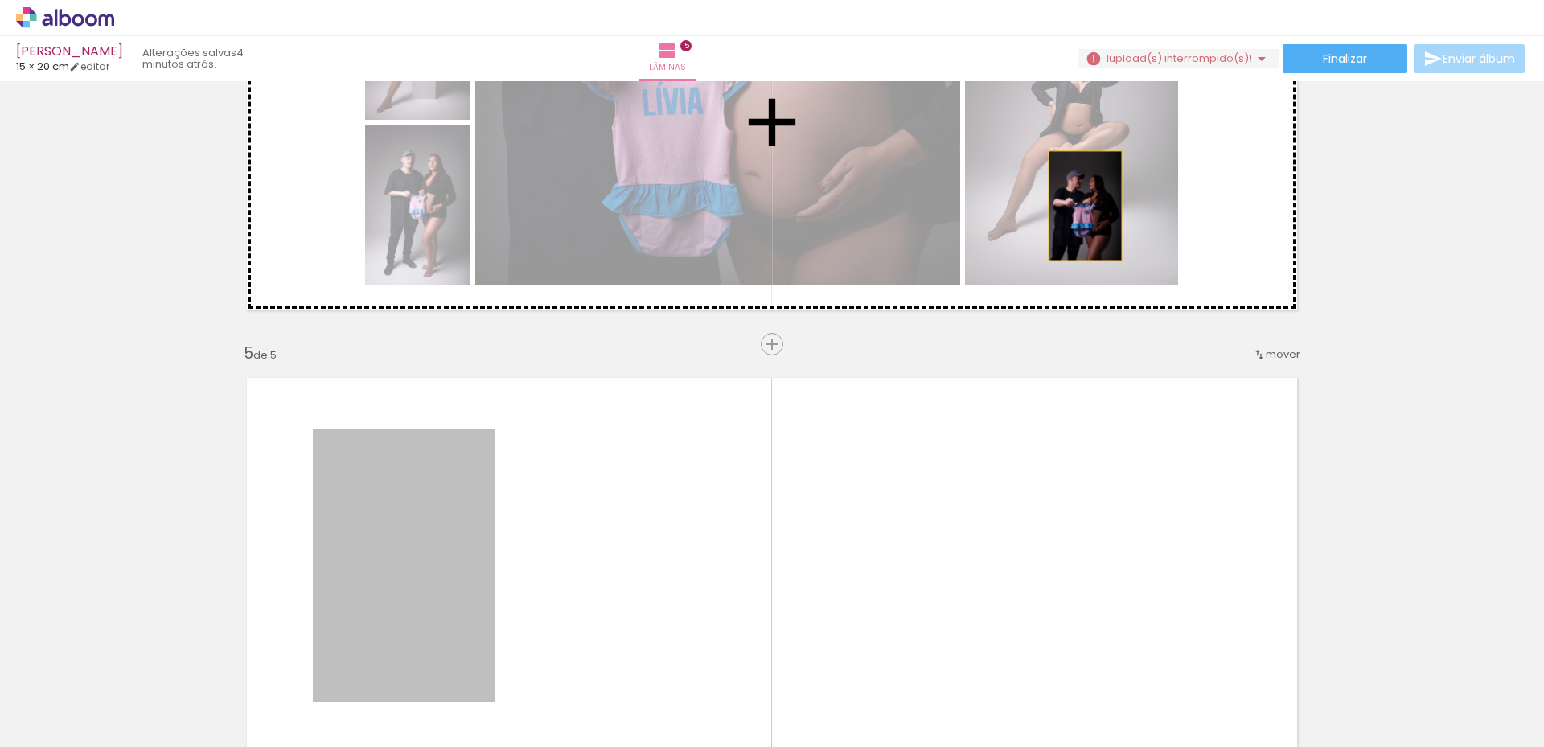
drag, startPoint x: 400, startPoint y: 570, endPoint x: 1079, endPoint y: 206, distance: 771.1
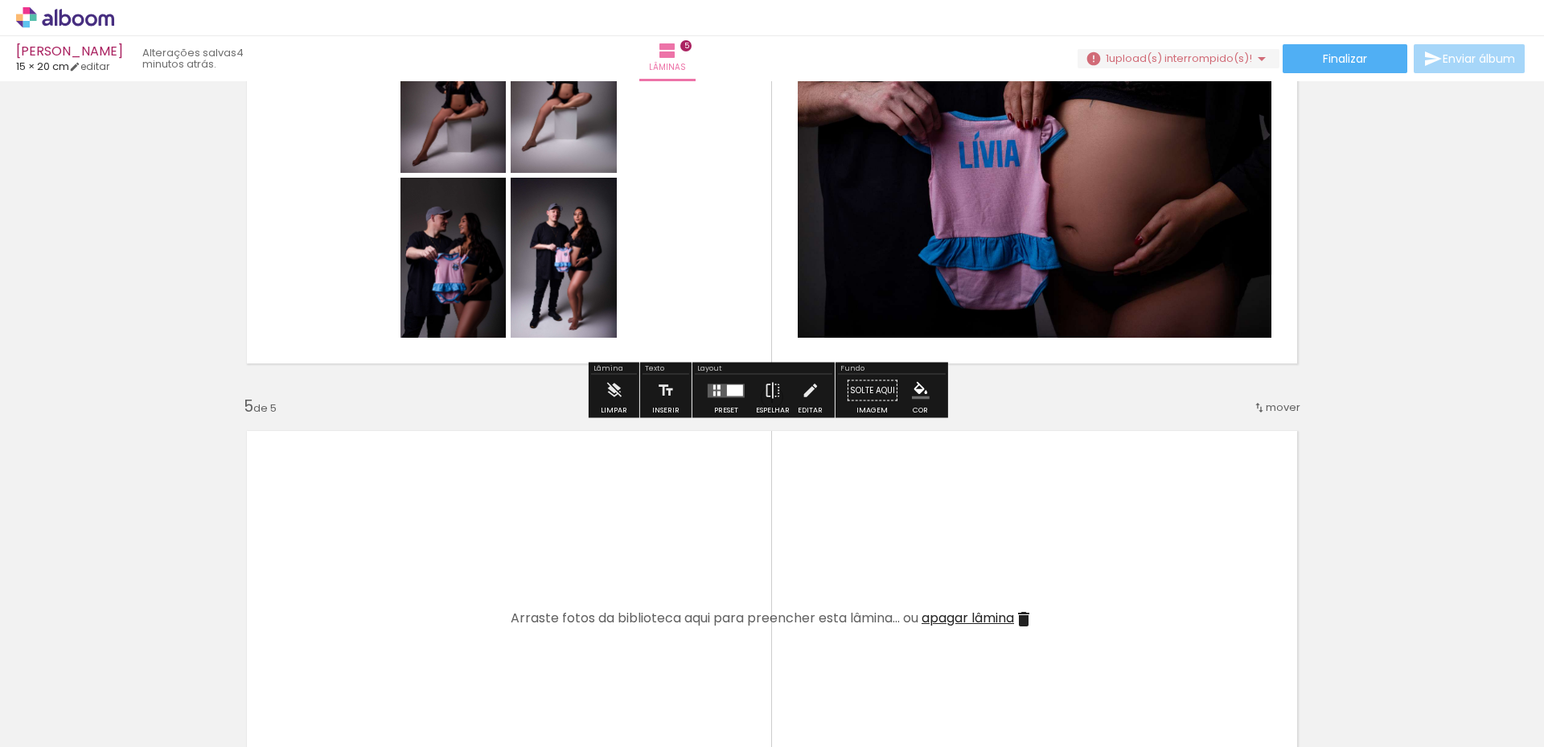
scroll to position [1459, 0]
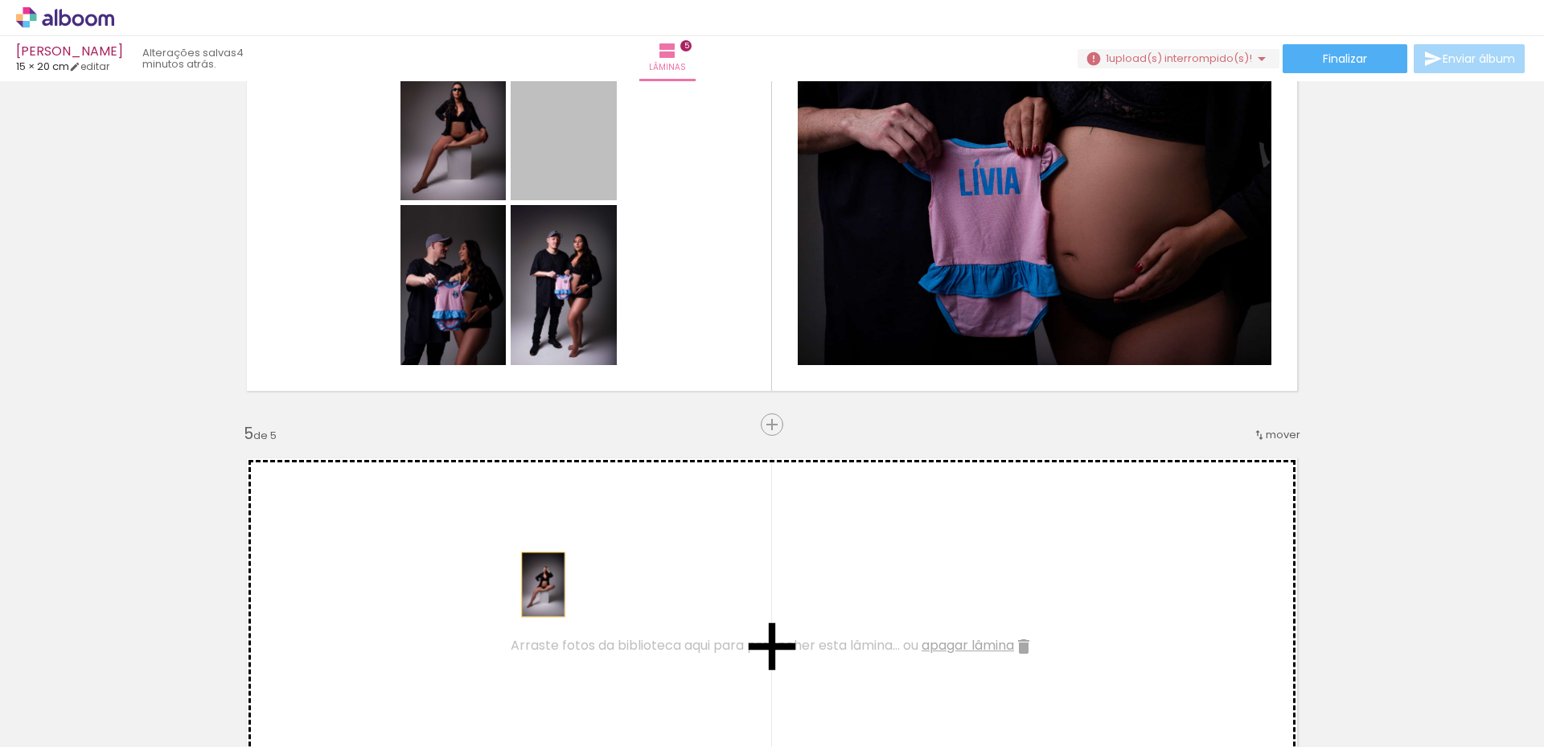
drag, startPoint x: 538, startPoint y: 138, endPoint x: 433, endPoint y: 198, distance: 121.4
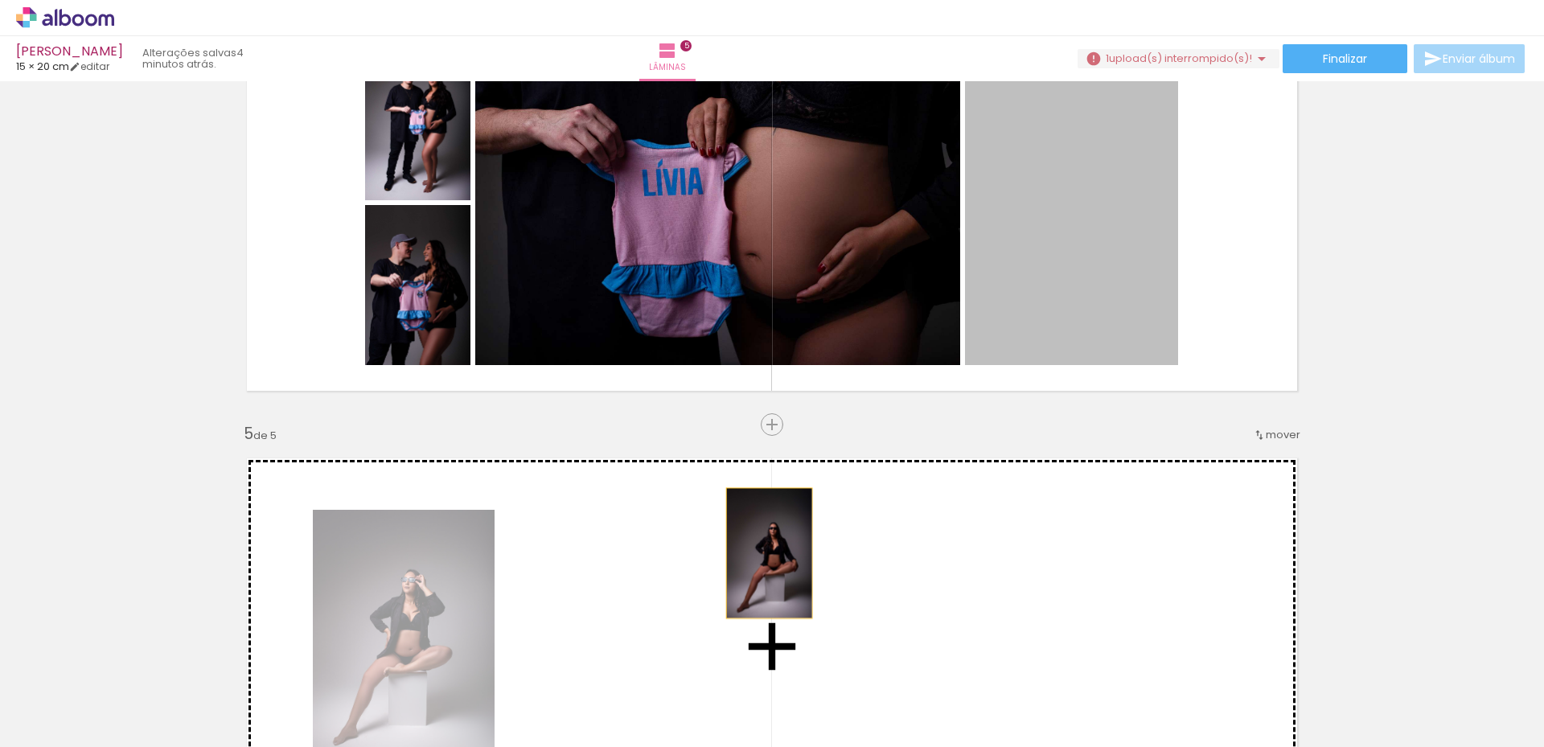
drag, startPoint x: 1073, startPoint y: 238, endPoint x: 724, endPoint y: 540, distance: 461.9
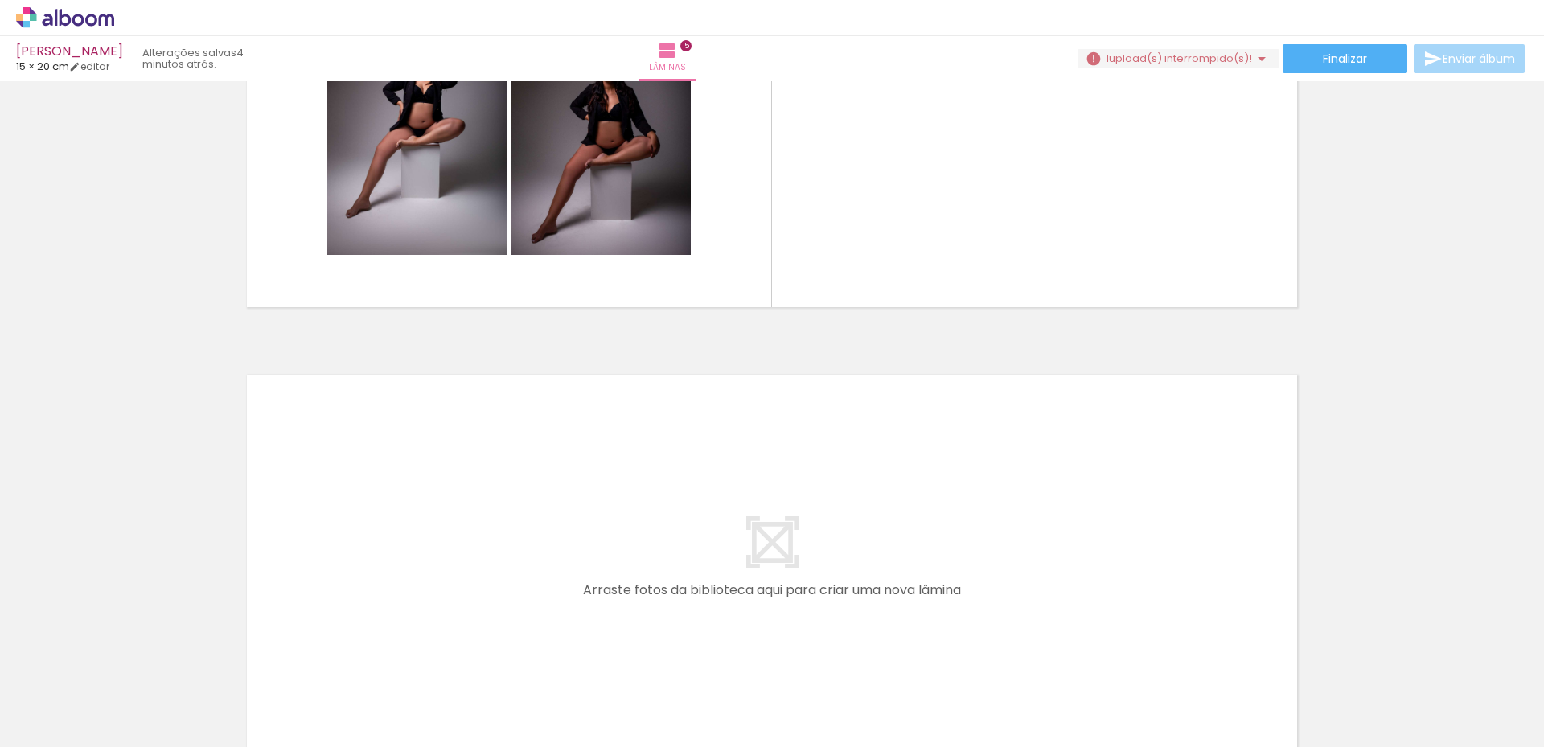
scroll to position [1839, 0]
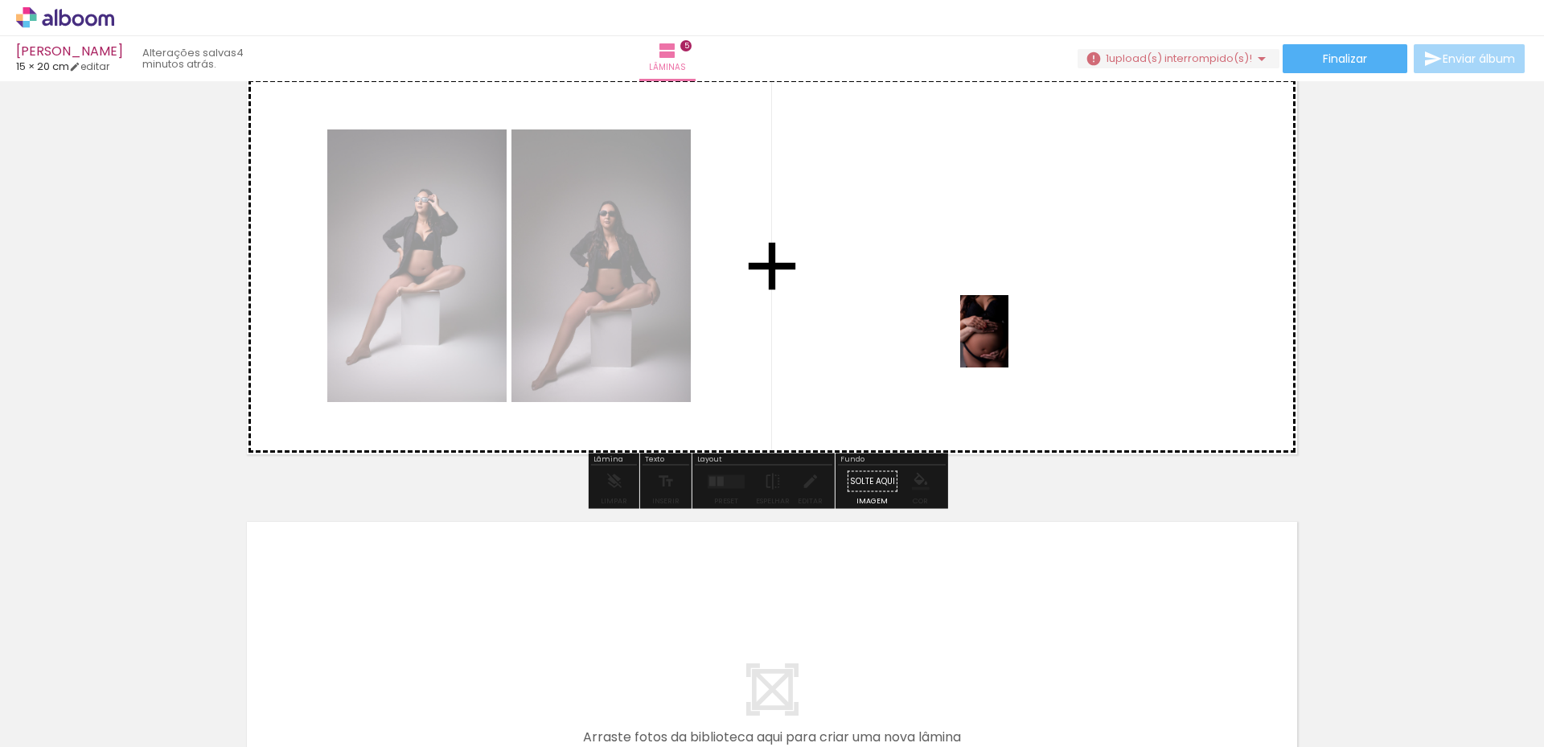
drag, startPoint x: 1028, startPoint y: 700, endPoint x: 1009, endPoint y: 311, distance: 389.0
click at [1009, 311] on quentale-workspace at bounding box center [772, 373] width 1544 height 747
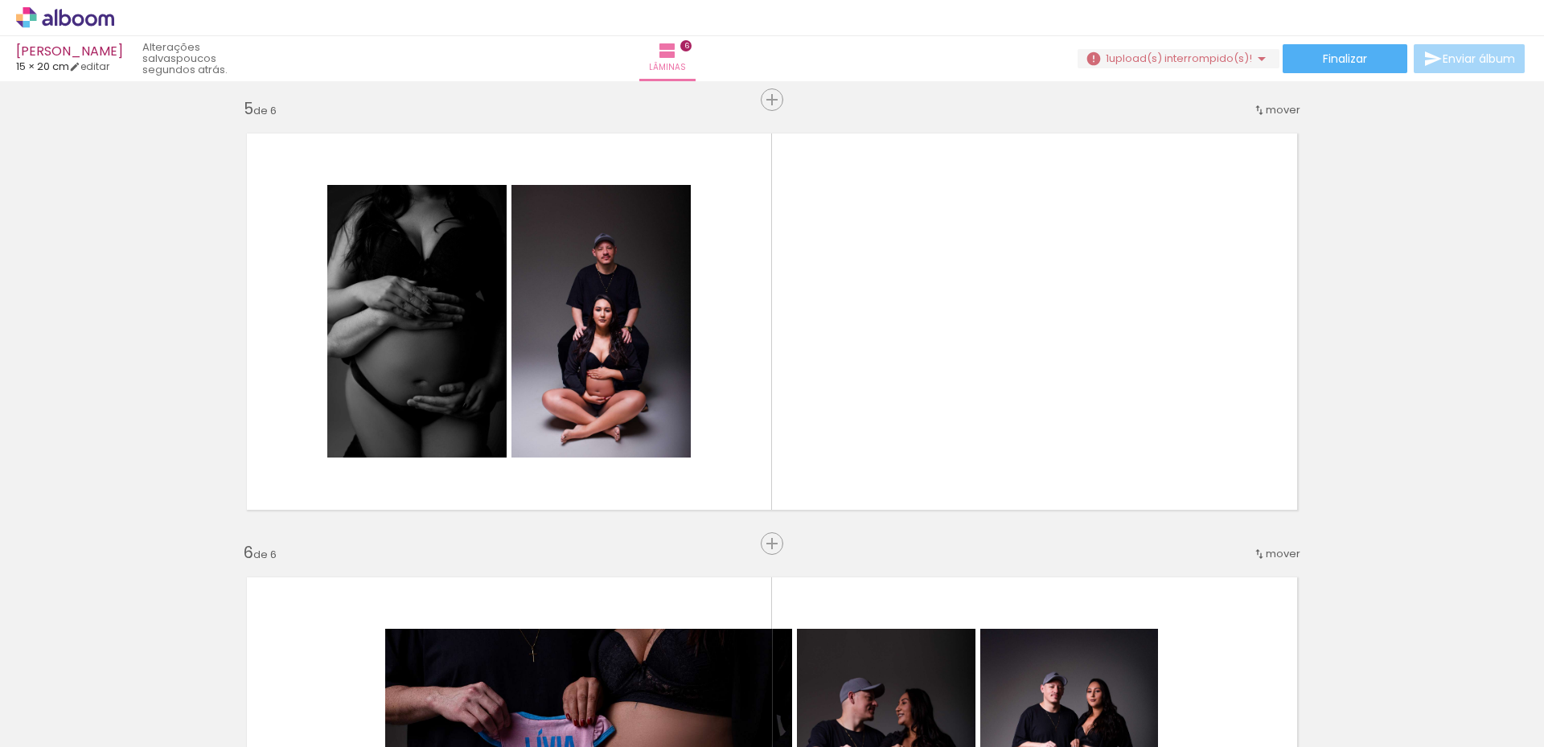
scroll to position [0, 1385]
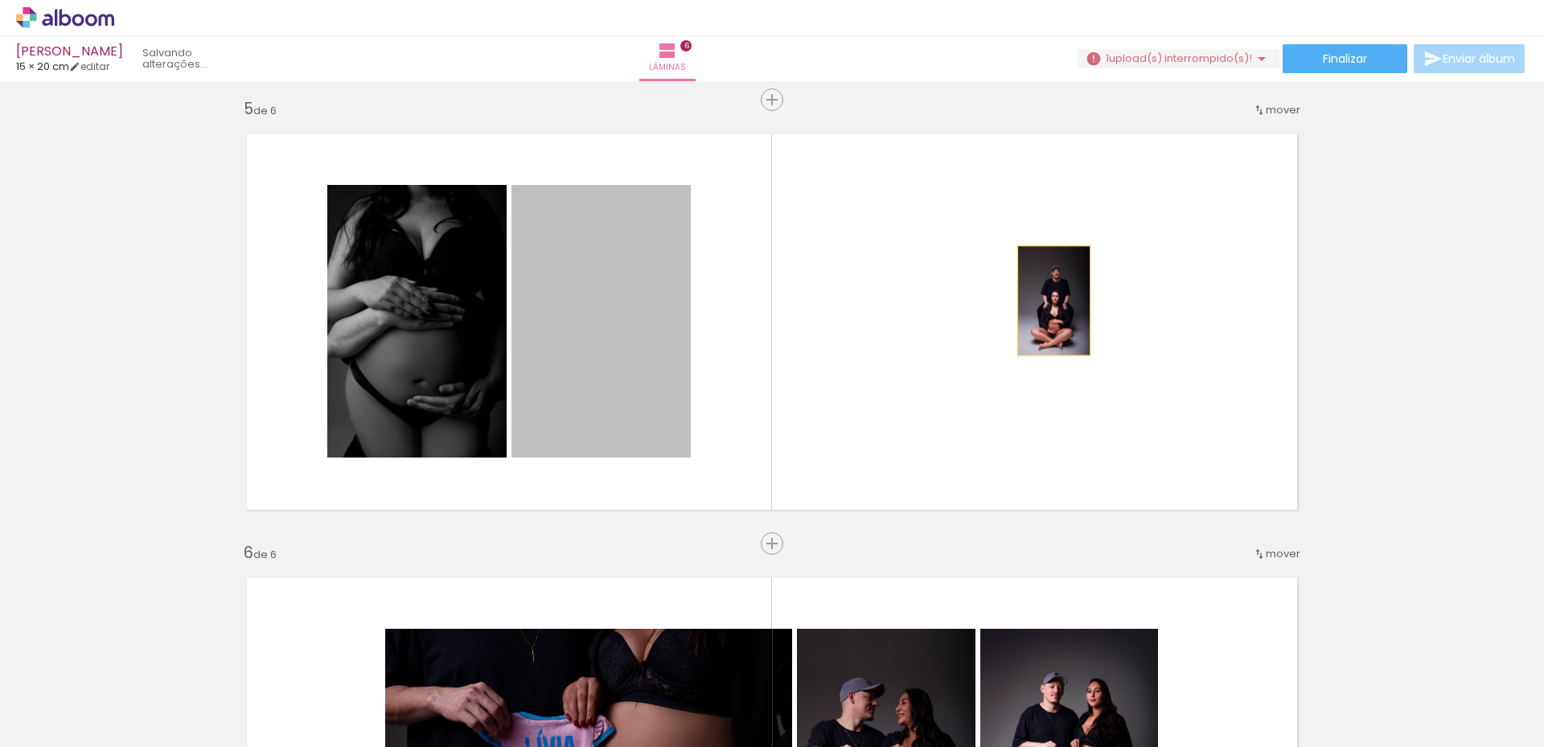
drag, startPoint x: 619, startPoint y: 337, endPoint x: 1048, endPoint y: 301, distance: 431.0
click at [1048, 301] on quentale-layouter at bounding box center [772, 322] width 1078 height 404
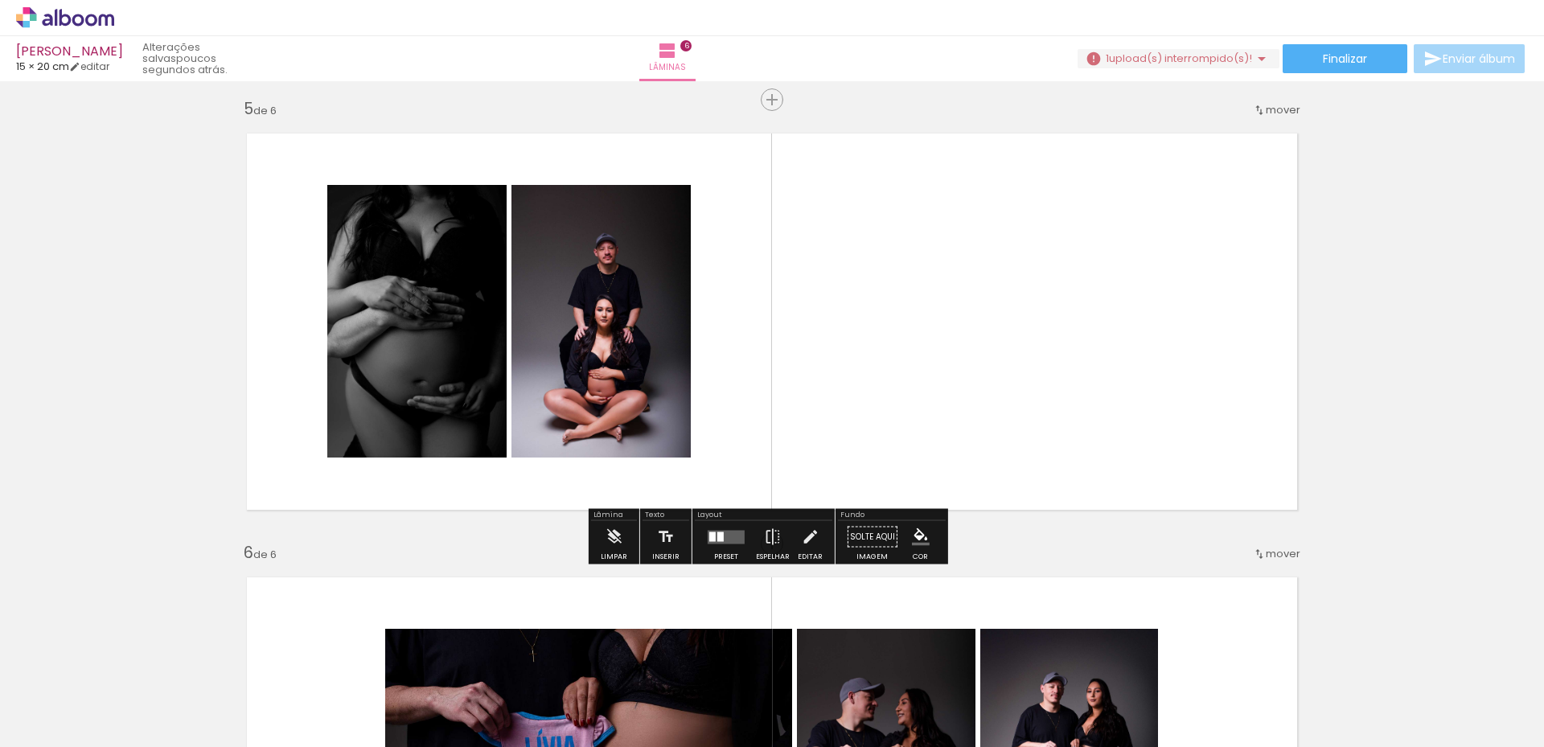
click at [717, 533] on div at bounding box center [720, 537] width 6 height 10
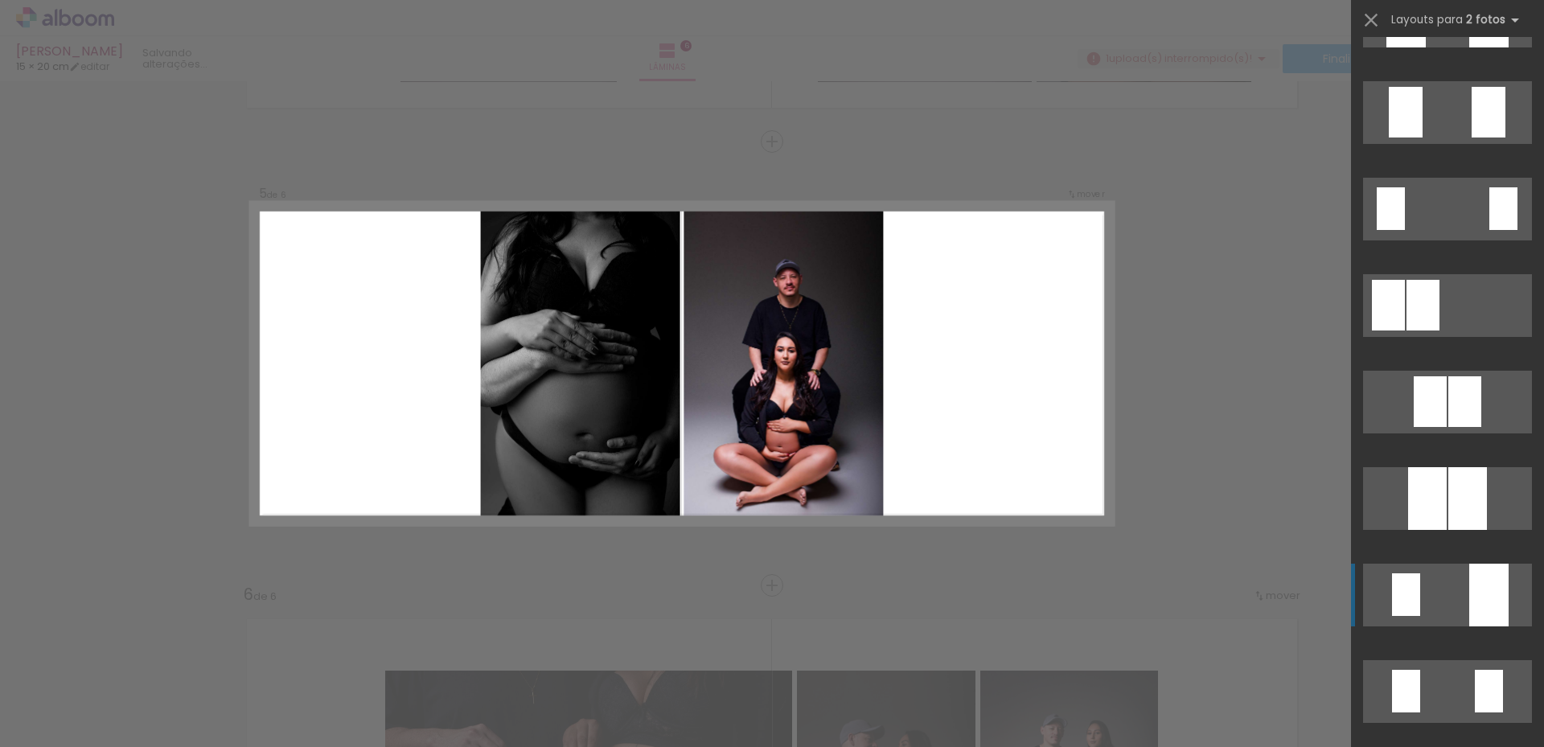
scroll to position [0, 0]
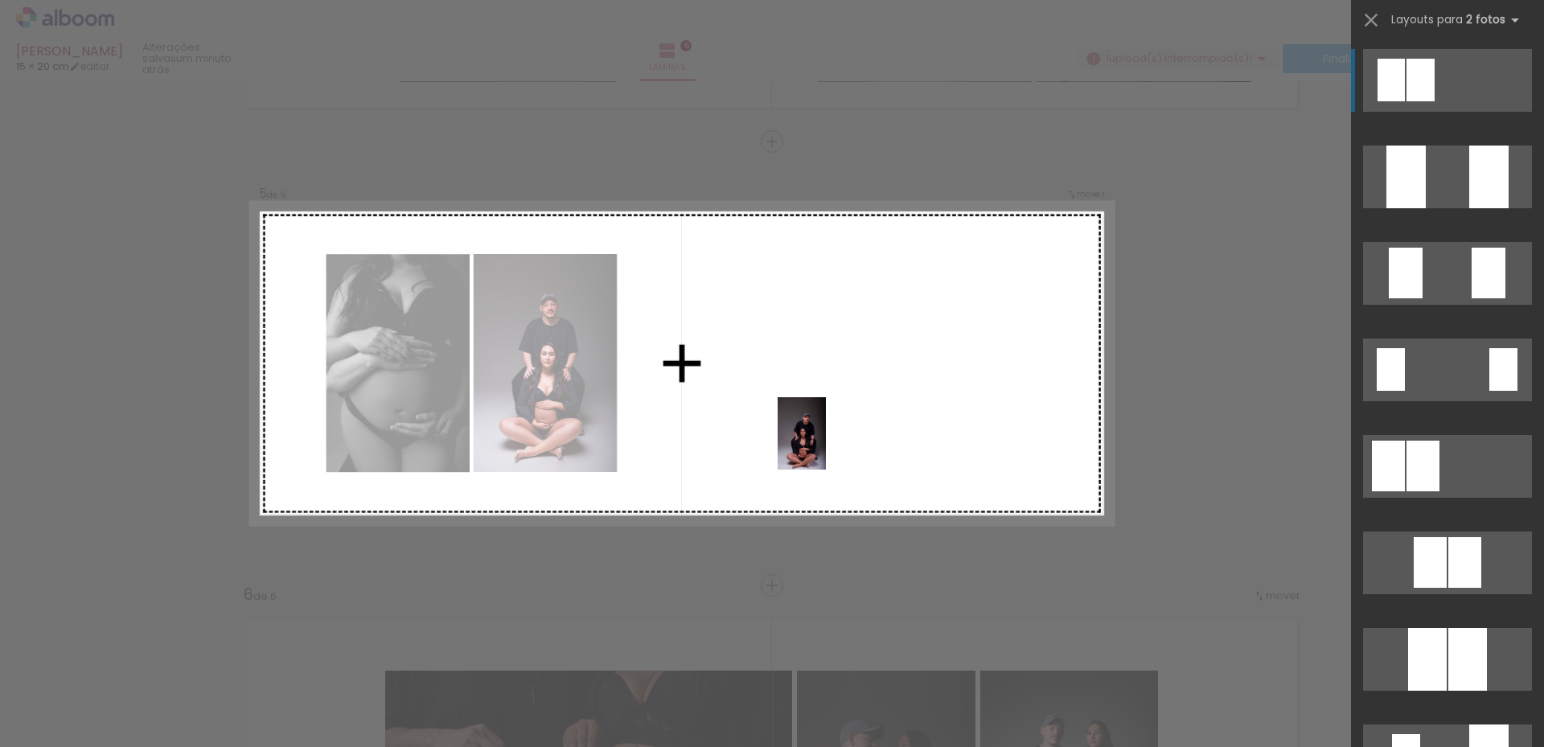
drag, startPoint x: 493, startPoint y: 696, endPoint x: 816, endPoint y: 384, distance: 448.8
click at [816, 384] on quentale-workspace at bounding box center [772, 373] width 1544 height 747
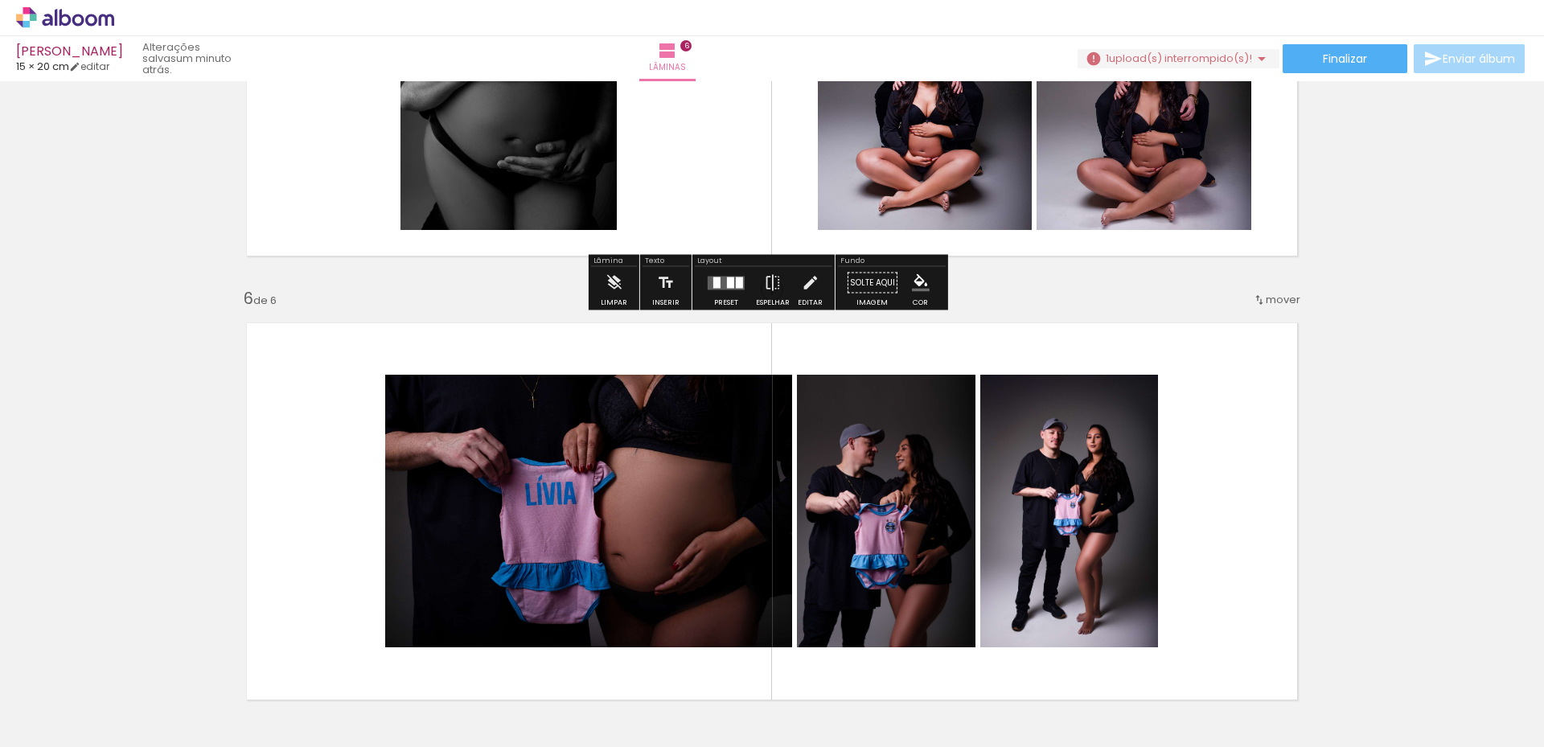
scroll to position [1881, 0]
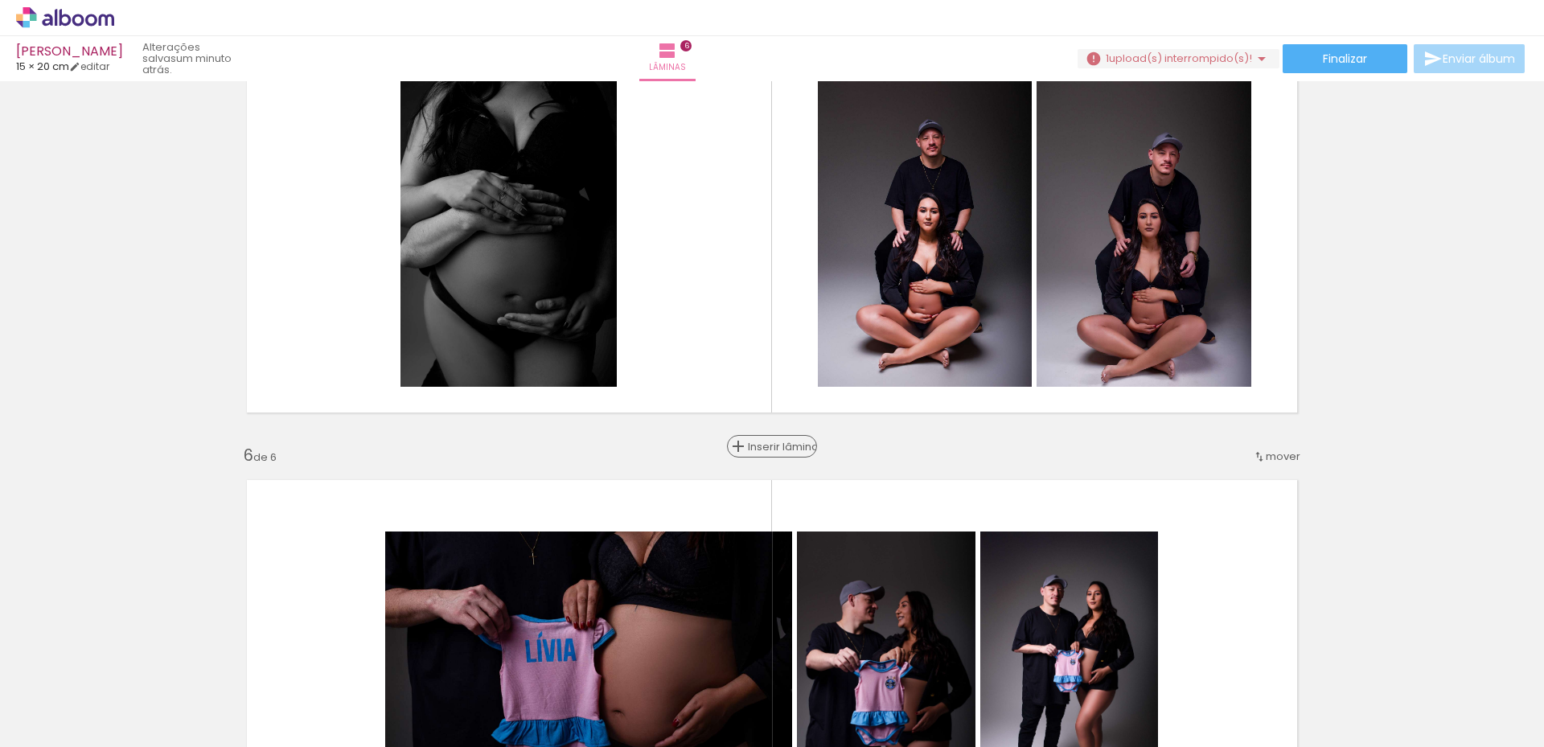
click at [773, 444] on span "Inserir lâmina" at bounding box center [779, 447] width 63 height 10
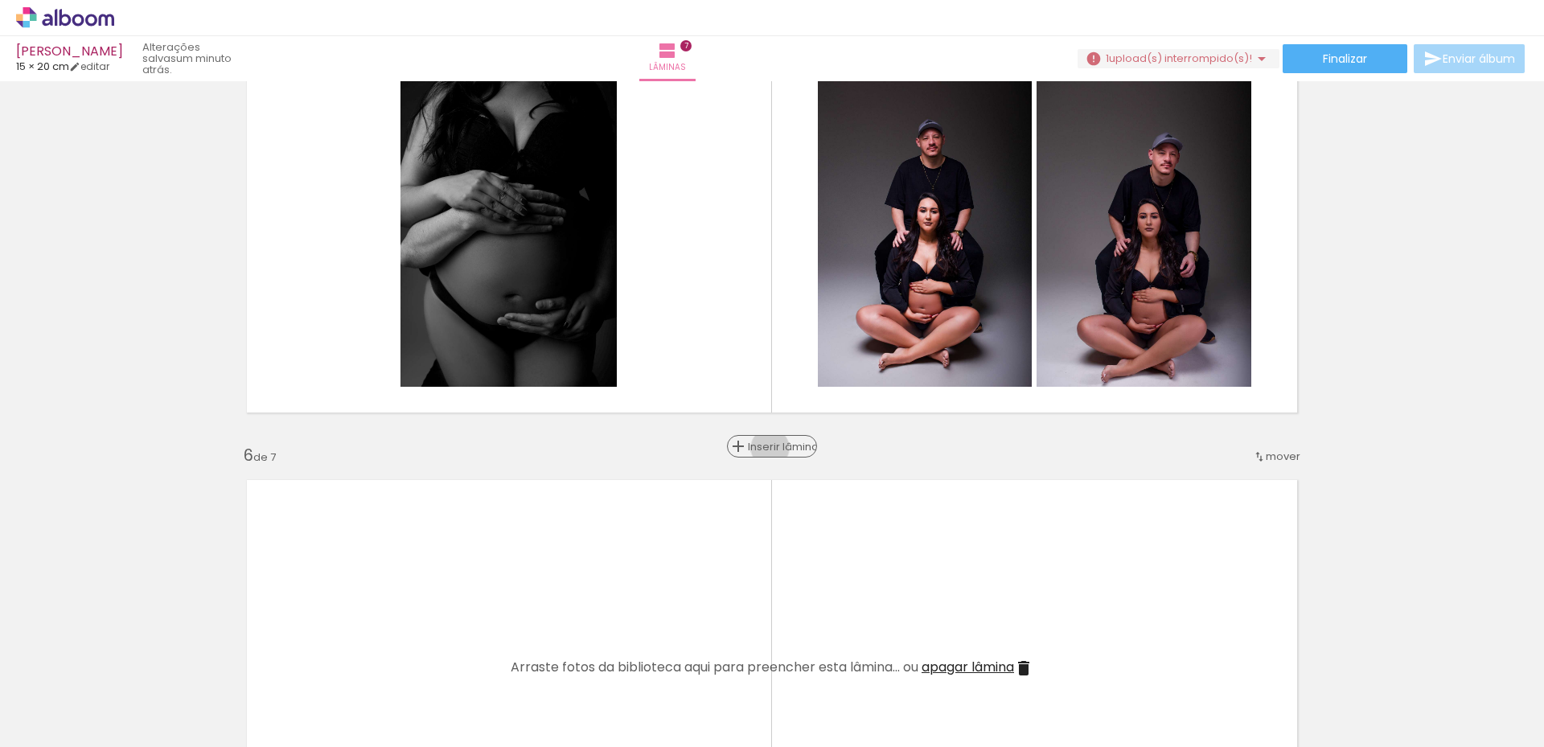
click at [764, 448] on span "Inserir lâmina" at bounding box center [779, 447] width 63 height 10
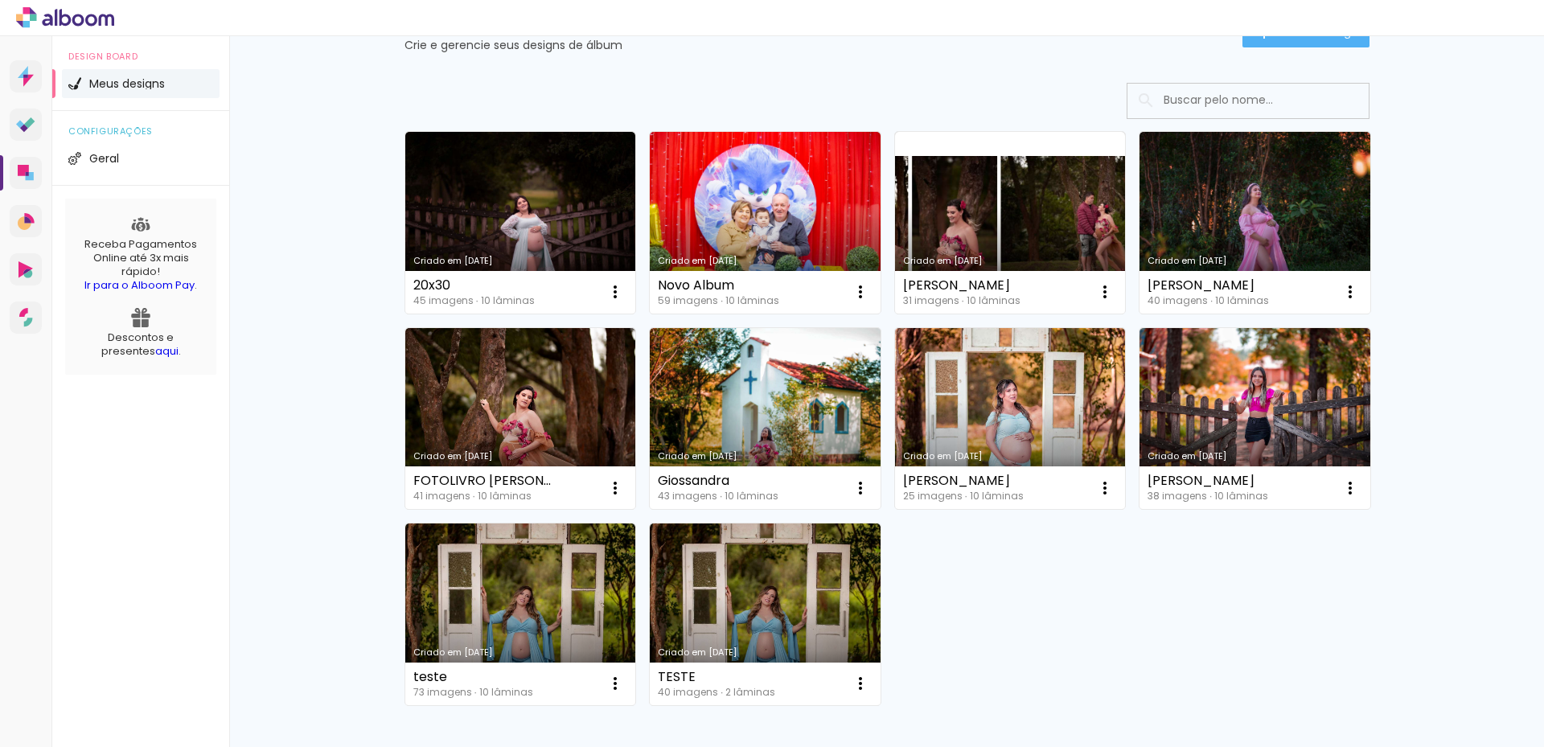
scroll to position [183, 0]
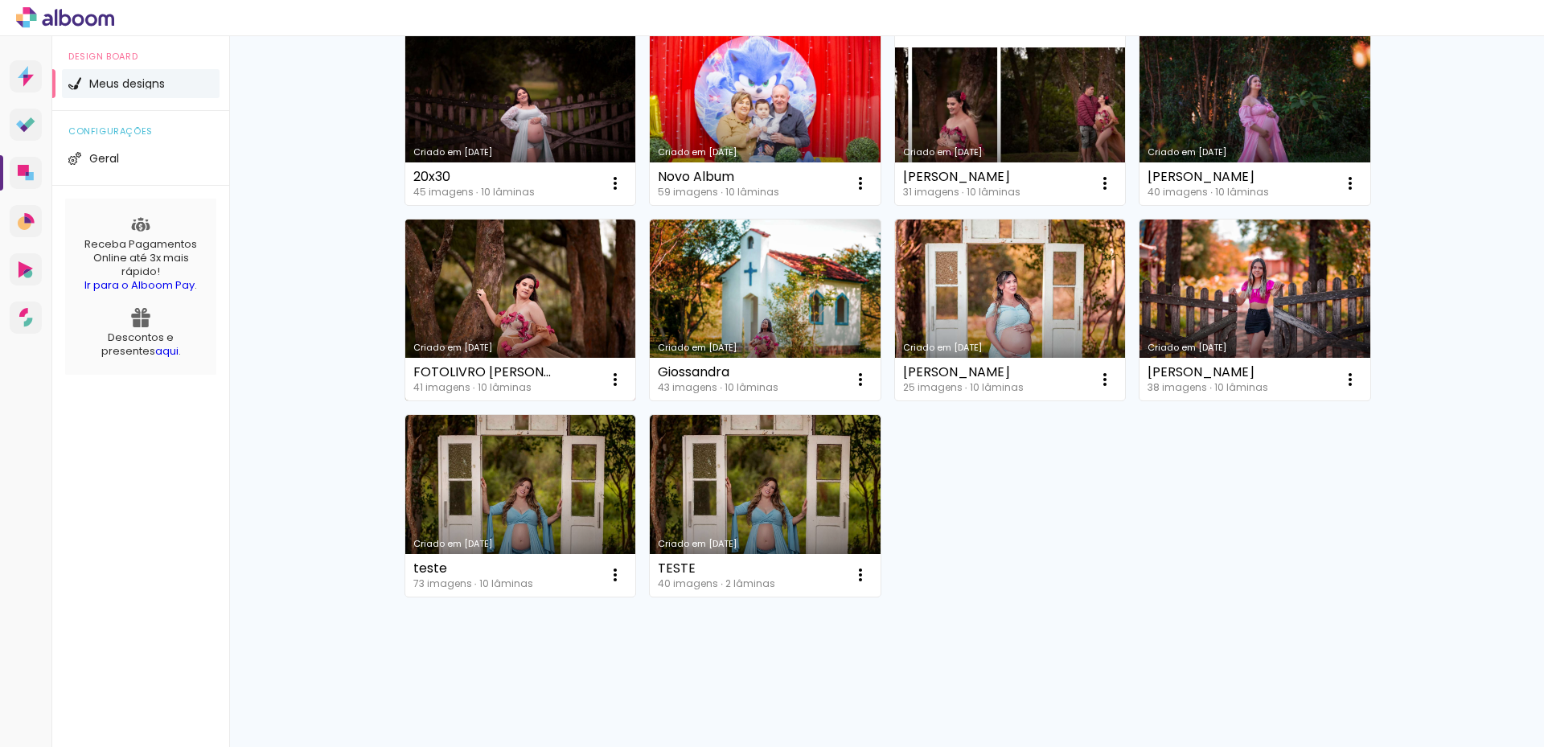
click at [521, 287] on link "Criado em [DATE]" at bounding box center [520, 311] width 231 height 182
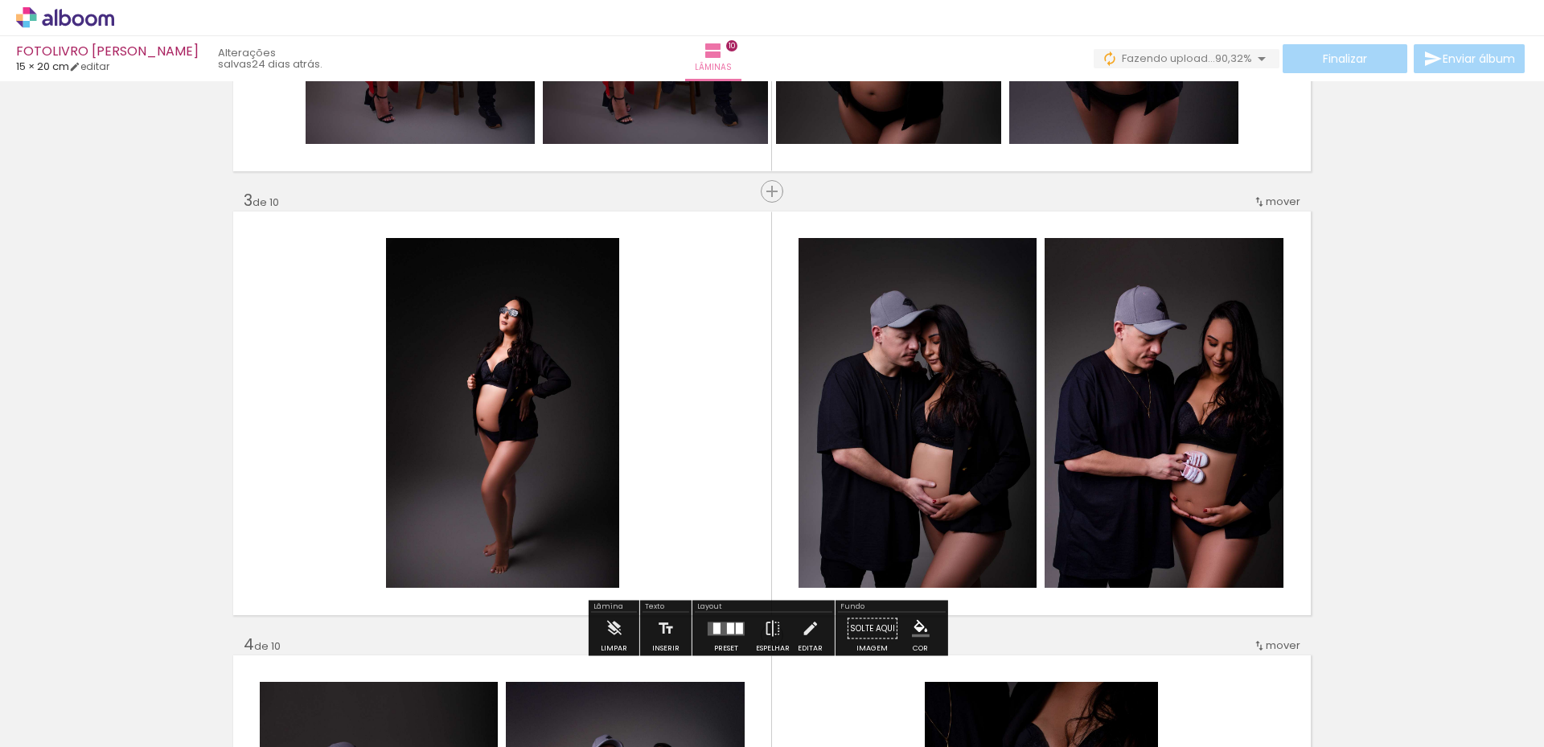
scroll to position [0, 1268]
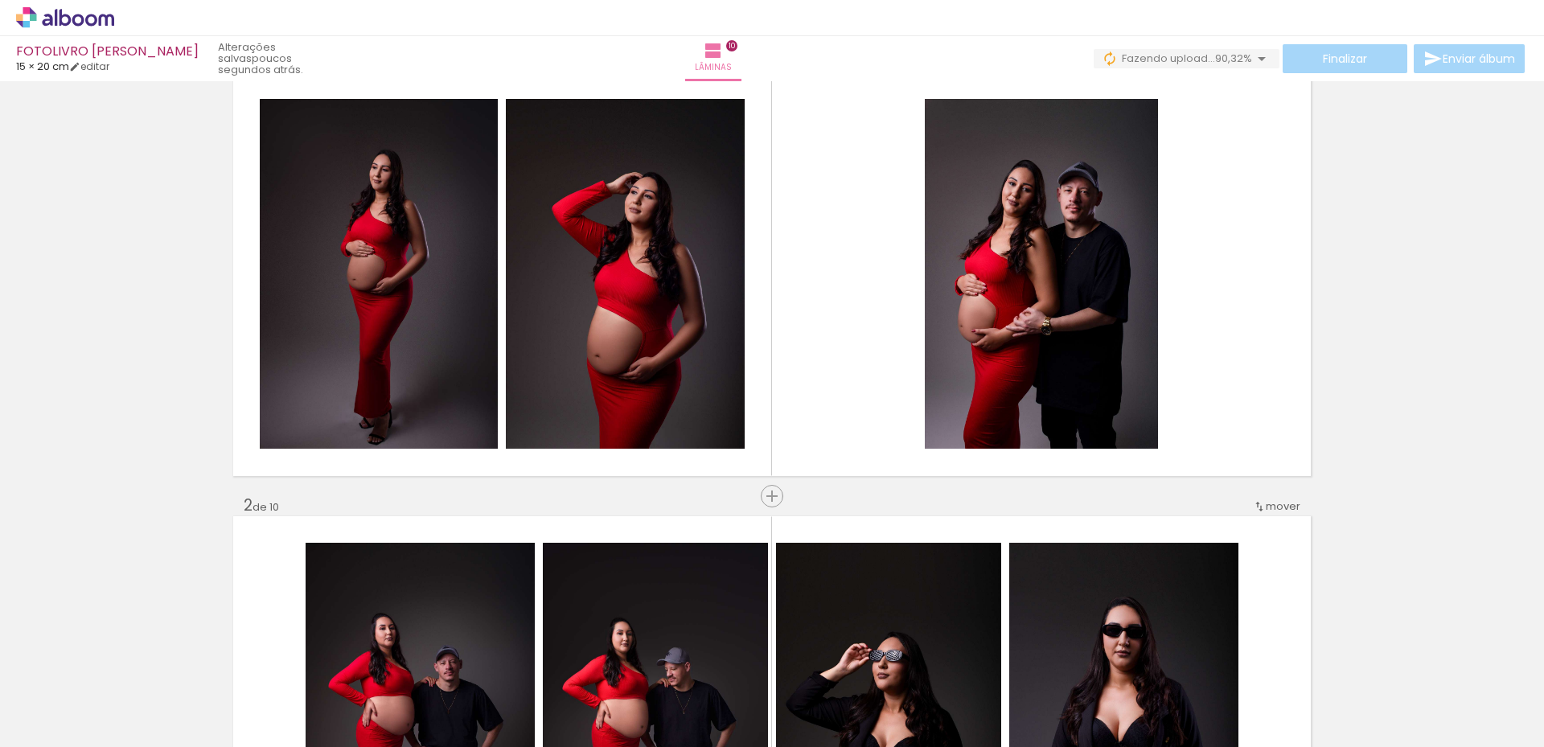
scroll to position [0, 0]
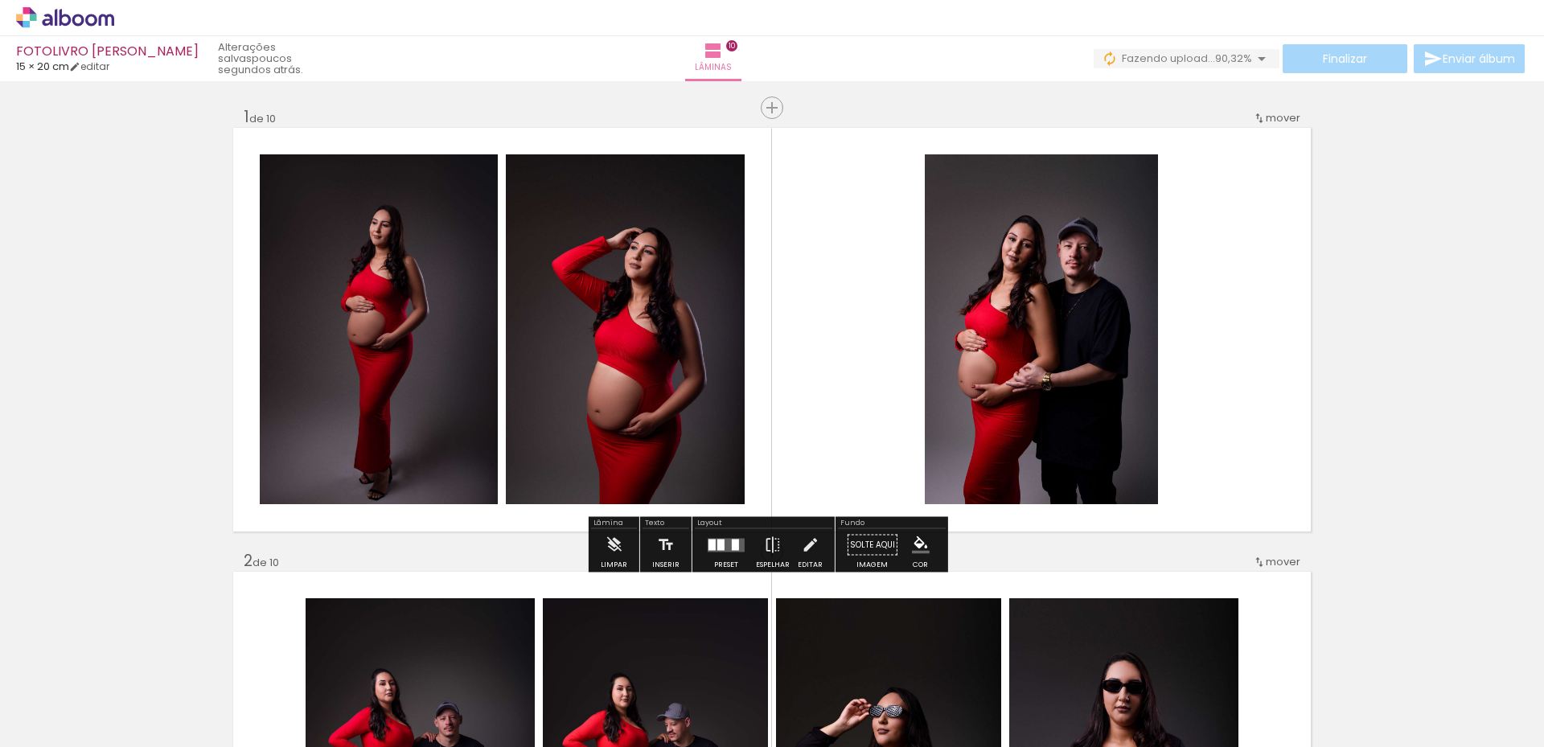
click at [1222, 57] on span "90,32%" at bounding box center [1233, 58] width 37 height 15
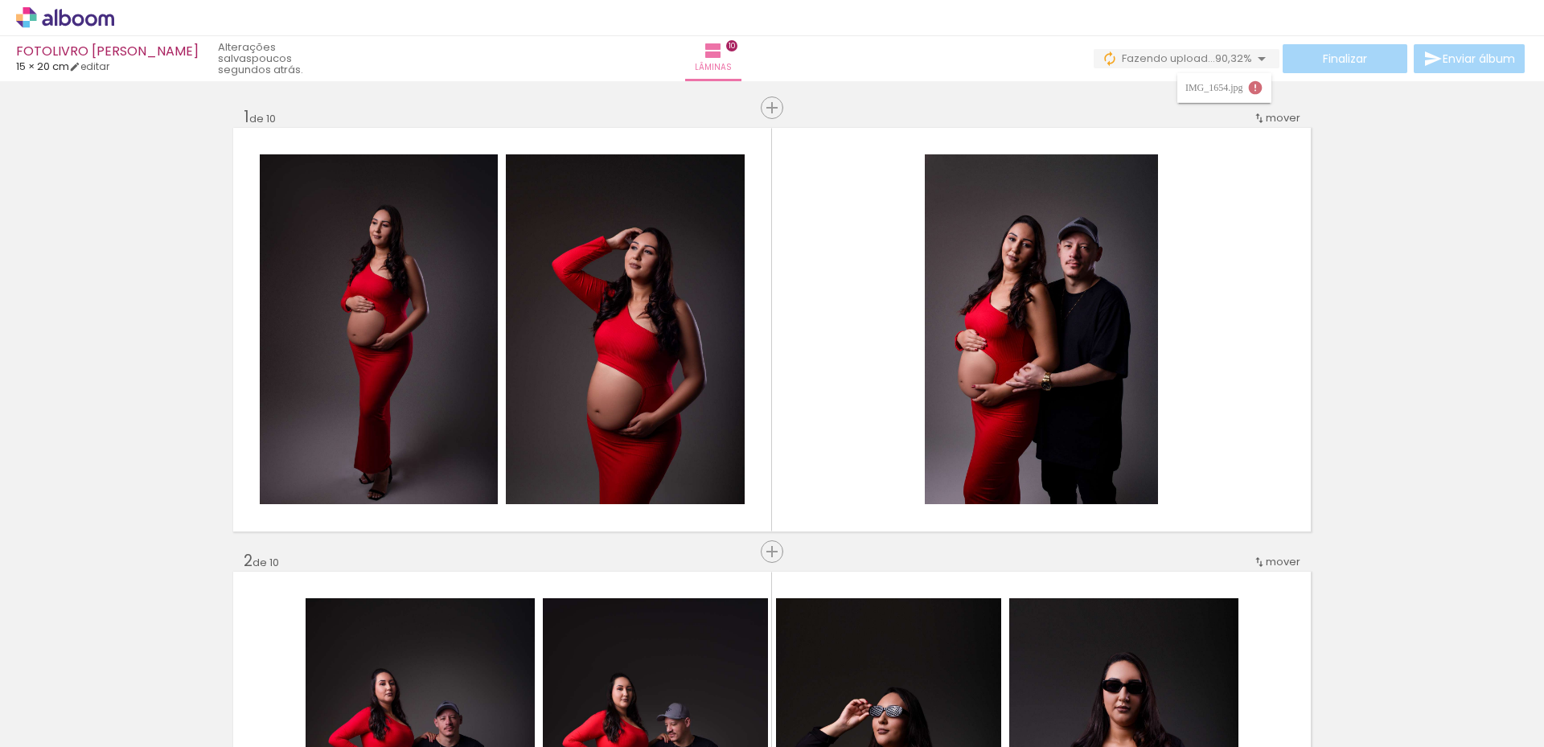
click at [1232, 92] on div "IMG_1654.jpg" at bounding box center [1217, 88] width 62 height 10
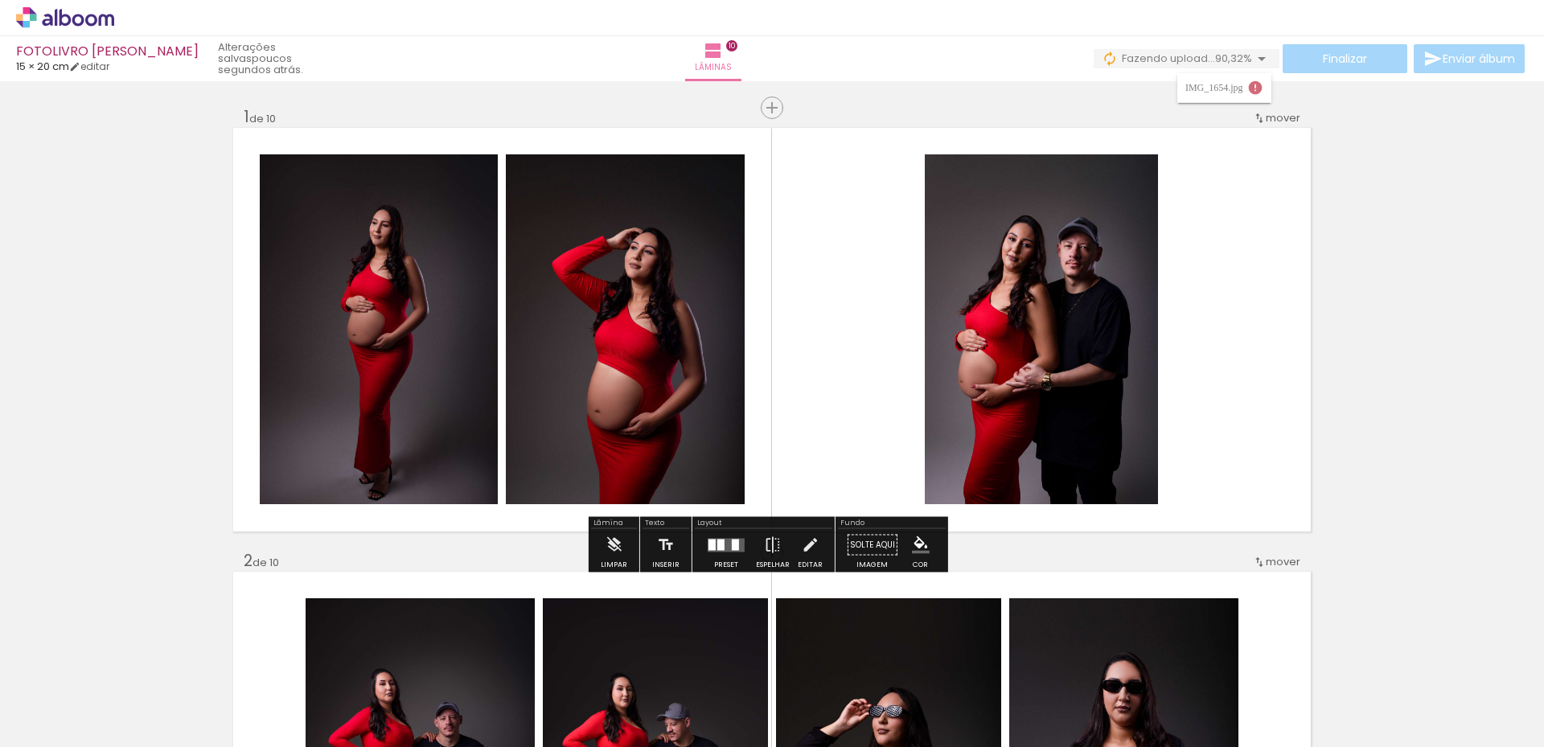
click at [816, 397] on quentale-layouter at bounding box center [772, 330] width 1078 height 404
click at [1202, 57] on span "upload(s) interrompido(s)!" at bounding box center [1180, 58] width 143 height 15
click at [1170, 113] on paper-button "Buscar arquivos interrompidos" at bounding box center [1171, 122] width 183 height 26
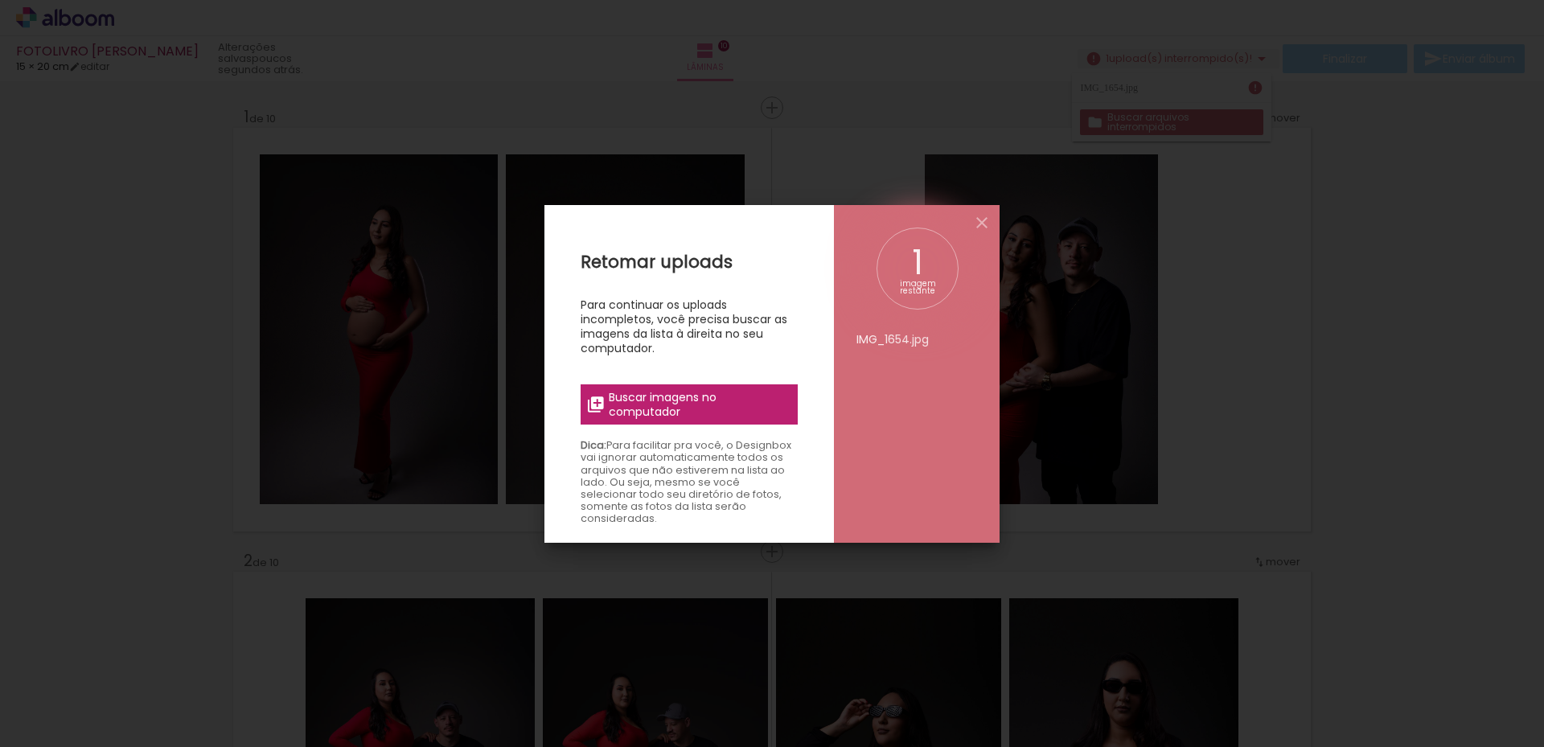
click at [660, 409] on span "Buscar imagens no computador" at bounding box center [698, 404] width 179 height 29
click at [0, 0] on input "file" at bounding box center [0, 0] width 0 height 0
click at [705, 403] on span "Buscar imagens no computador" at bounding box center [698, 404] width 179 height 29
click at [0, 0] on input "file" at bounding box center [0, 0] width 0 height 0
click at [981, 222] on iron-icon at bounding box center [981, 222] width 19 height 19
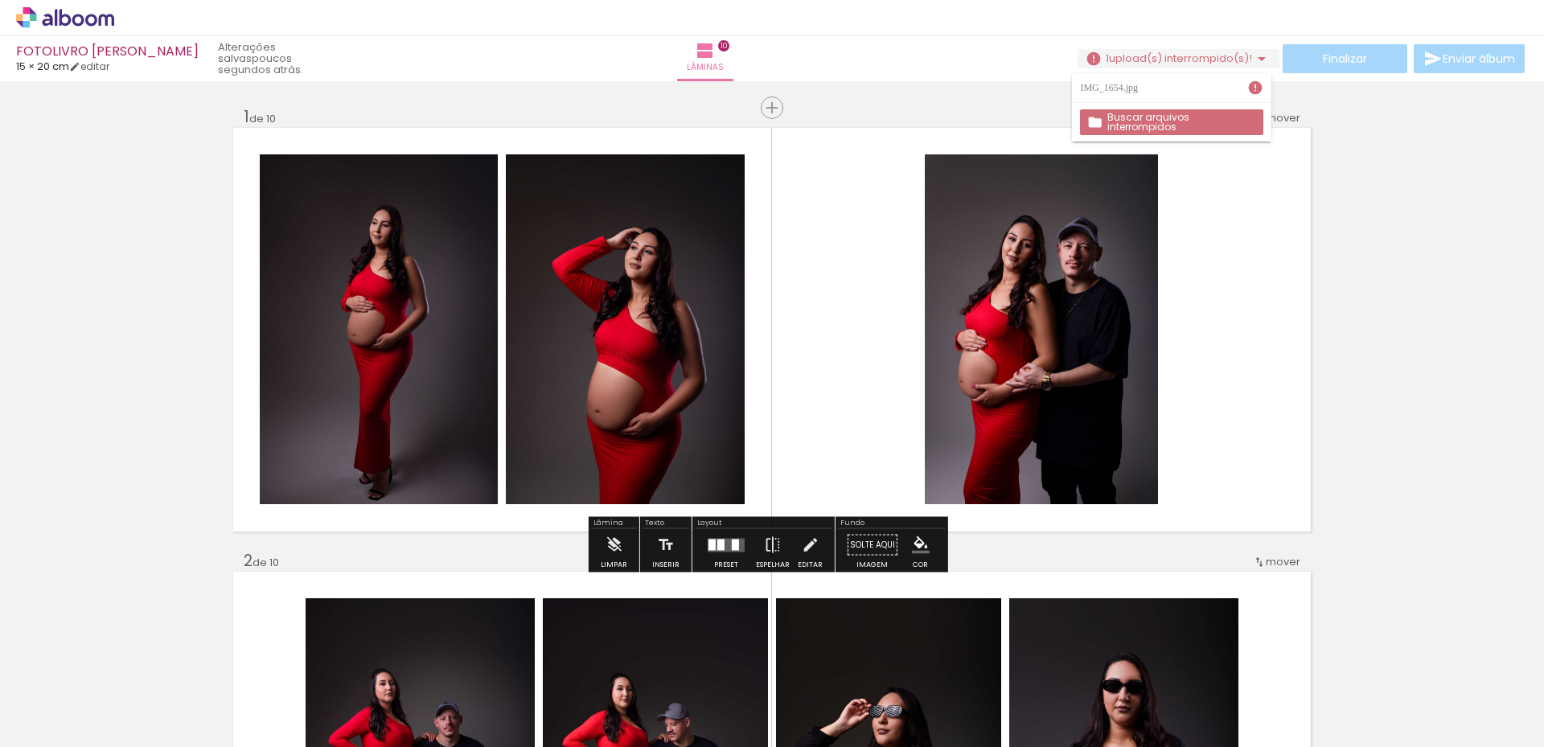
click at [0, 0] on slot "Buscar arquivos interrompidos" at bounding box center [0, 0] width 0 height 0
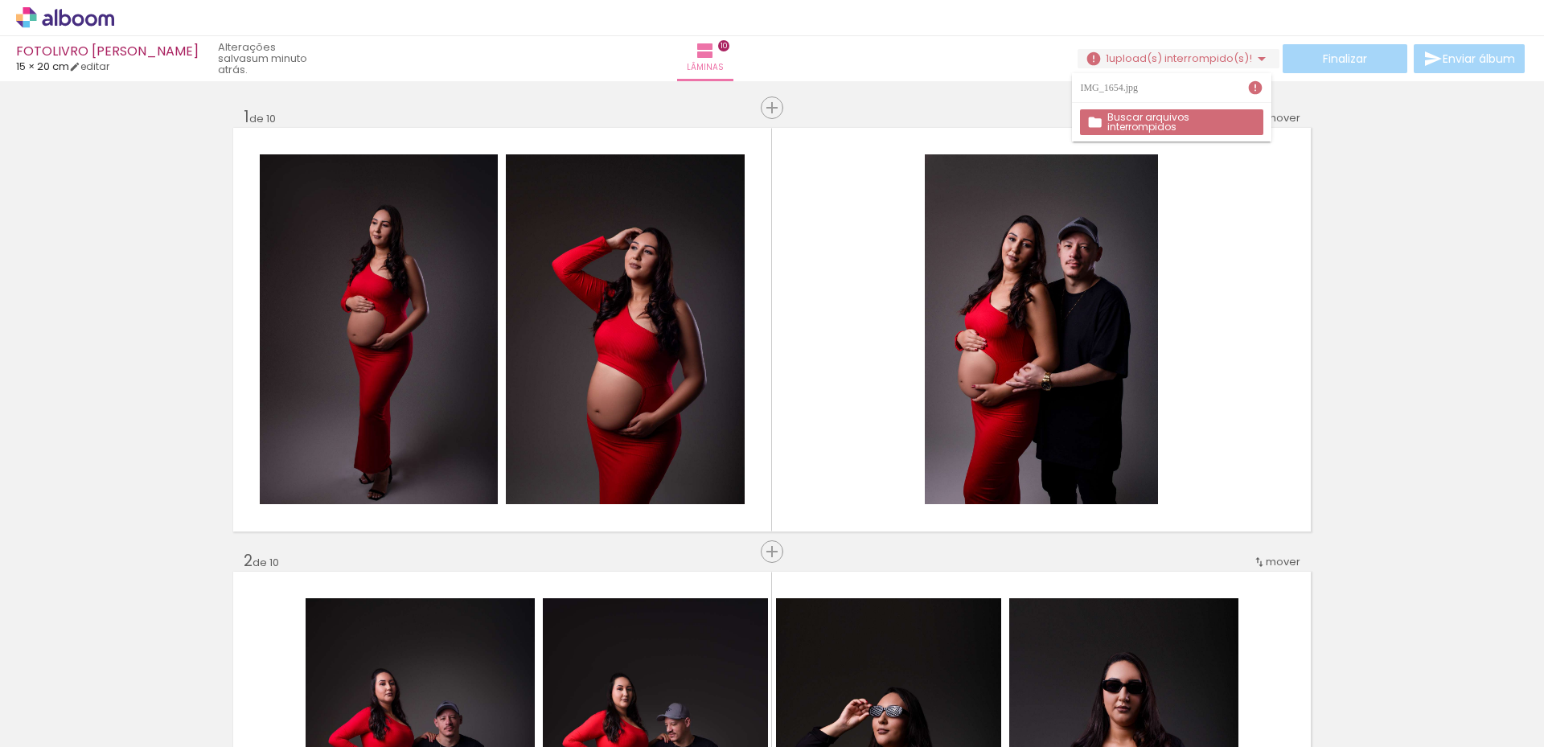
scroll to position [0, 1268]
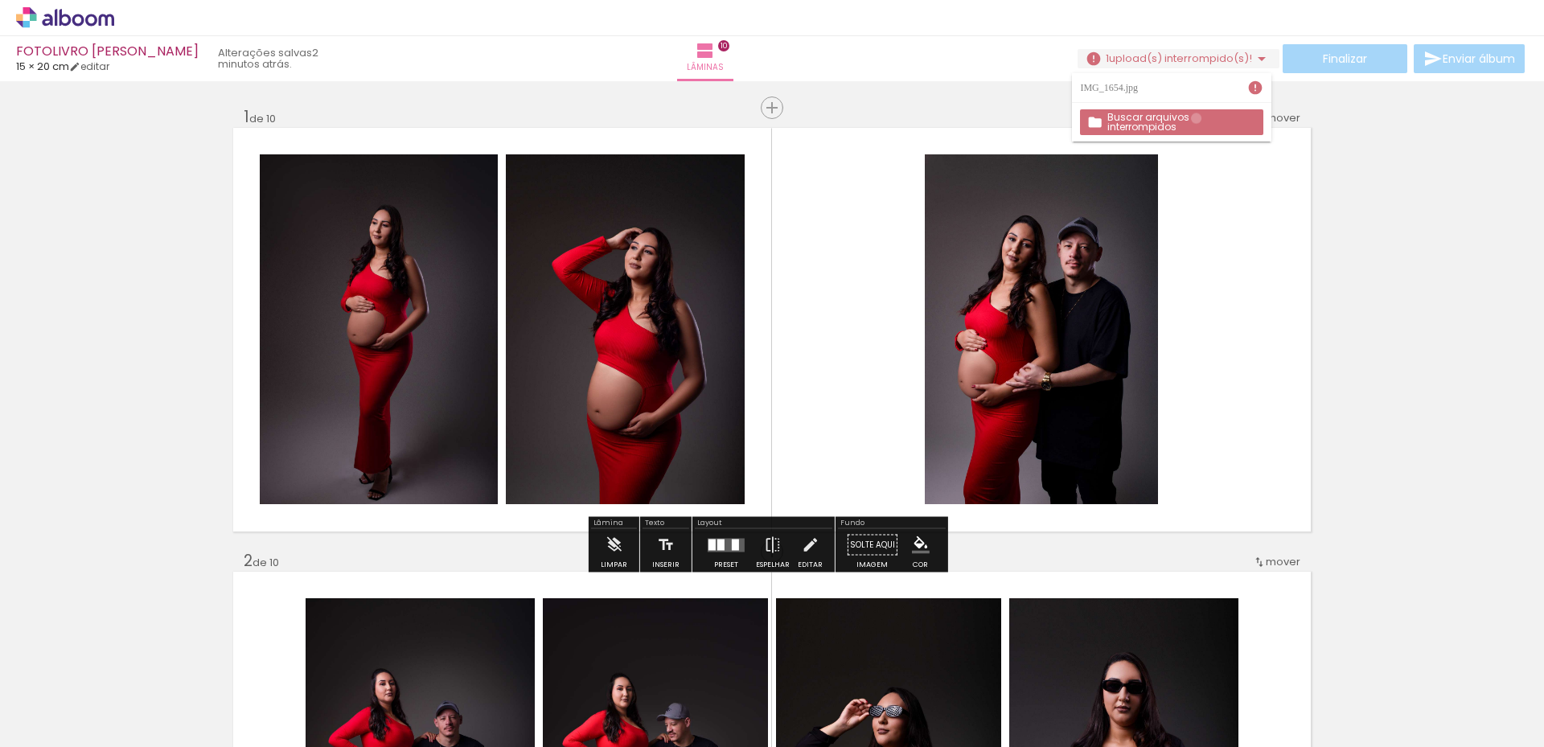
click at [0, 0] on slot "Buscar arquivos interrompidos" at bounding box center [0, 0] width 0 height 0
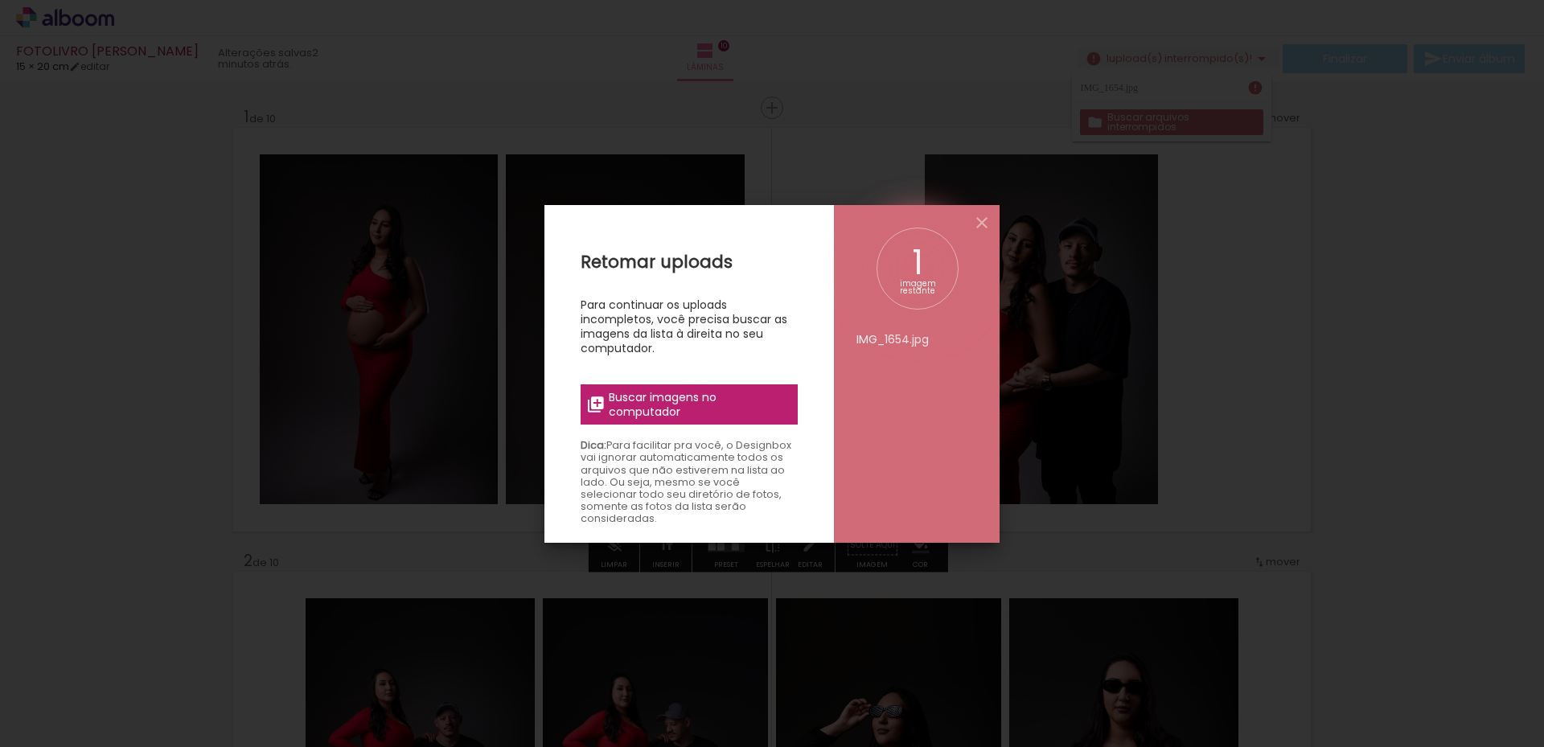
click at [685, 398] on span "Buscar imagens no computador" at bounding box center [698, 404] width 179 height 29
click at [0, 0] on input "file" at bounding box center [0, 0] width 0 height 0
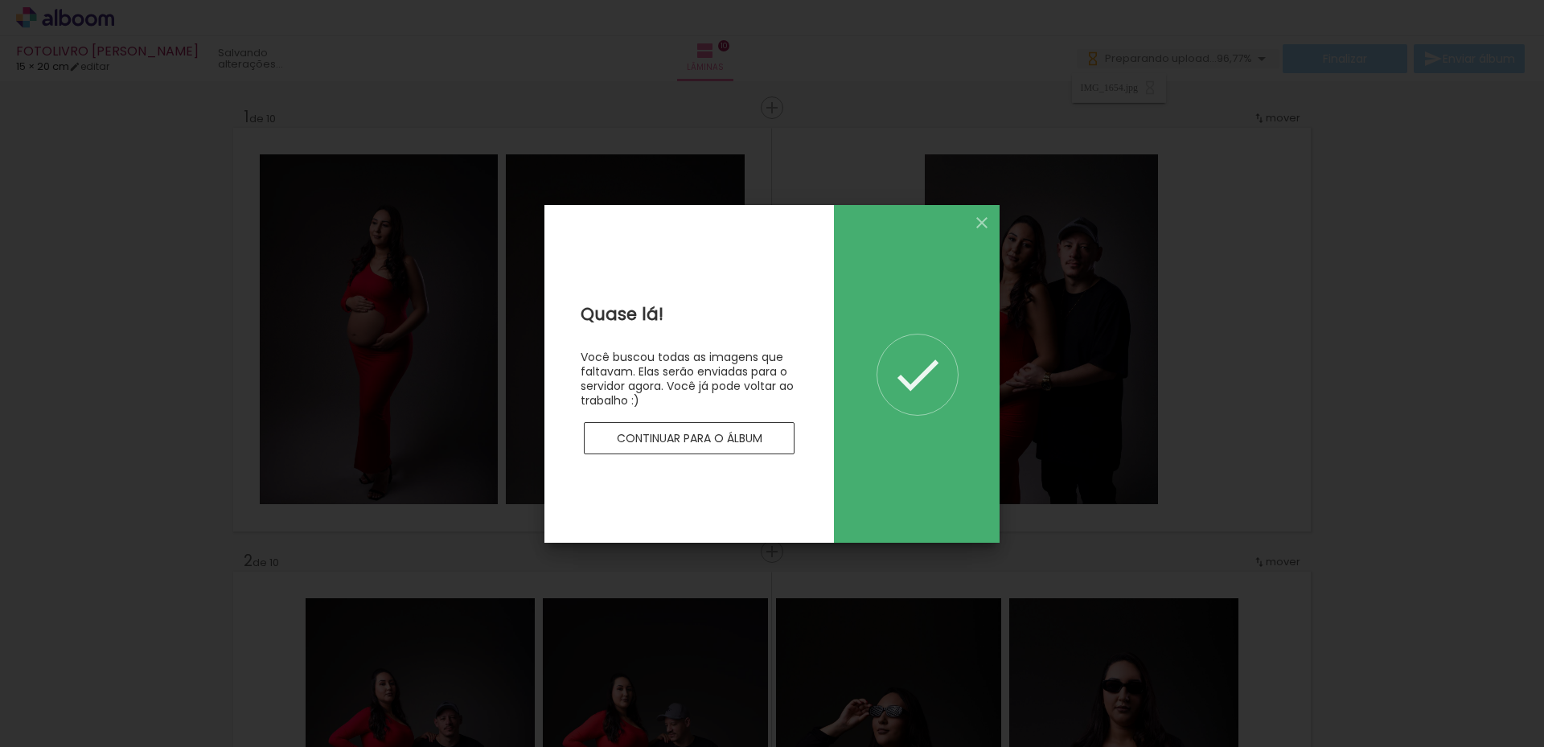
click at [0, 0] on slot "Continuar para o álbum" at bounding box center [0, 0] width 0 height 0
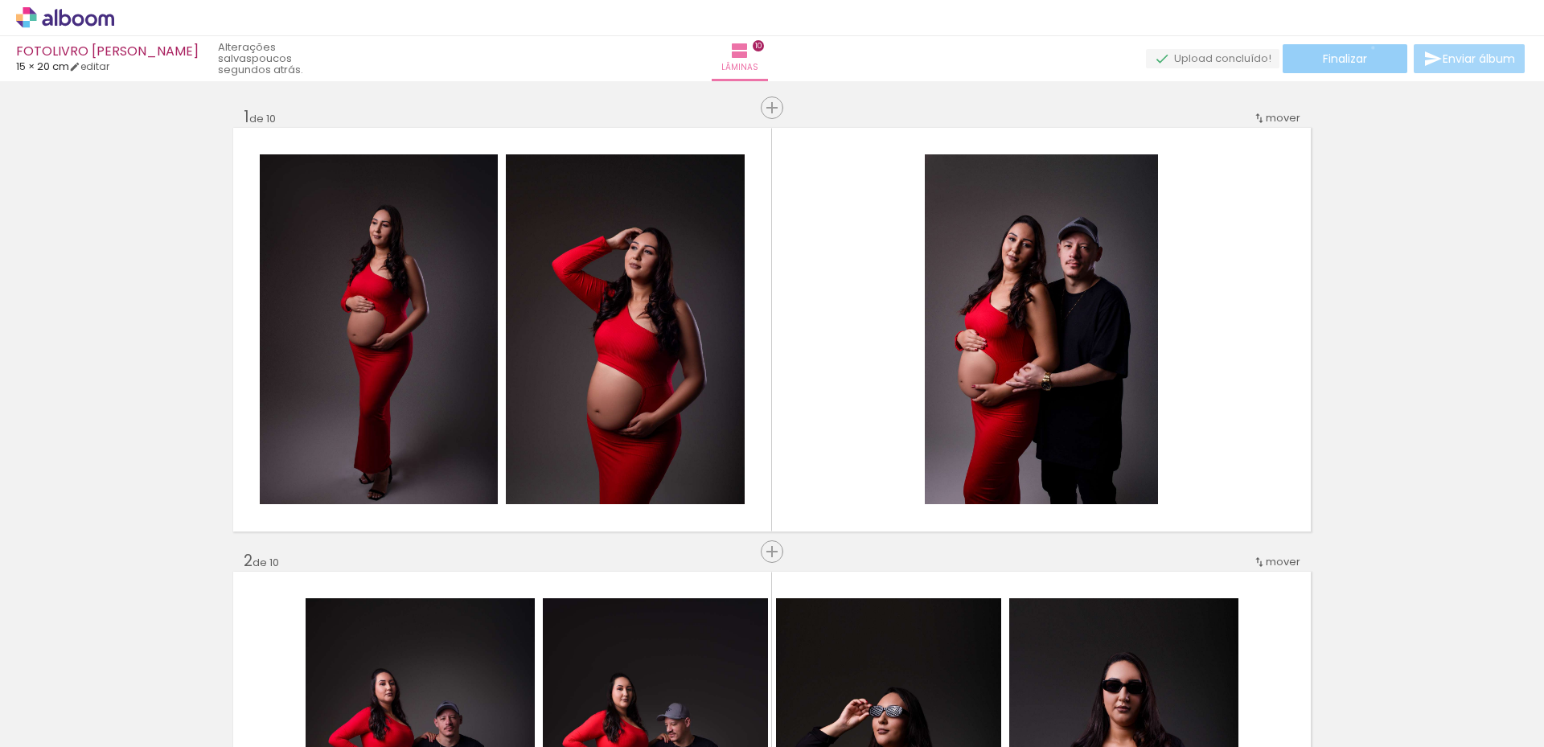
click at [1367, 47] on paper-button "Finalizar" at bounding box center [1345, 58] width 125 height 29
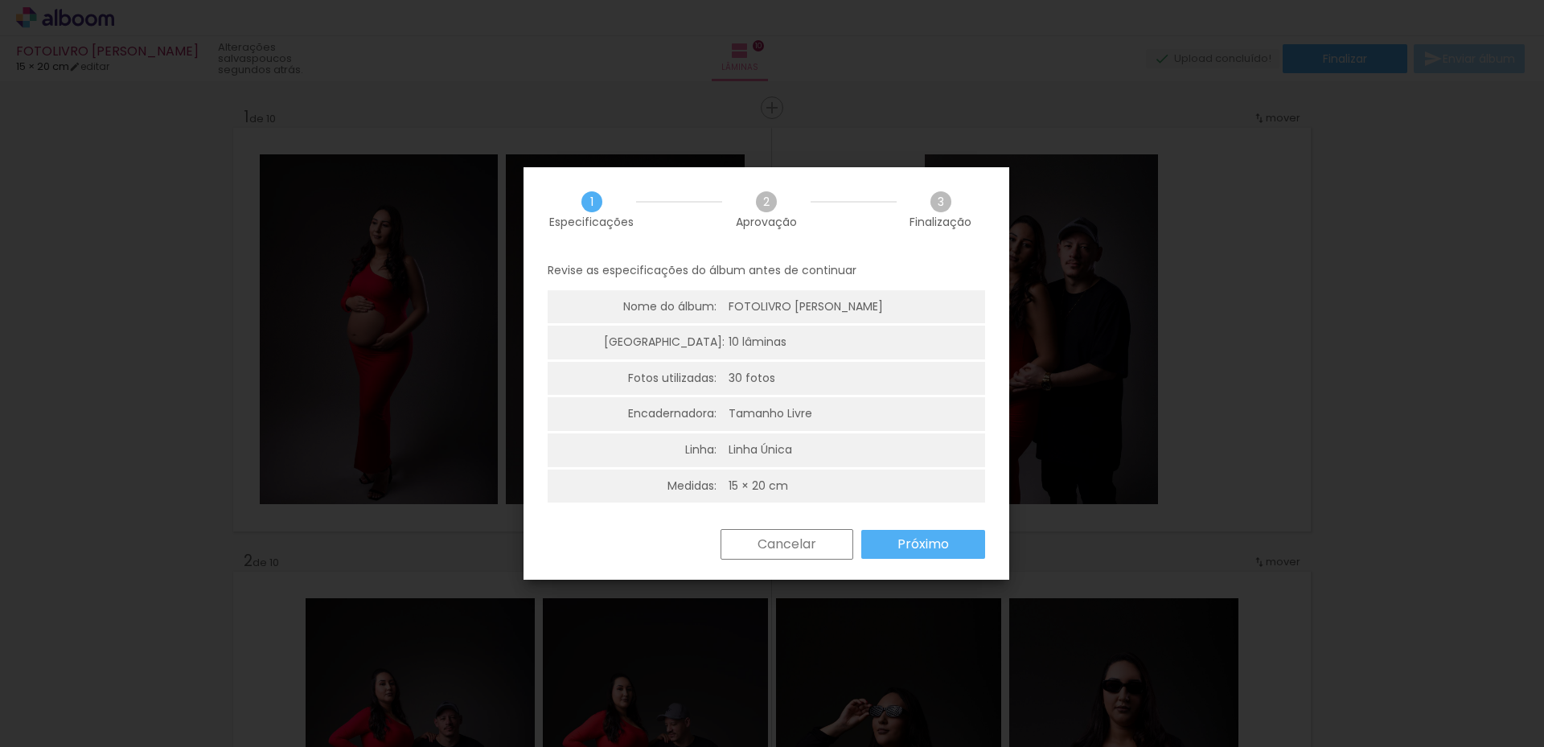
click at [828, 553] on paper-button "Cancelar" at bounding box center [787, 544] width 133 height 31
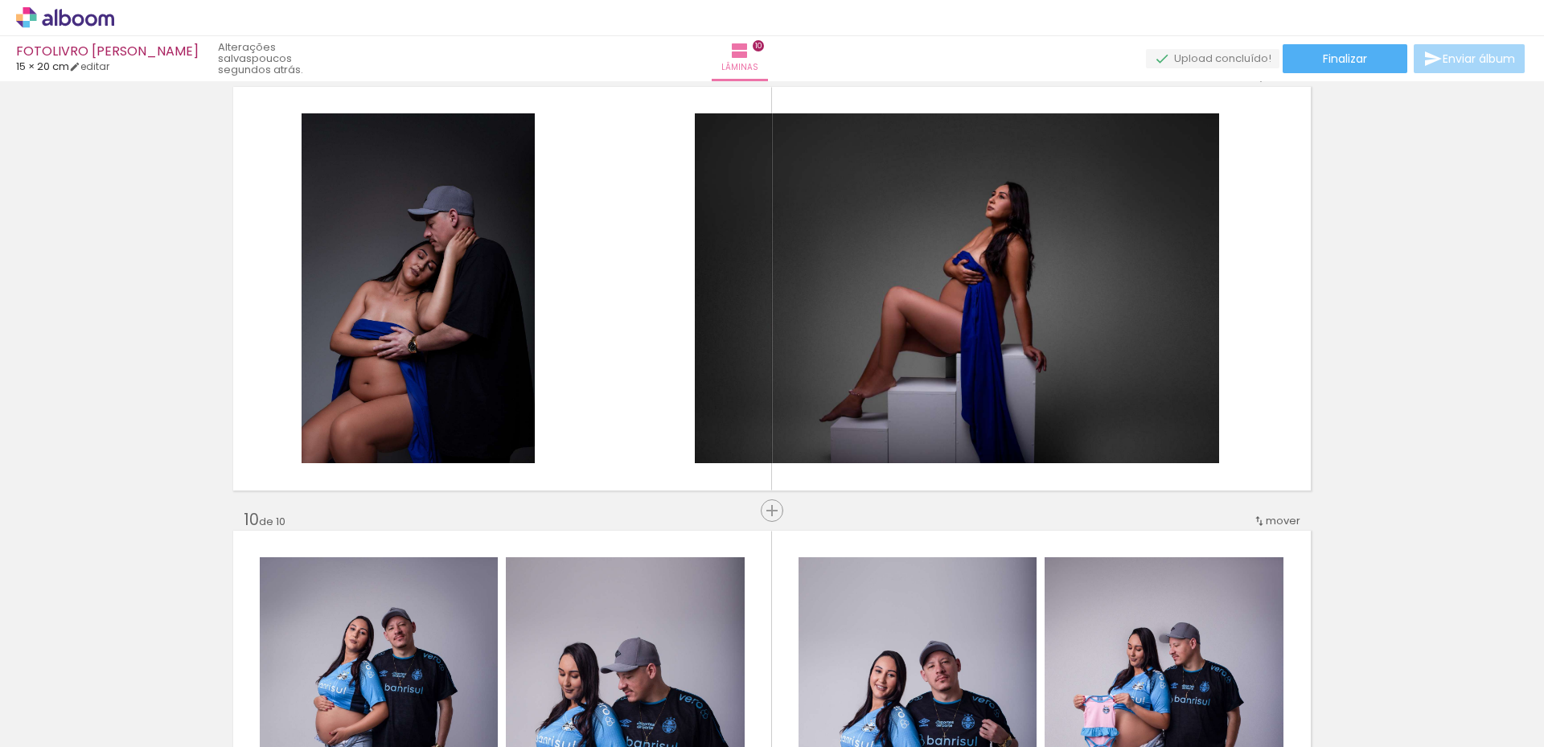
scroll to position [3378, 0]
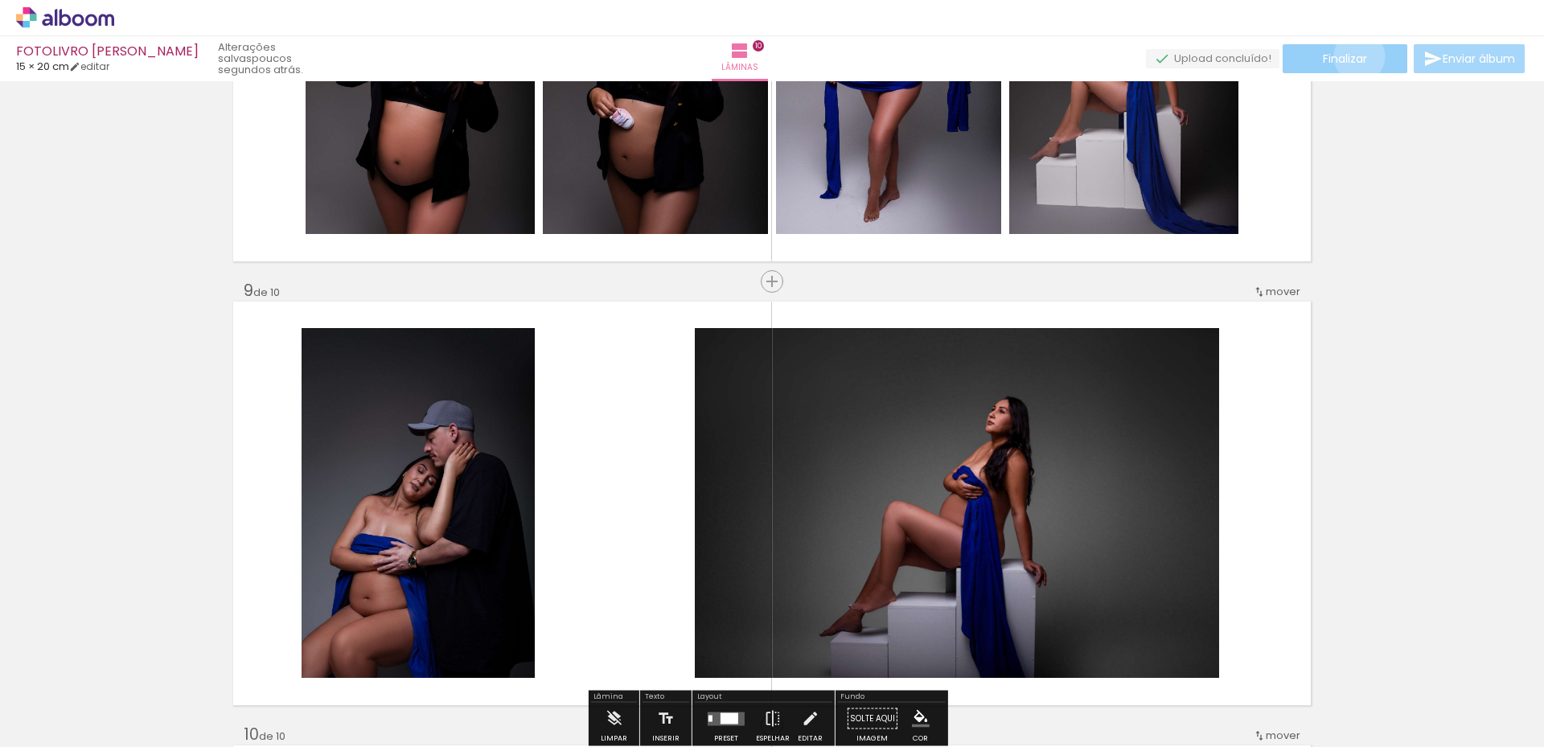
click at [1354, 56] on span "Finalizar" at bounding box center [1345, 58] width 44 height 11
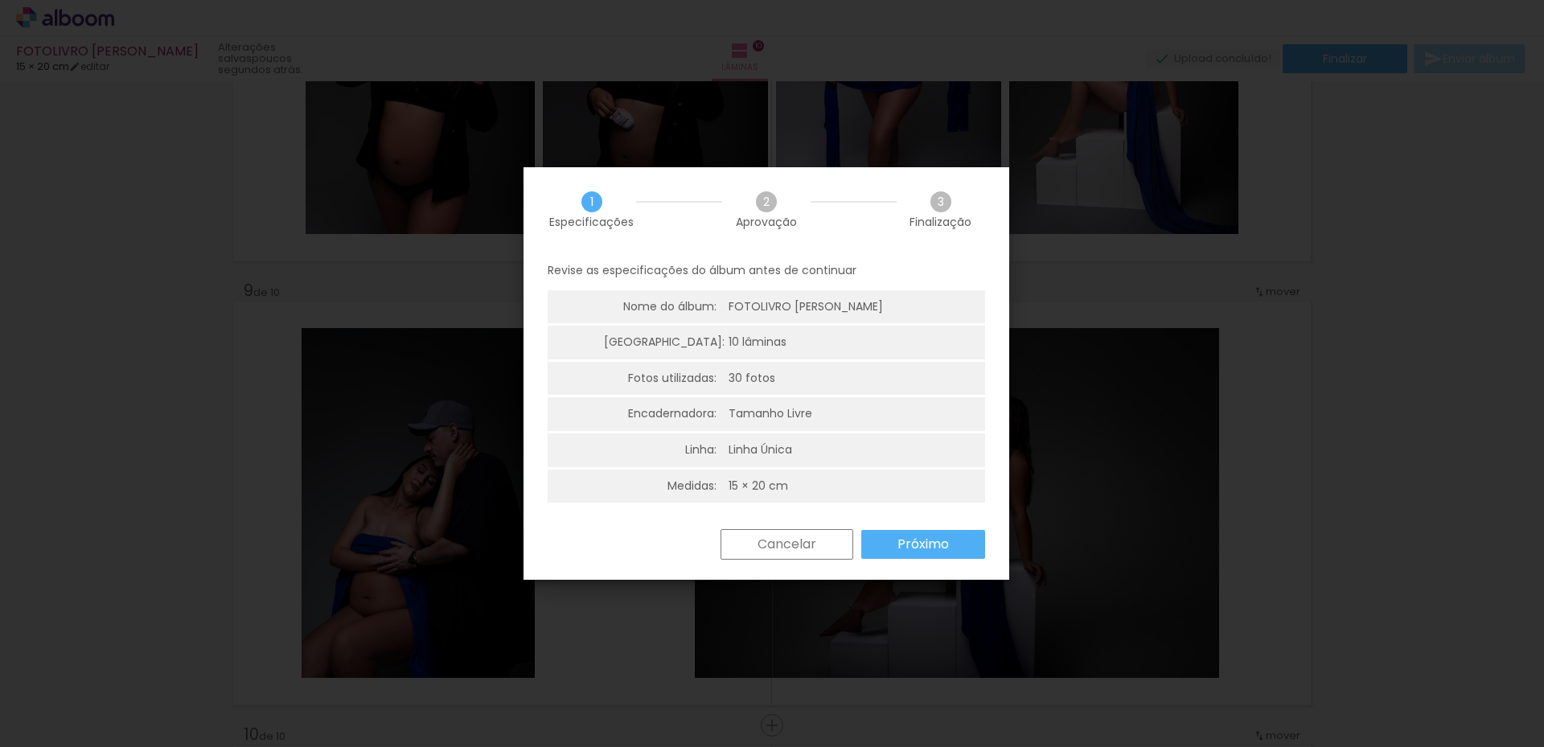
click at [0, 0] on slot "Próximo" at bounding box center [0, 0] width 0 height 0
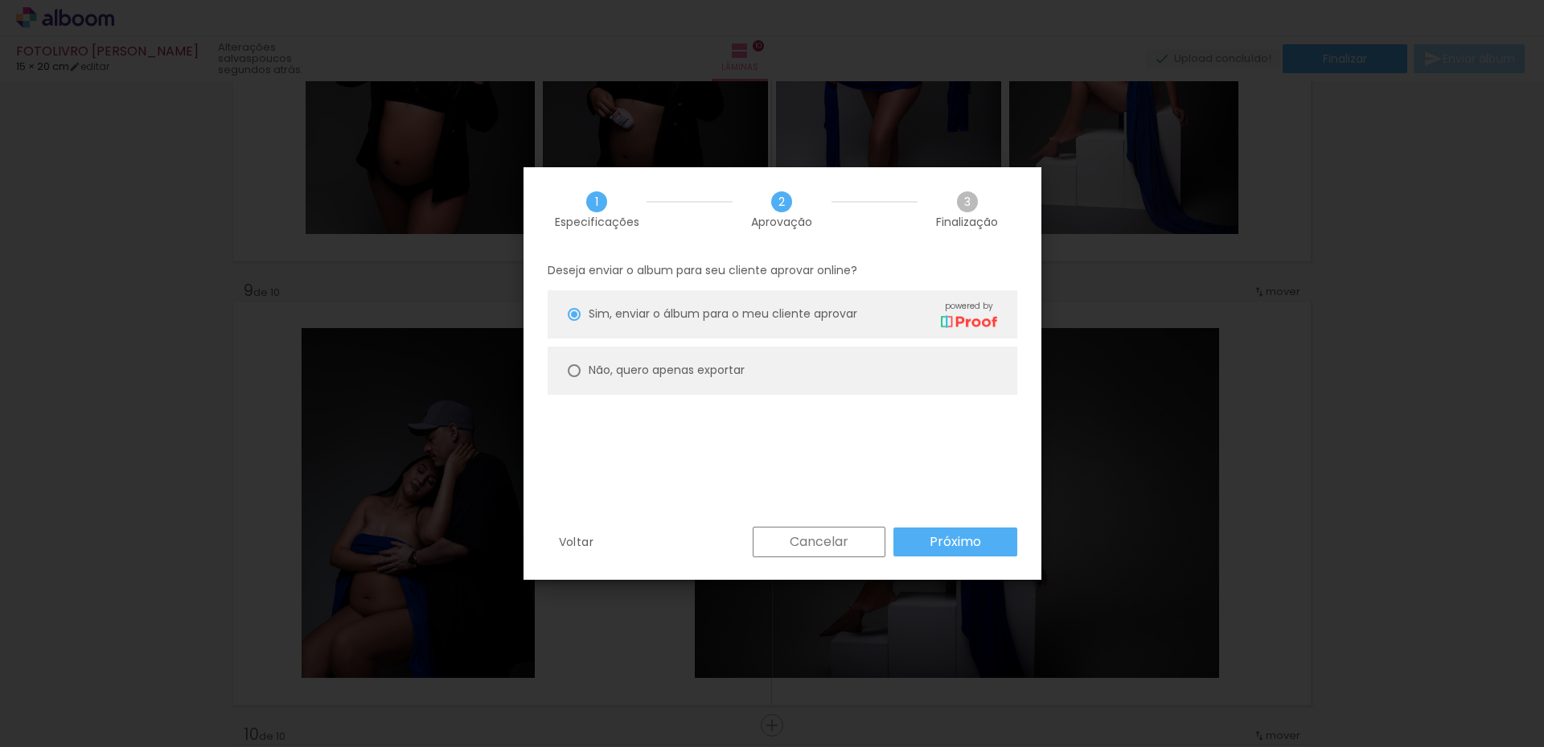
click at [0, 0] on slot "Não, quero apenas exportar" at bounding box center [0, 0] width 0 height 0
type paper-radio-button "on"
click at [978, 552] on paper-button "Próximo" at bounding box center [956, 542] width 124 height 29
type input "Alta, 300 DPI"
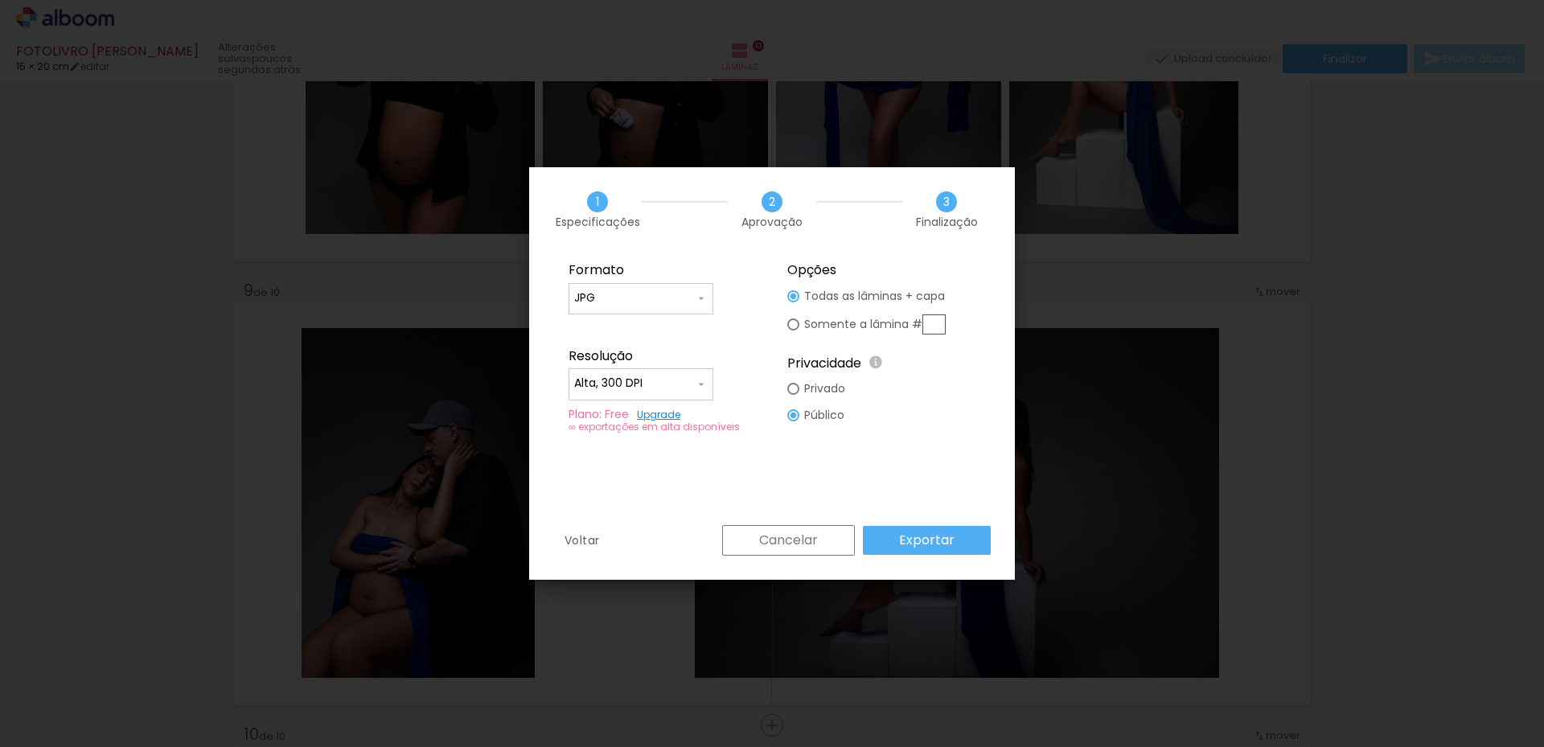
click at [0, 0] on slot "Exportar" at bounding box center [0, 0] width 0 height 0
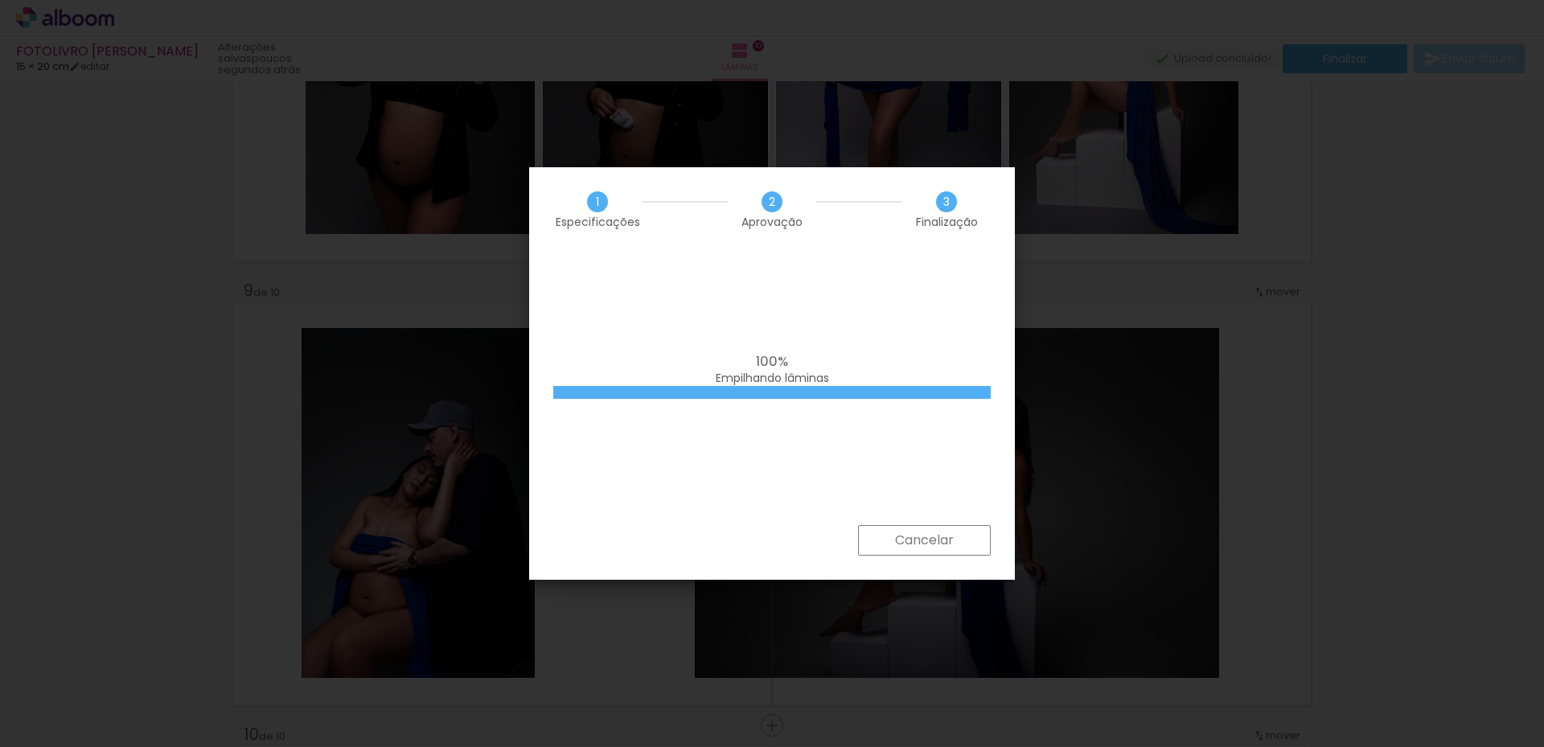
click at [928, 335] on div "100% Empilhando lâminas" at bounding box center [772, 388] width 486 height 273
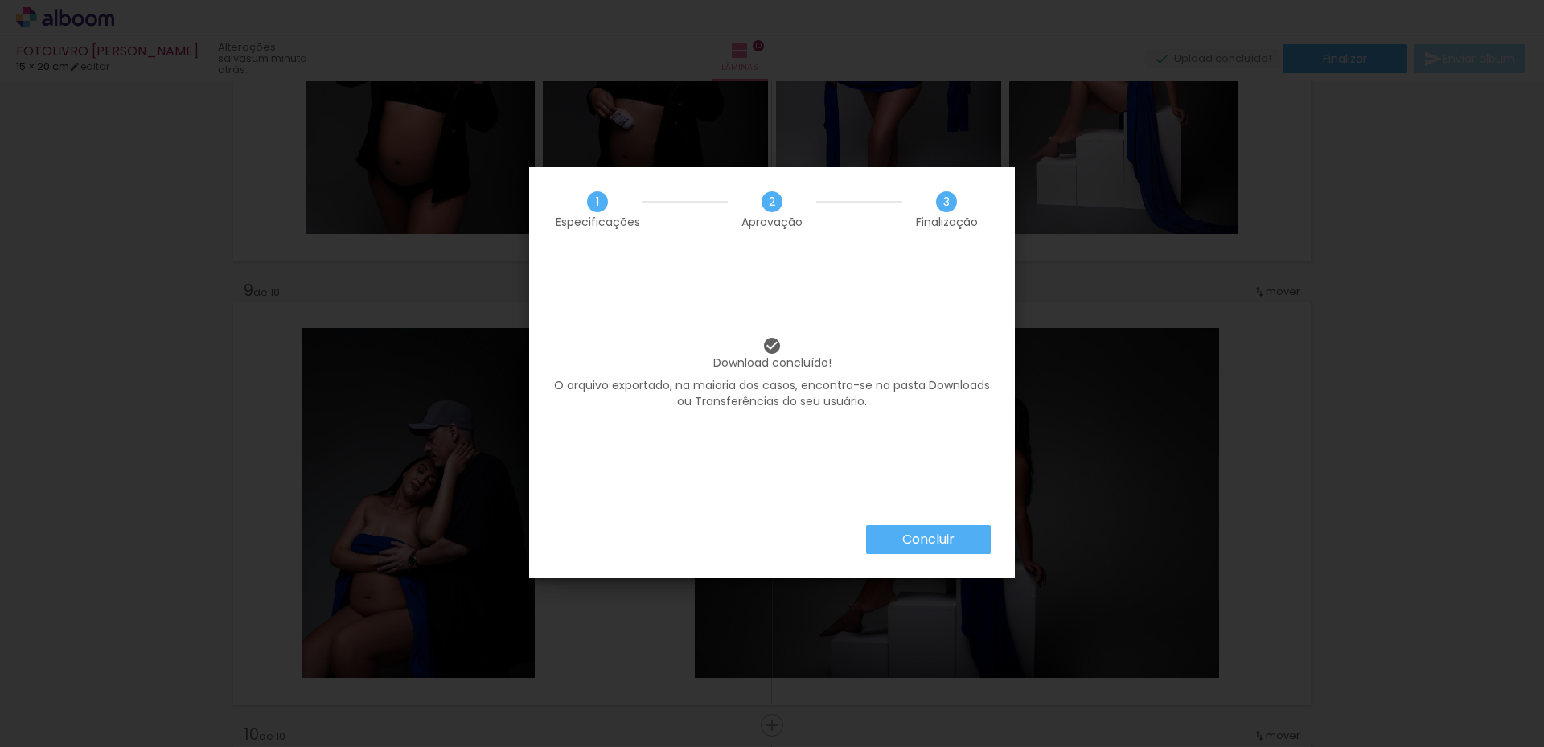
click at [898, 540] on paper-button "Concluir" at bounding box center [928, 539] width 125 height 29
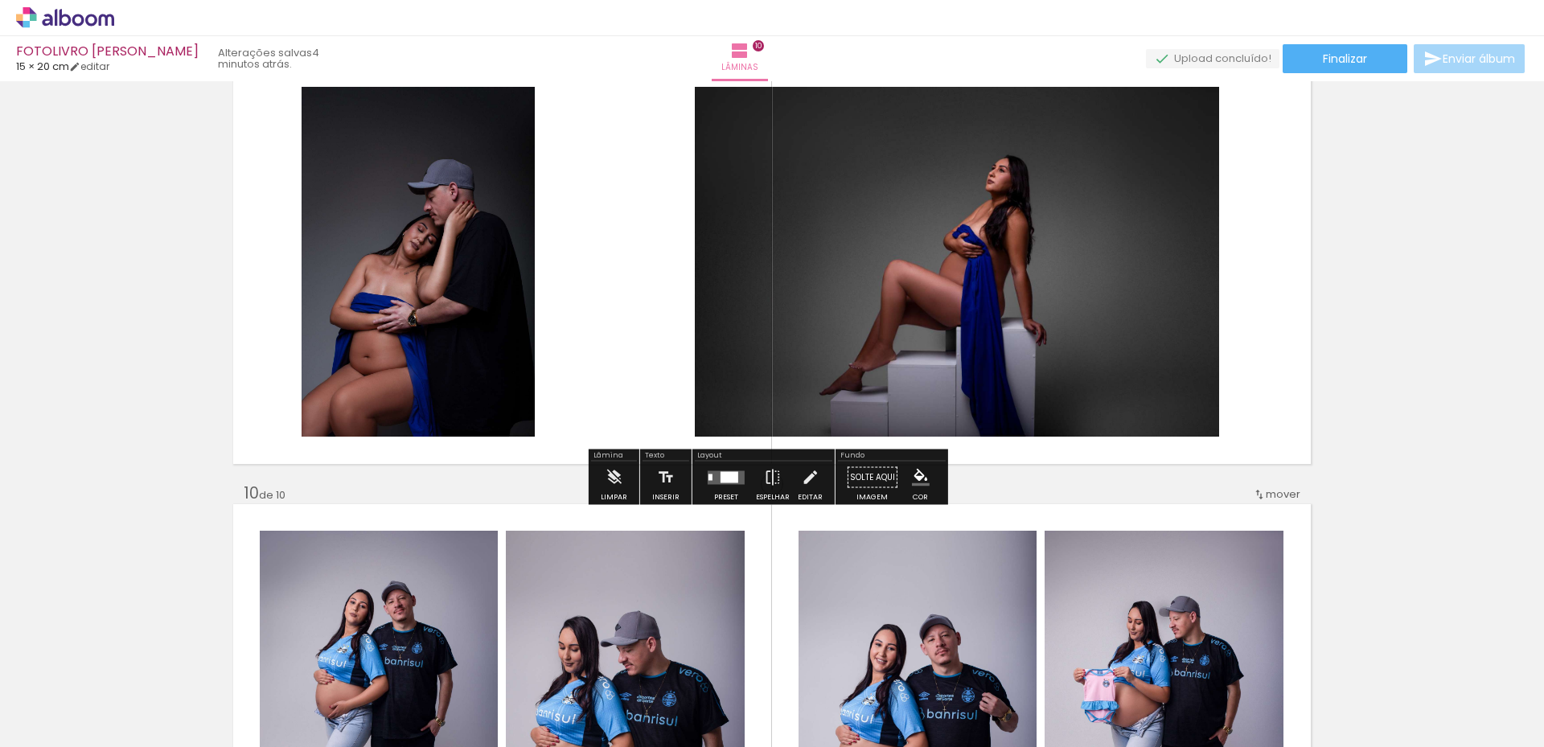
scroll to position [4102, 0]
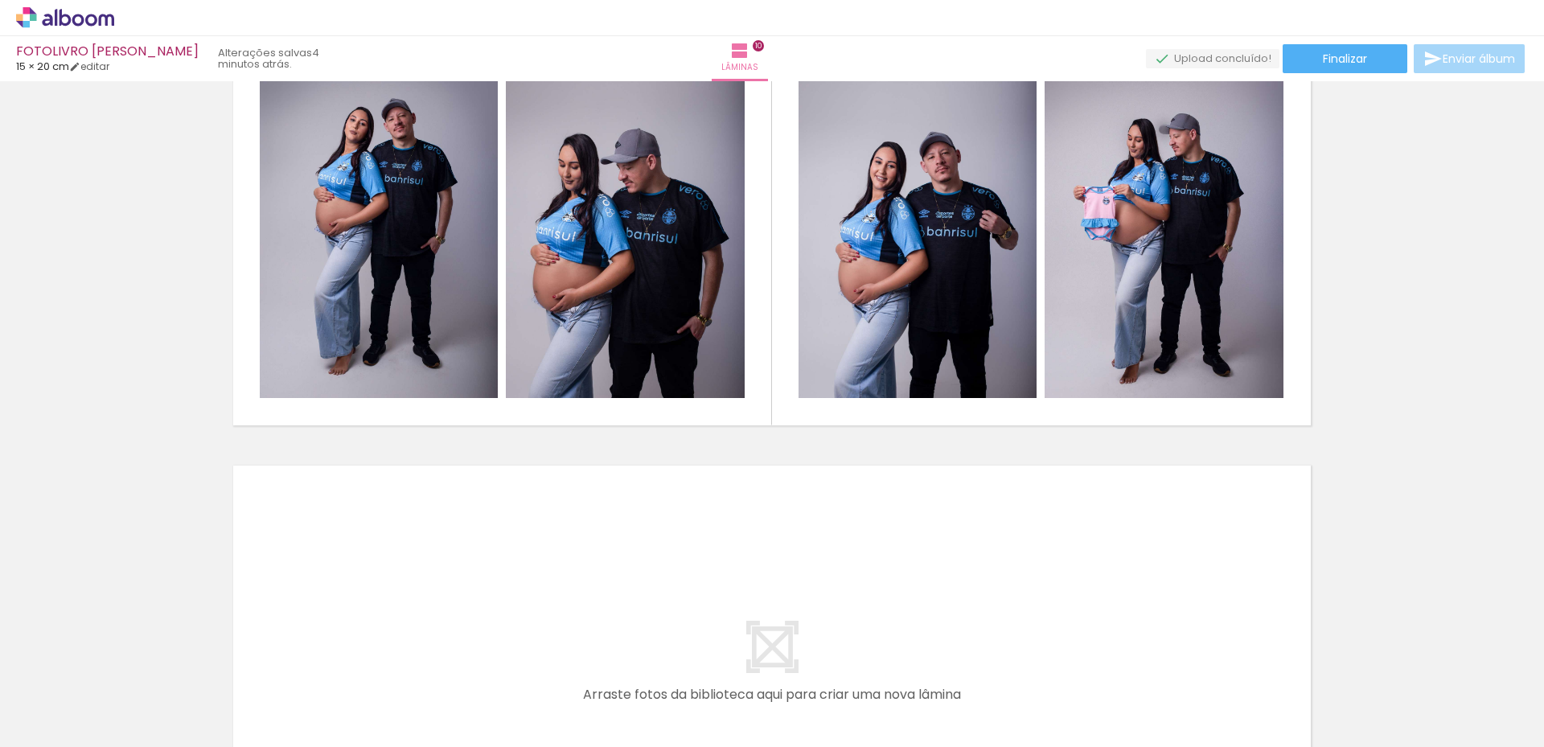
scroll to position [0, 1268]
